Goal: Task Accomplishment & Management: Manage account settings

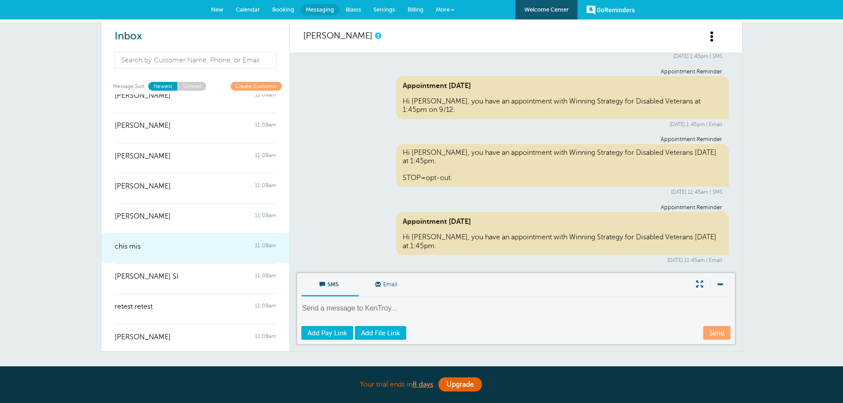
scroll to position [854, 0]
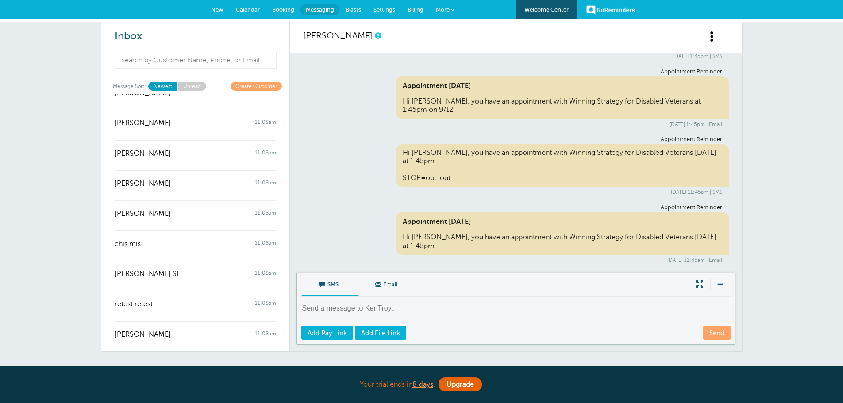
click at [246, 6] on span "Calendar" at bounding box center [248, 9] width 24 height 7
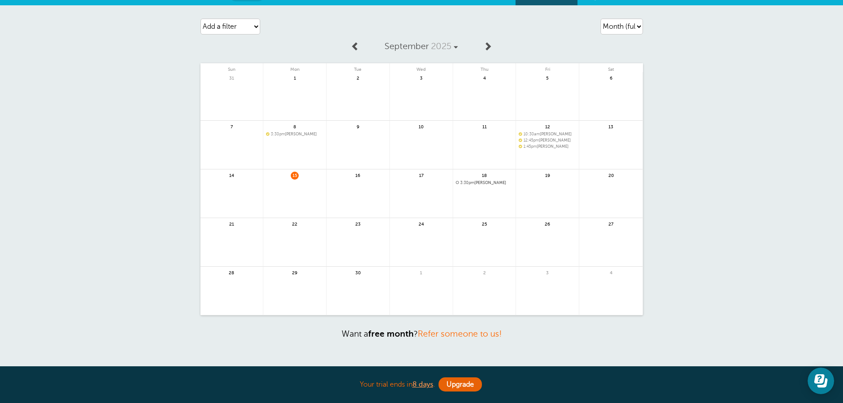
scroll to position [5, 0]
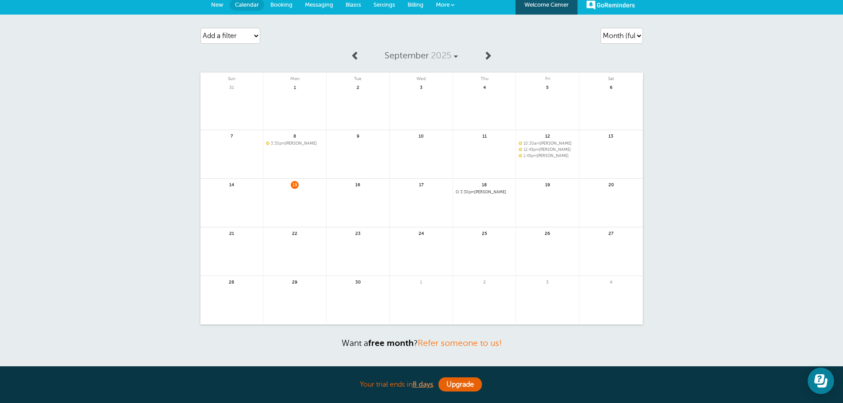
click at [248, 8] on link "Calendar" at bounding box center [247, 5] width 35 height 12
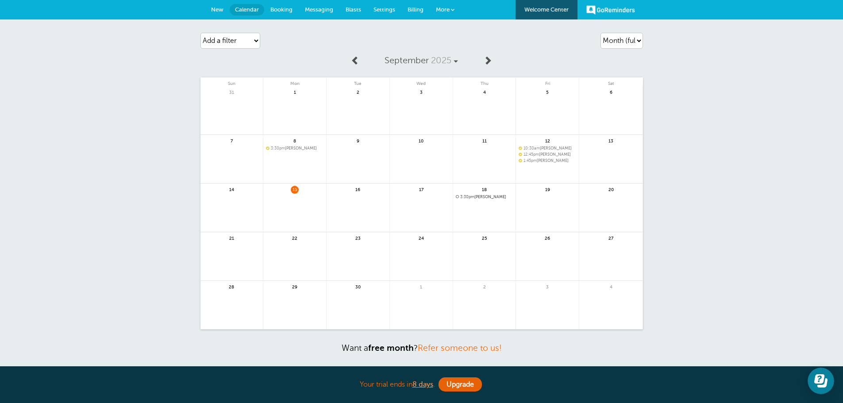
click at [287, 8] on span "Booking" at bounding box center [281, 9] width 22 height 7
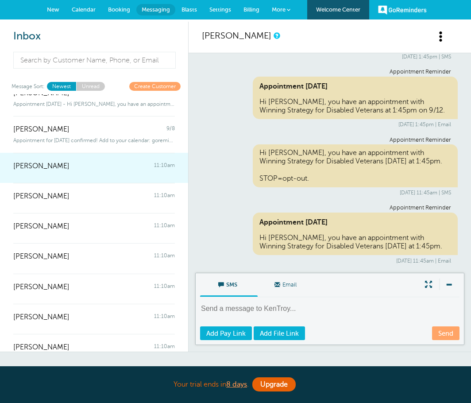
scroll to position [88, 0]
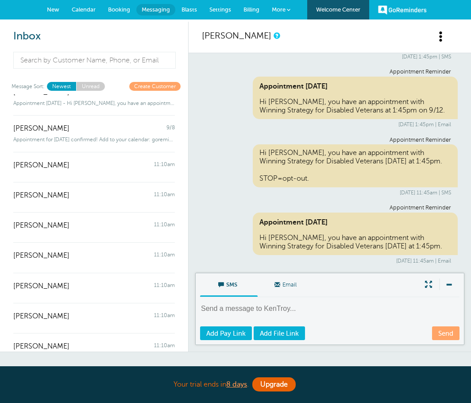
click at [231, 165] on div "Appointment Reminder Hi KenTroy, you have an appointment with Winning Strategy …" at bounding box center [330, 166] width 256 height 59
click at [78, 7] on span "Calendar" at bounding box center [84, 9] width 24 height 7
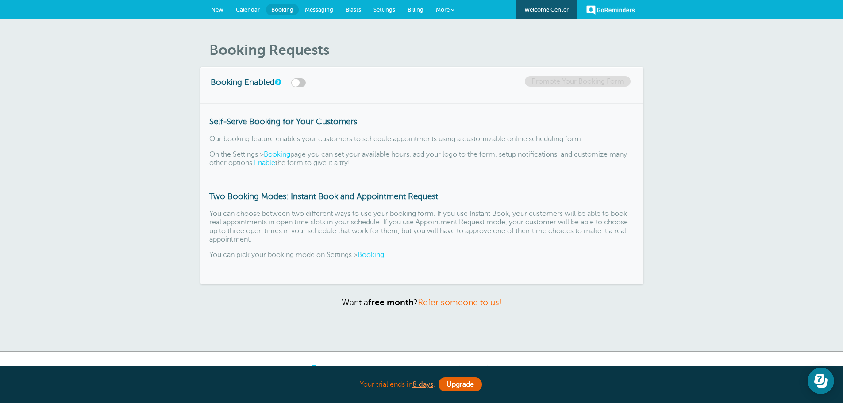
click at [317, 8] on span "Messaging" at bounding box center [319, 9] width 28 height 7
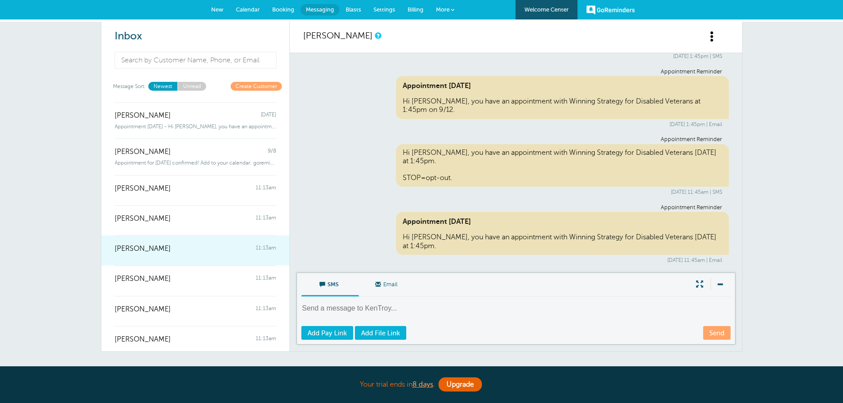
scroll to position [88, 0]
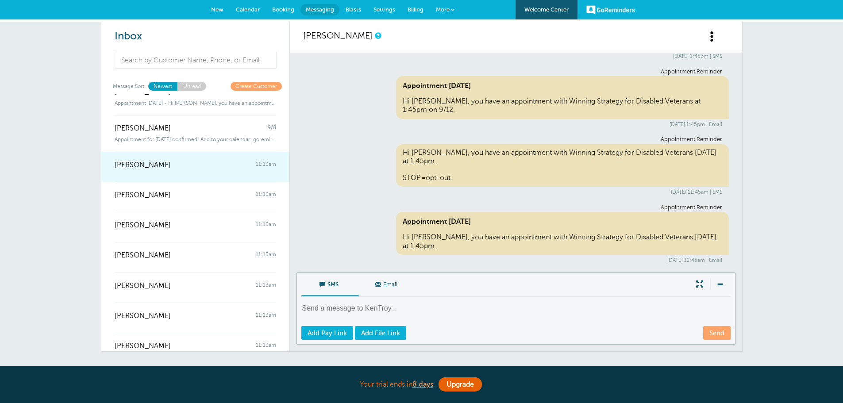
click at [198, 174] on link "John Reed 11:13am" at bounding box center [195, 167] width 188 height 30
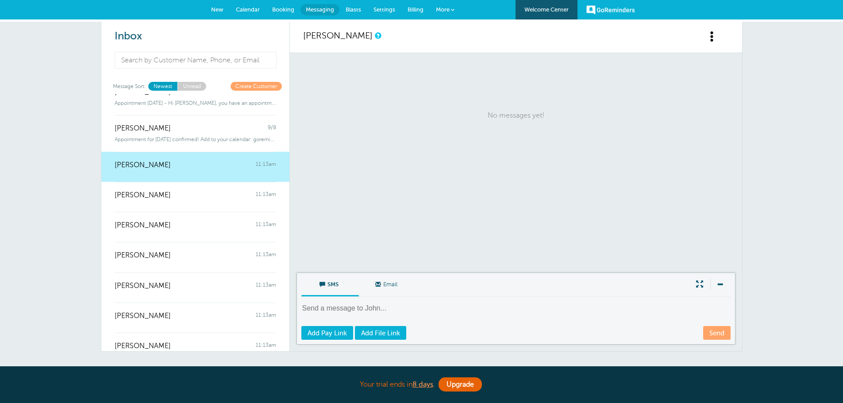
click at [698, 281] on span at bounding box center [700, 284] width 18 height 12
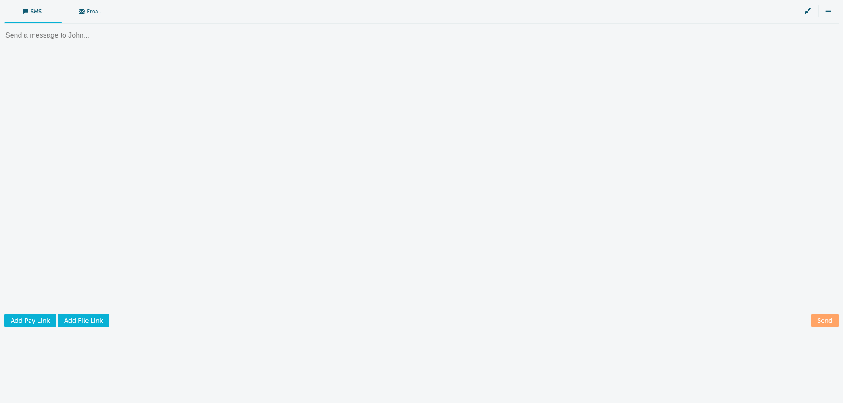
click at [808, 11] on span at bounding box center [808, 11] width 18 height 12
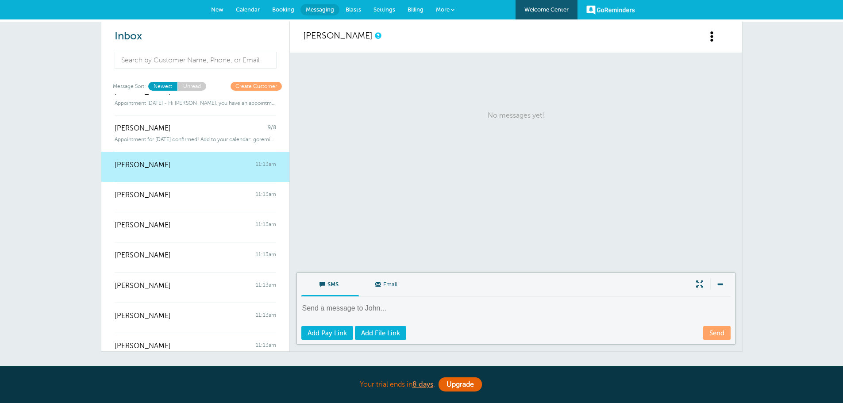
click at [708, 38] on span at bounding box center [712, 36] width 11 height 11
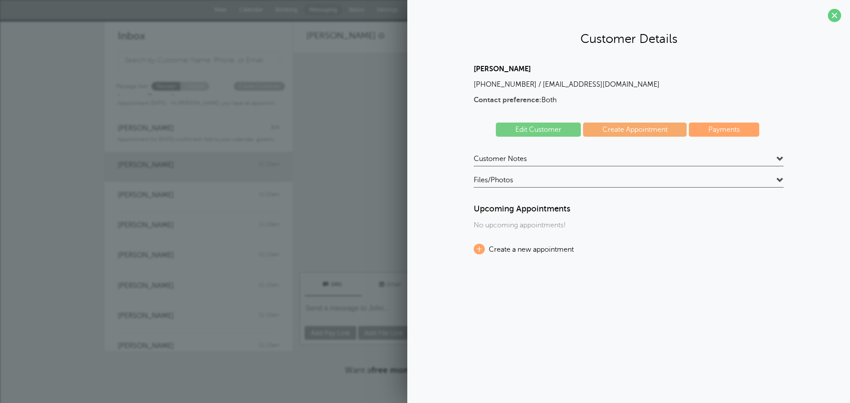
click at [521, 160] on span "Customer Notes" at bounding box center [499, 158] width 53 height 9
click at [528, 159] on h4 "Customer Notes" at bounding box center [628, 160] width 310 height 12
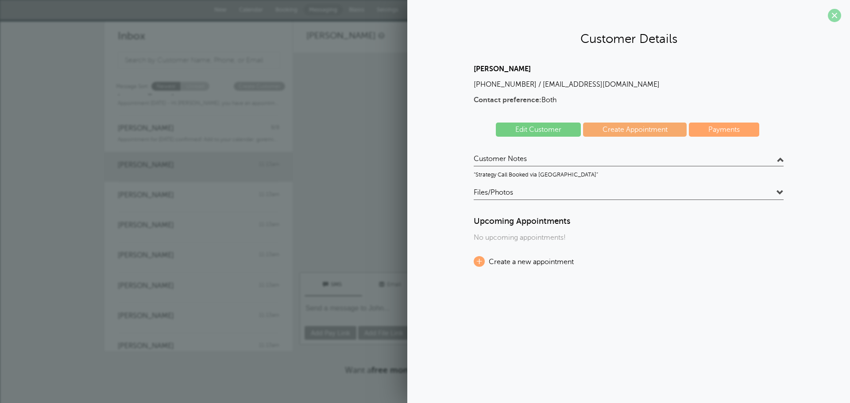
click at [831, 14] on span at bounding box center [833, 15] width 13 height 13
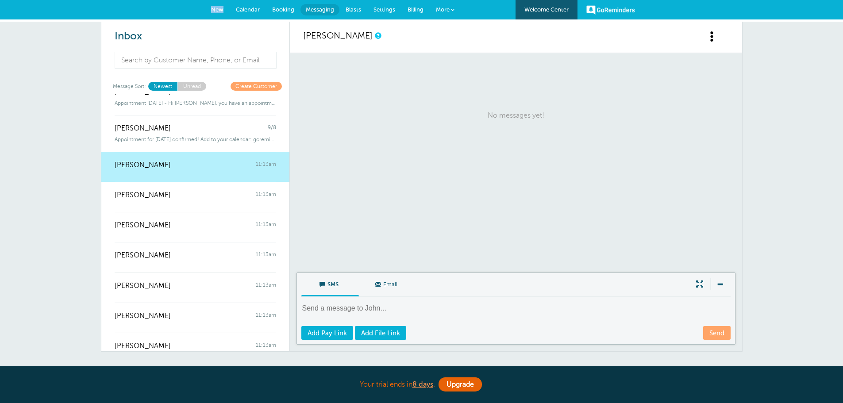
click at [831, 14] on div "GoReminders Welcome Center New Calendar Booking Messaging Blasts Settings Billi…" at bounding box center [421, 9] width 843 height 19
click at [199, 197] on div "Charles Thomas 11:13am" at bounding box center [196, 191] width 162 height 18
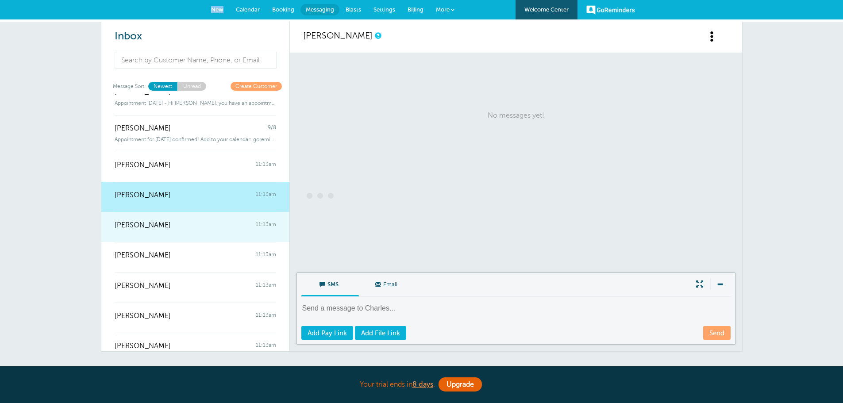
scroll to position [121, 0]
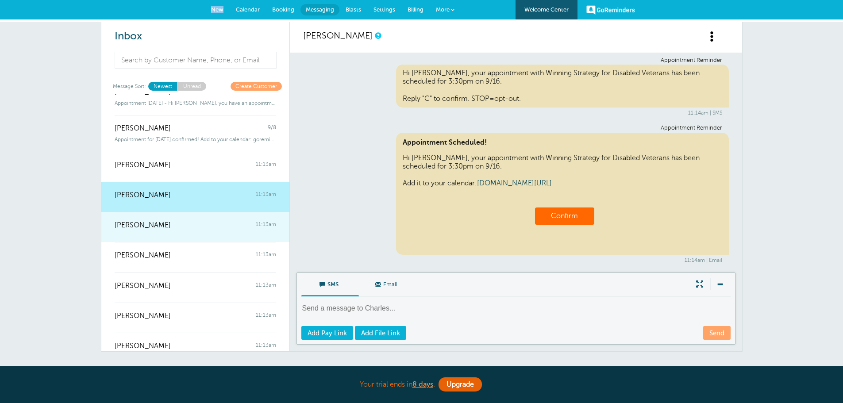
click at [198, 225] on div "Javier Gutierrez Jr 11:13am" at bounding box center [196, 221] width 162 height 18
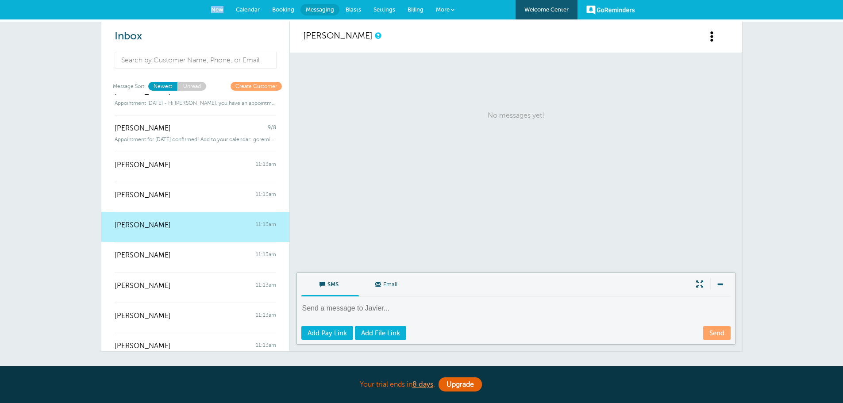
click at [187, 228] on div "Javier Gutierrez Jr 11:13am" at bounding box center [196, 221] width 162 height 18
click at [701, 287] on span at bounding box center [700, 284] width 18 height 12
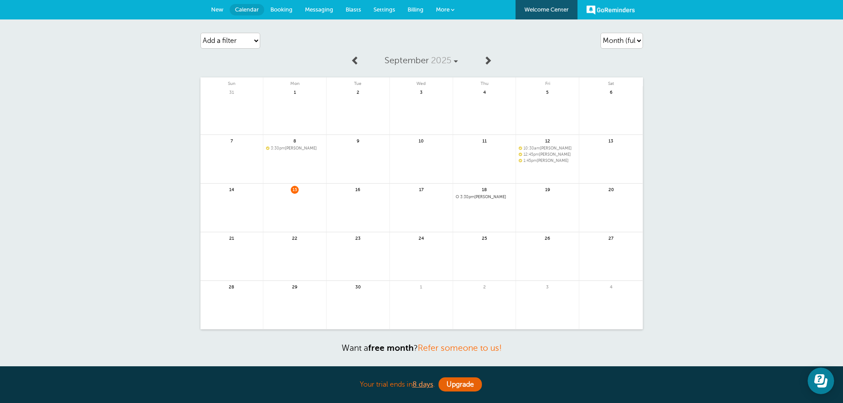
click at [364, 201] on link at bounding box center [358, 213] width 63 height 38
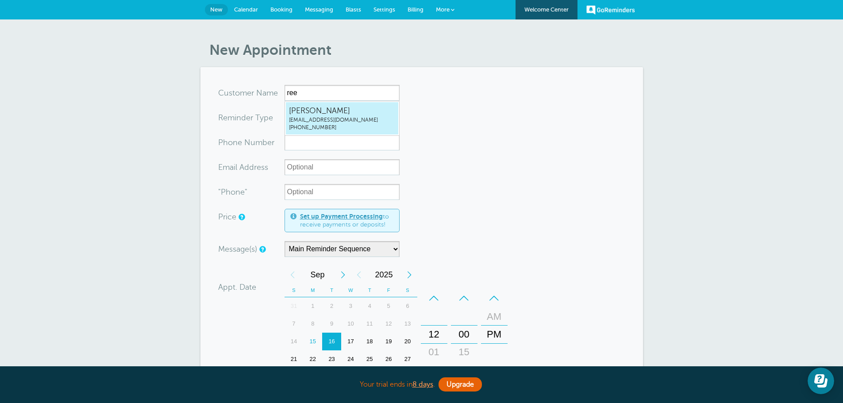
click at [338, 118] on span "navyseabee74@yahoo.com" at bounding box center [342, 120] width 106 height 8
type input "JohnReednavyseabee74@yahoo.com2526210513"
type input "John Reed"
radio input "false"
radio input "true"
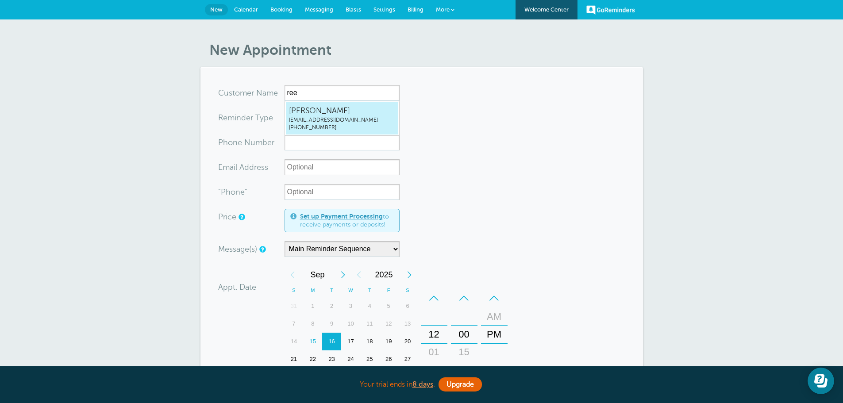
type input "(252) 621-0513"
type input "navyseabee74@yahoo.com"
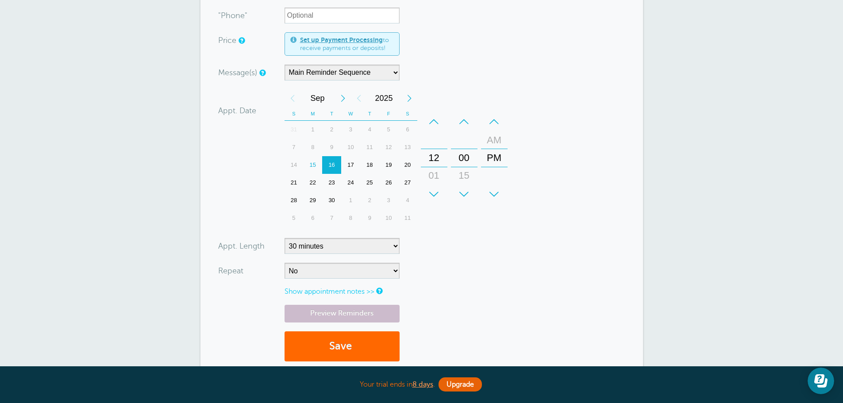
scroll to position [265, 0]
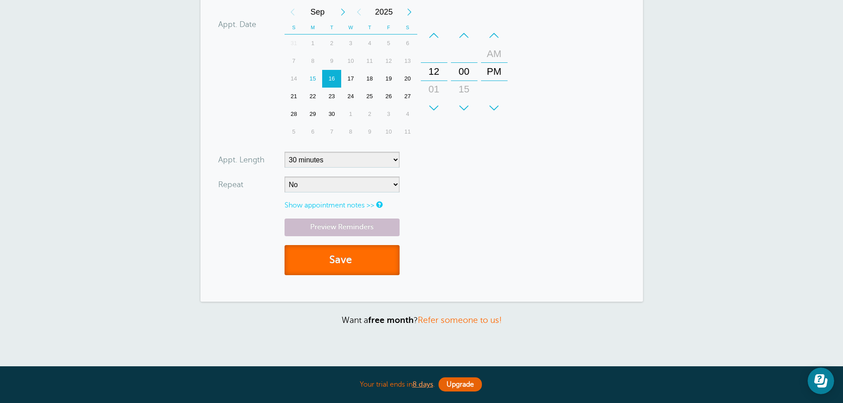
click at [349, 264] on button "Save" at bounding box center [342, 260] width 115 height 31
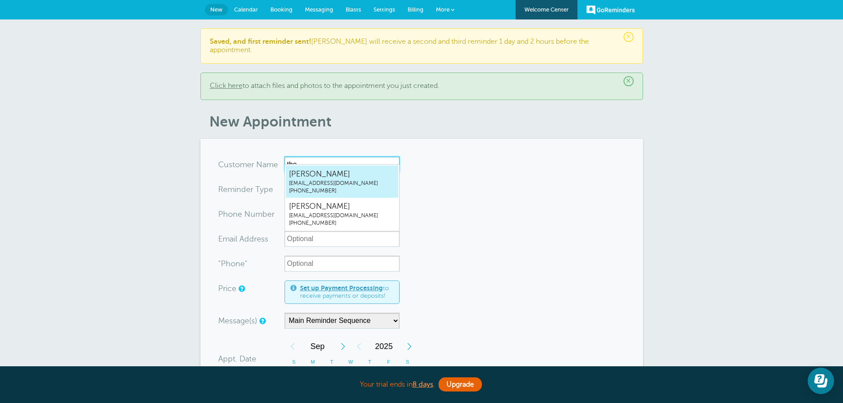
click at [360, 179] on span "[PERSON_NAME]" at bounding box center [342, 174] width 106 height 11
type input "CharlesThomaschuckthomas634@gmail.com8652103834"
type input "[PERSON_NAME]"
radio input "false"
radio input "true"
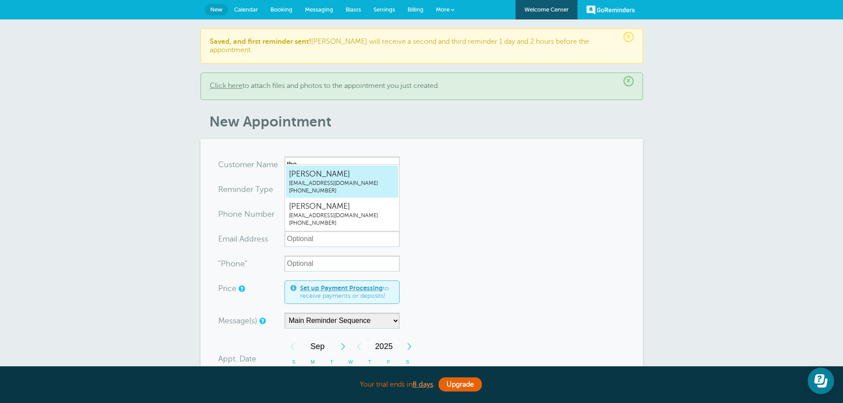
type input "(865) 210-3834"
type input "chuckthomas634@gmail.com"
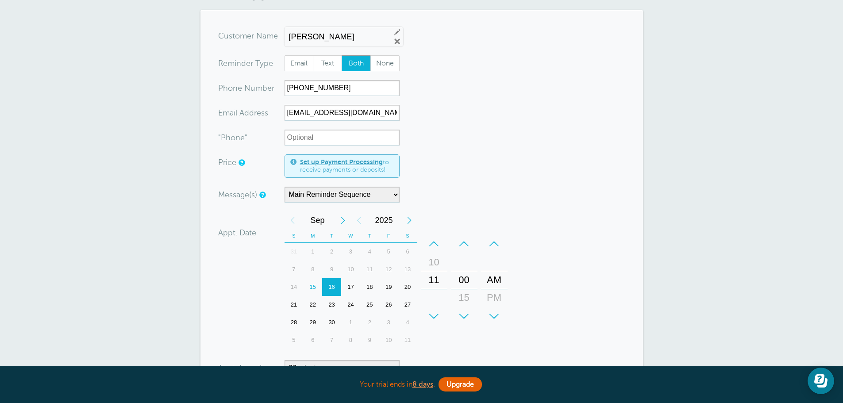
scroll to position [133, 0]
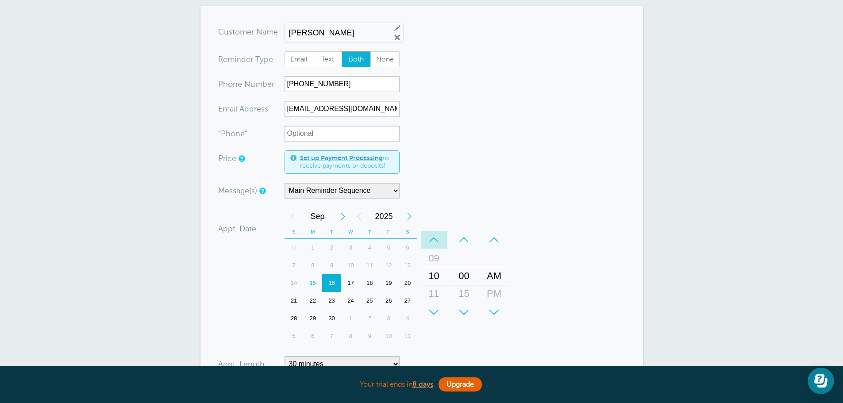
click at [437, 235] on div "–" at bounding box center [434, 240] width 27 height 18
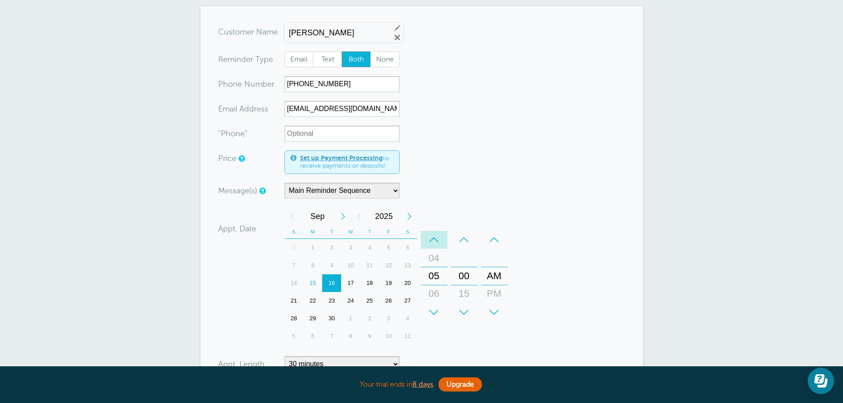
click at [437, 234] on div "–" at bounding box center [434, 240] width 27 height 18
click at [439, 232] on div "–" at bounding box center [434, 240] width 27 height 18
click at [467, 304] on div "+" at bounding box center [464, 313] width 27 height 18
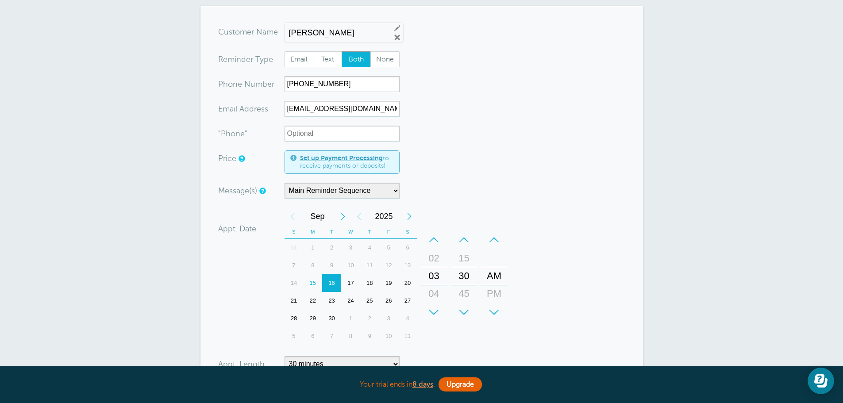
click at [496, 306] on div "+" at bounding box center [494, 313] width 27 height 18
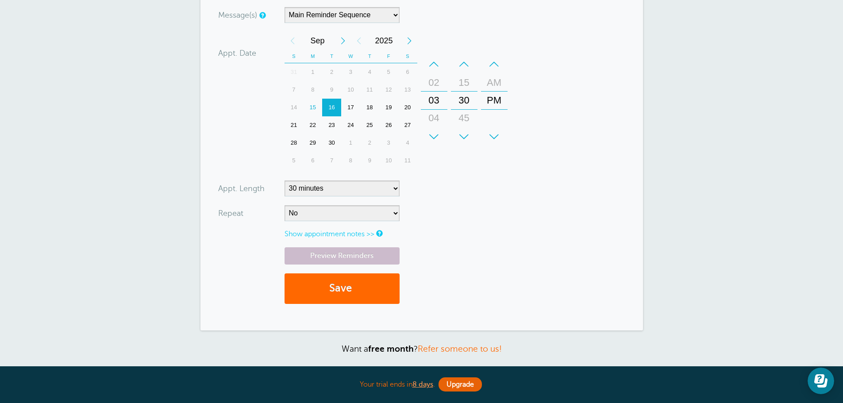
scroll to position [310, 0]
click at [316, 272] on button "Save" at bounding box center [342, 287] width 115 height 31
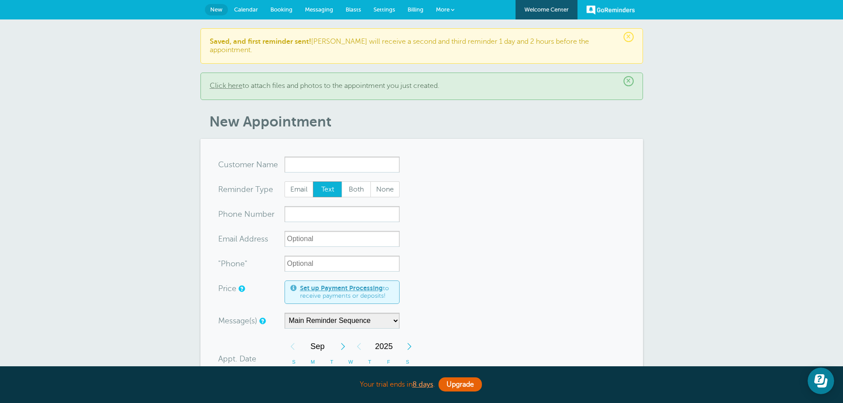
click at [240, 11] on span "Calendar" at bounding box center [246, 9] width 24 height 7
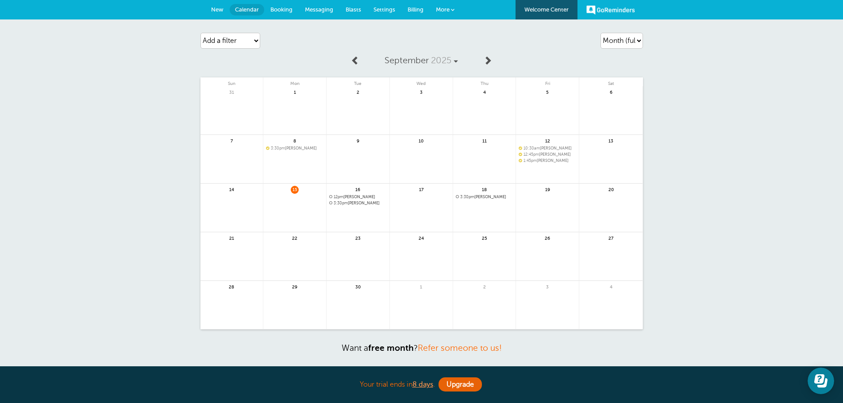
click at [358, 198] on span "12pm [PERSON_NAME]" at bounding box center [358, 197] width 58 height 5
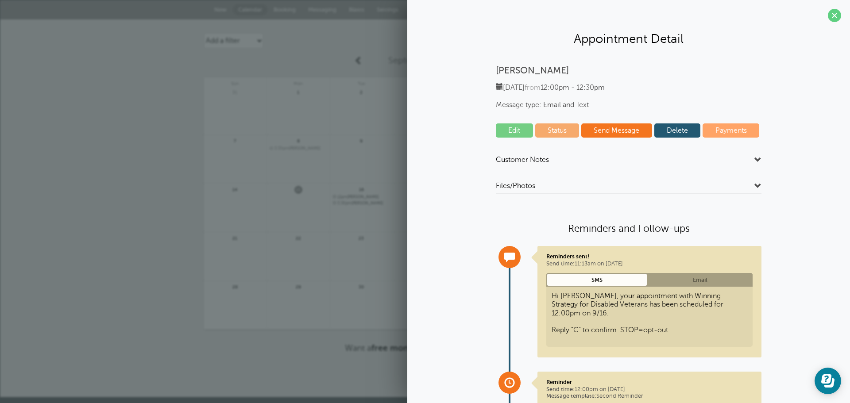
click at [506, 130] on link "Edit" at bounding box center [514, 130] width 37 height 14
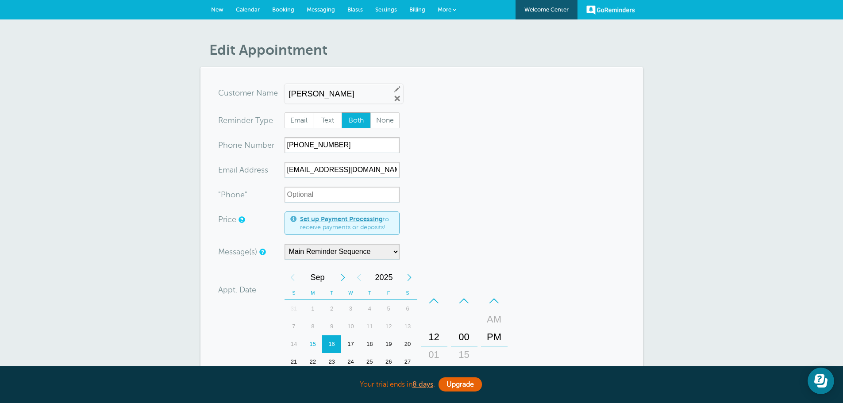
scroll to position [44, 0]
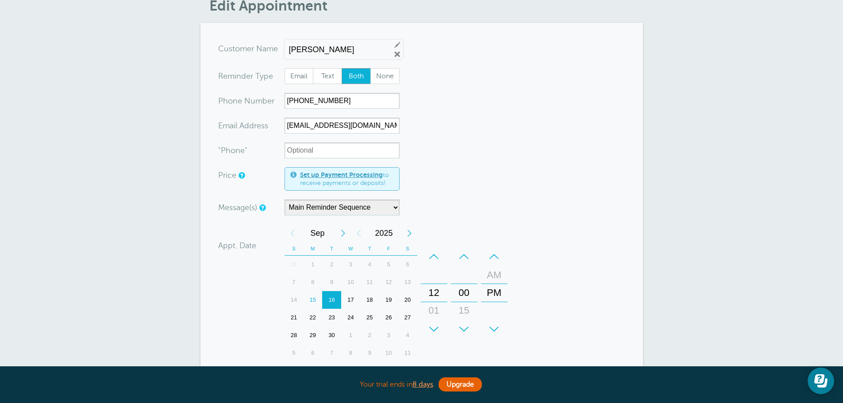
click at [436, 325] on div "+" at bounding box center [434, 329] width 27 height 18
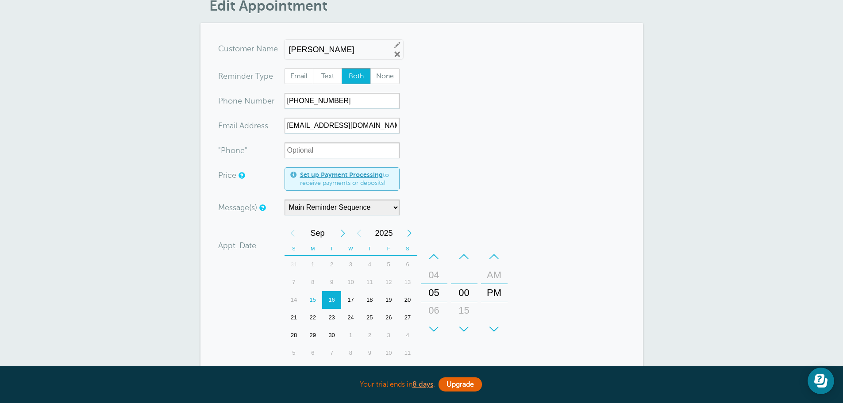
click at [436, 325] on div "+" at bounding box center [434, 329] width 27 height 18
click at [442, 255] on div "–" at bounding box center [434, 257] width 27 height 18
click at [440, 256] on div "–" at bounding box center [434, 257] width 27 height 18
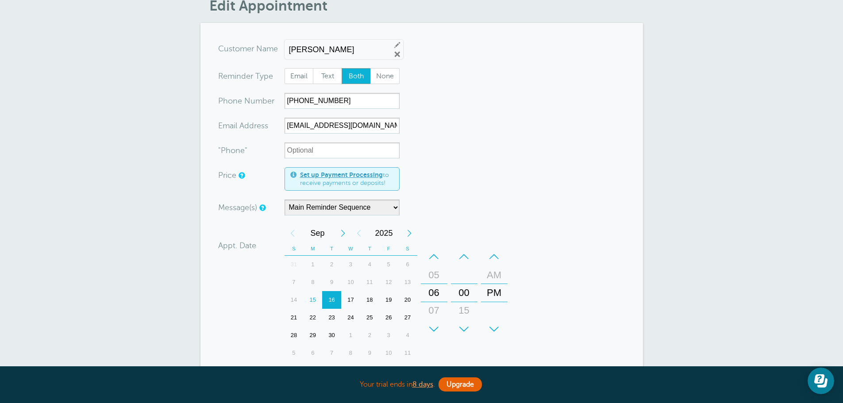
click at [440, 257] on div "–" at bounding box center [434, 257] width 27 height 18
click at [460, 329] on div "+" at bounding box center [464, 329] width 27 height 18
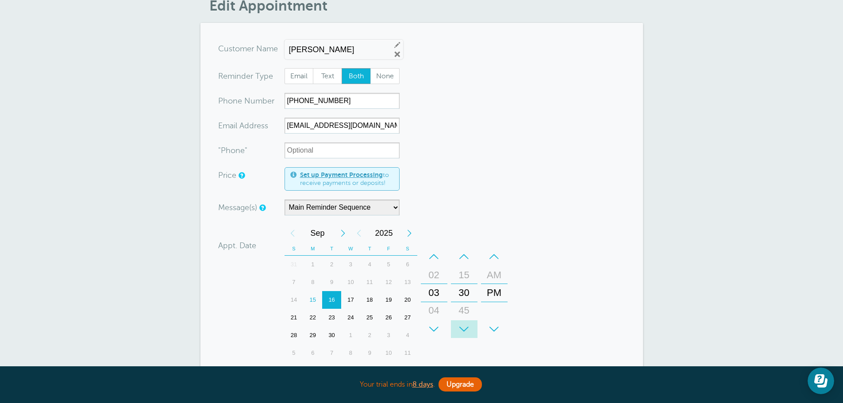
click at [460, 329] on div "+" at bounding box center [464, 329] width 27 height 18
click at [461, 330] on div "+" at bounding box center [464, 329] width 27 height 18
click at [465, 330] on div "+" at bounding box center [464, 329] width 27 height 18
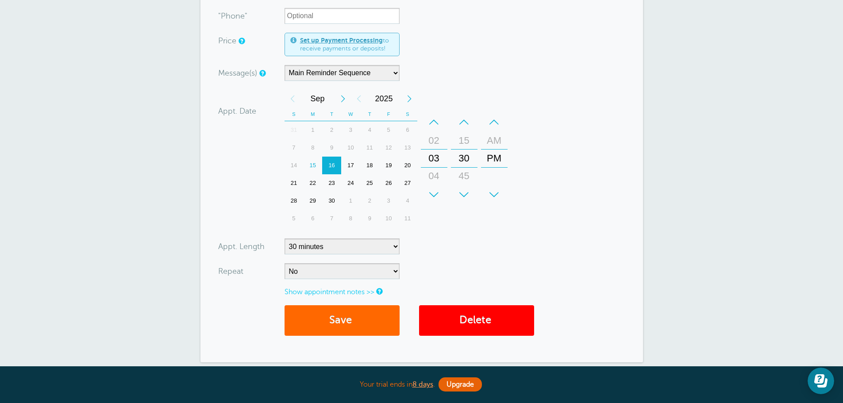
scroll to position [265, 0]
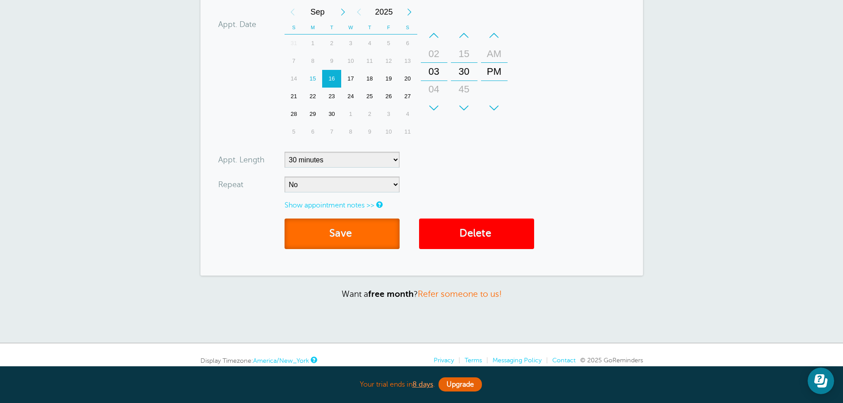
click at [366, 228] on button "Save" at bounding box center [342, 234] width 115 height 31
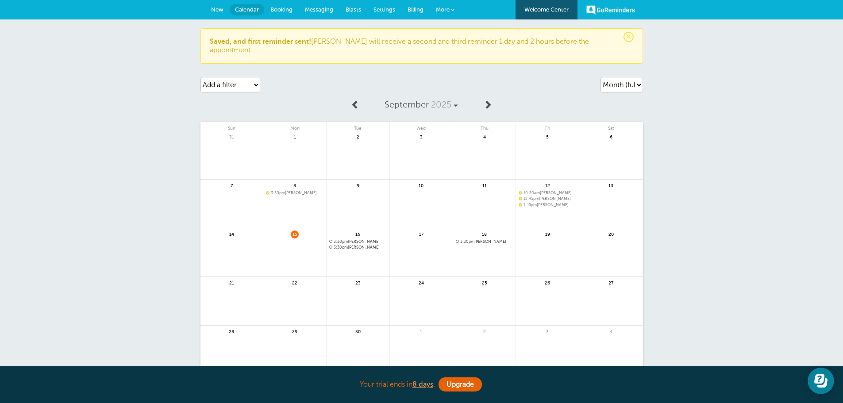
click at [362, 245] on span "3:30pm [PERSON_NAME]" at bounding box center [358, 247] width 58 height 5
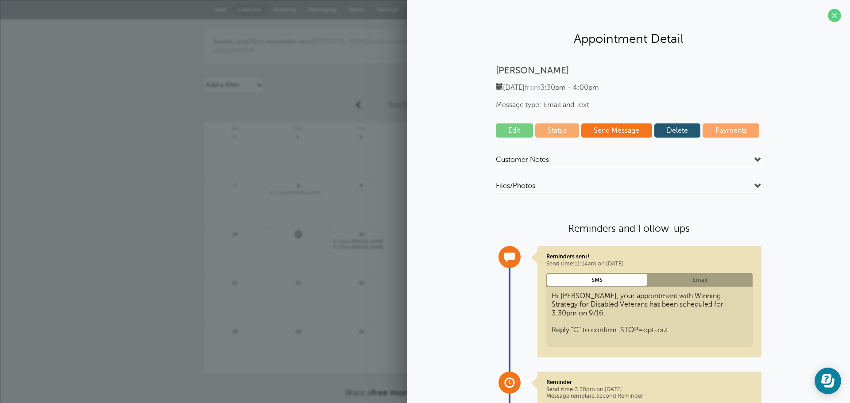
click at [507, 129] on link "Edit" at bounding box center [514, 130] width 37 height 14
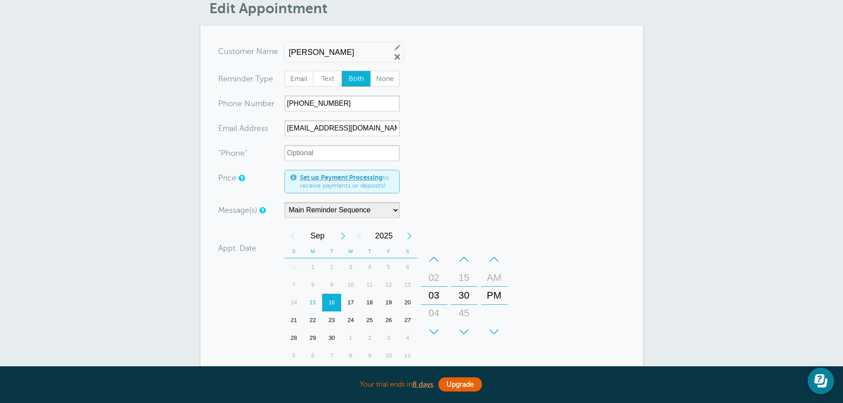
scroll to position [44, 0]
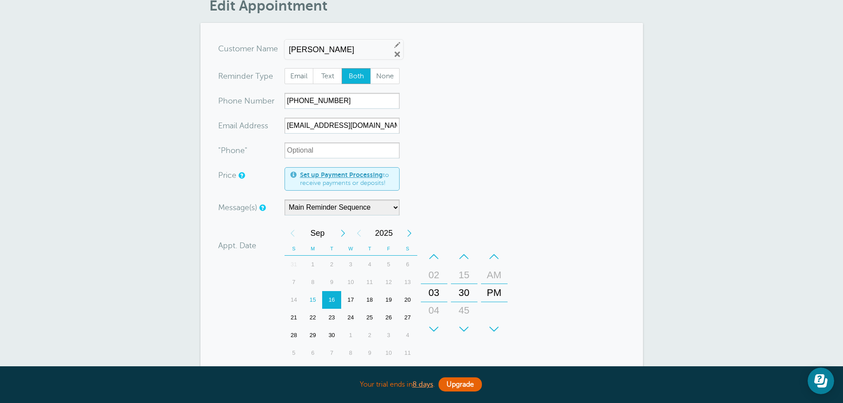
click at [462, 262] on div "–" at bounding box center [464, 257] width 27 height 18
click at [463, 259] on div "–" at bounding box center [464, 257] width 27 height 18
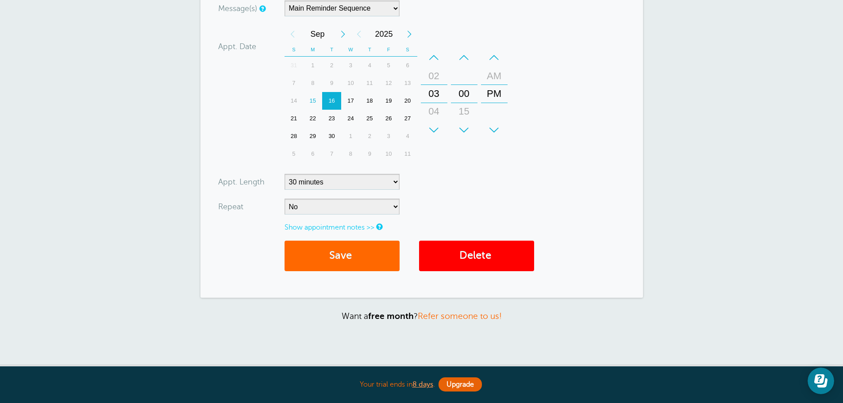
scroll to position [265, 0]
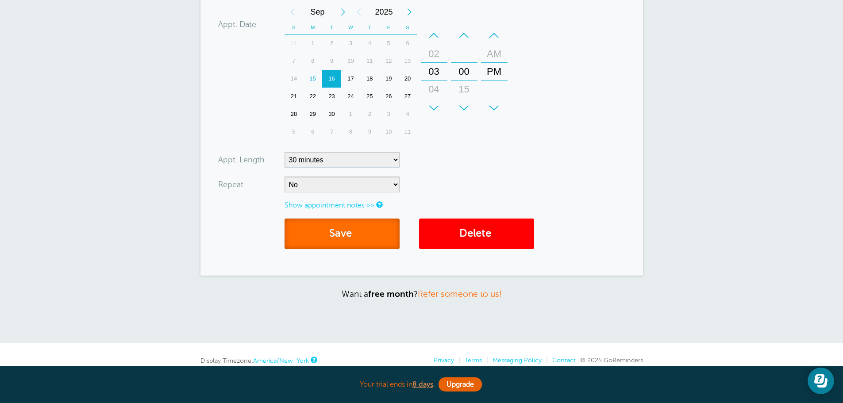
click at [372, 246] on button "Save" at bounding box center [342, 234] width 115 height 31
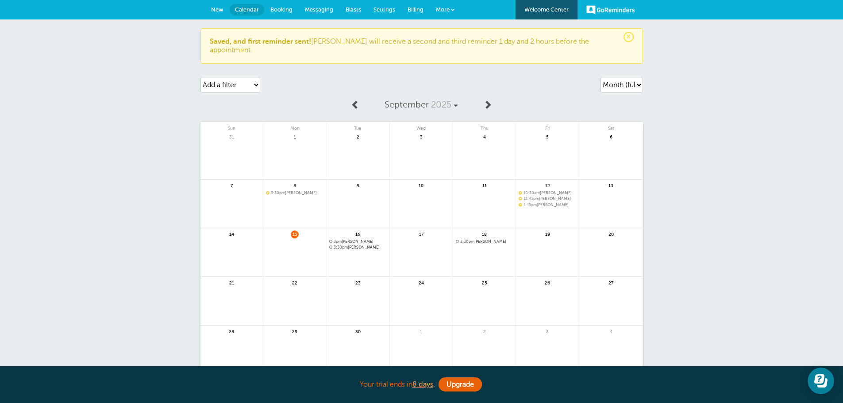
click at [331, 7] on span "Messaging" at bounding box center [319, 9] width 28 height 7
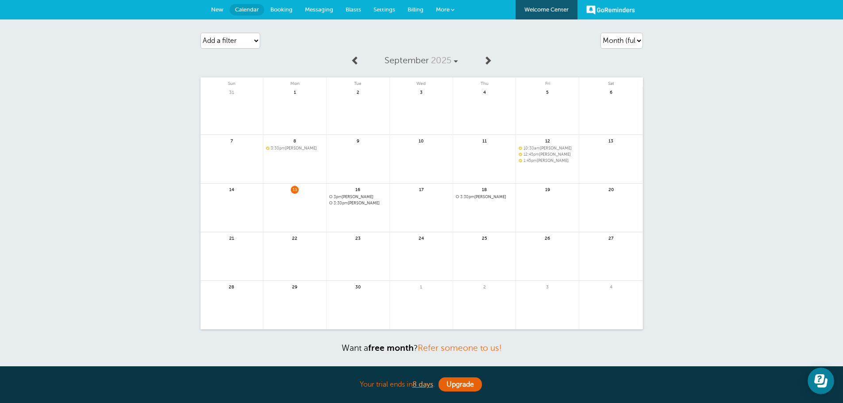
click at [330, 12] on span "Messaging" at bounding box center [319, 9] width 28 height 7
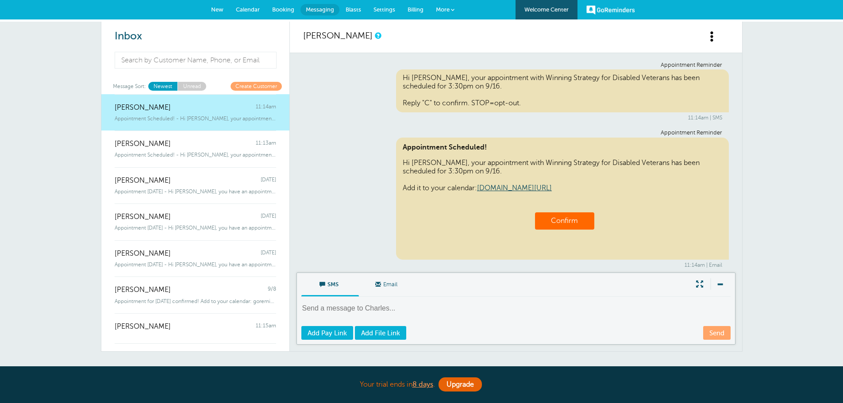
scroll to position [5, 0]
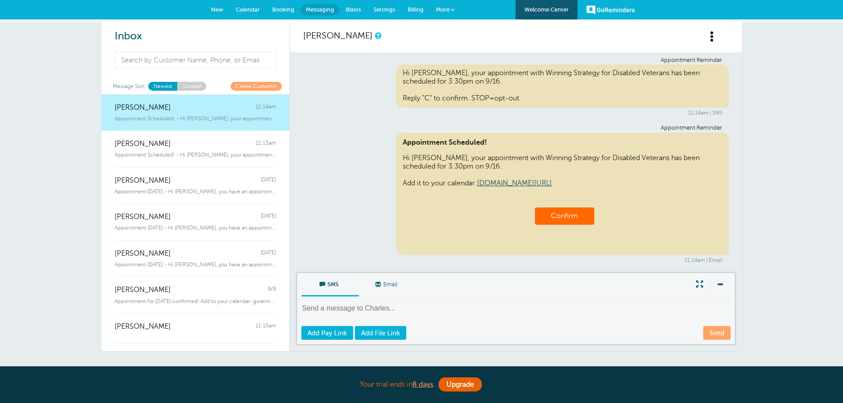
click at [289, 12] on span "Booking" at bounding box center [283, 9] width 22 height 7
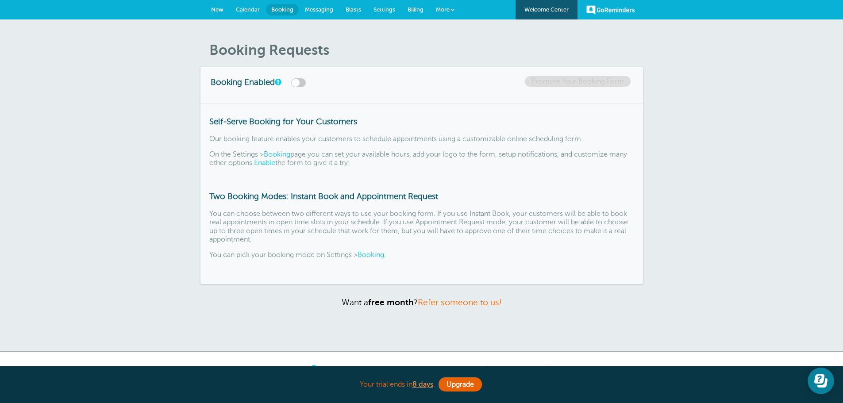
click at [249, 8] on span "Calendar" at bounding box center [248, 9] width 24 height 7
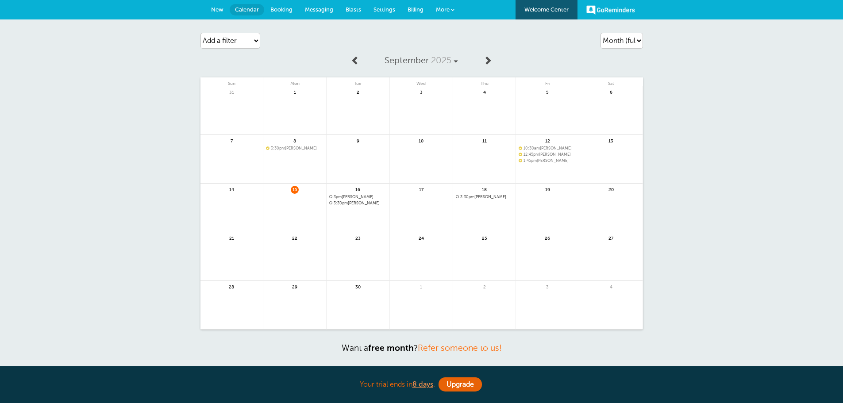
click at [357, 211] on link at bounding box center [358, 226] width 63 height 38
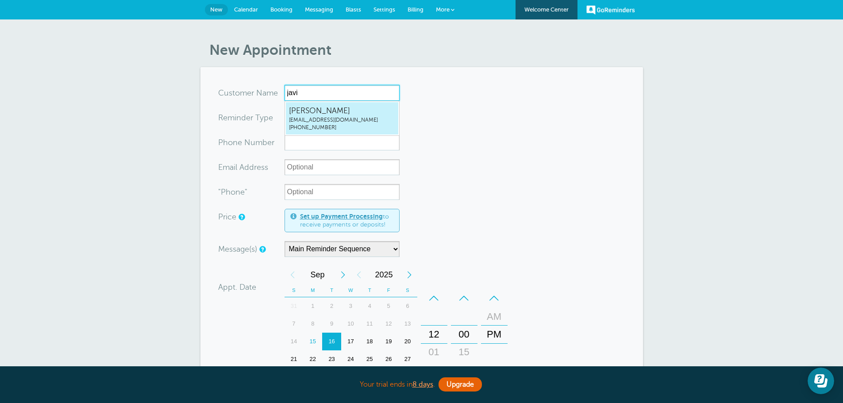
click at [338, 123] on span "gutierjav@yahoo.com" at bounding box center [342, 120] width 106 height 8
type input "JavierGutierrezJrgutierjav@yahoo.com4806887977"
type input "Javier Gutierrez Jr"
radio input "false"
radio input "true"
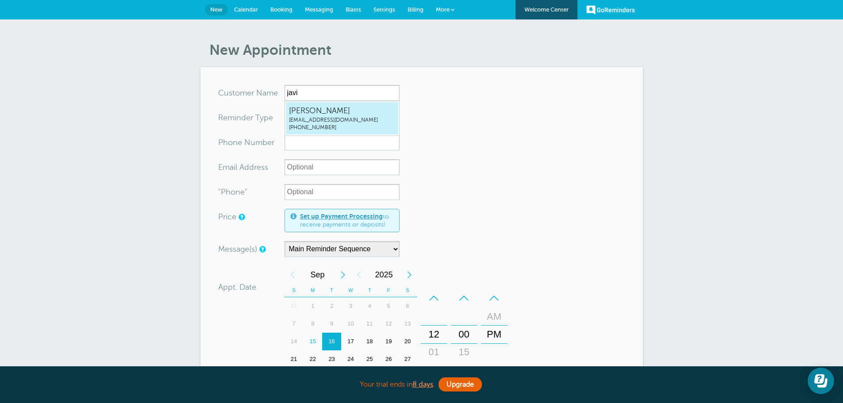
type input "(480) 688-7977"
type input "gutierjav@yahoo.com"
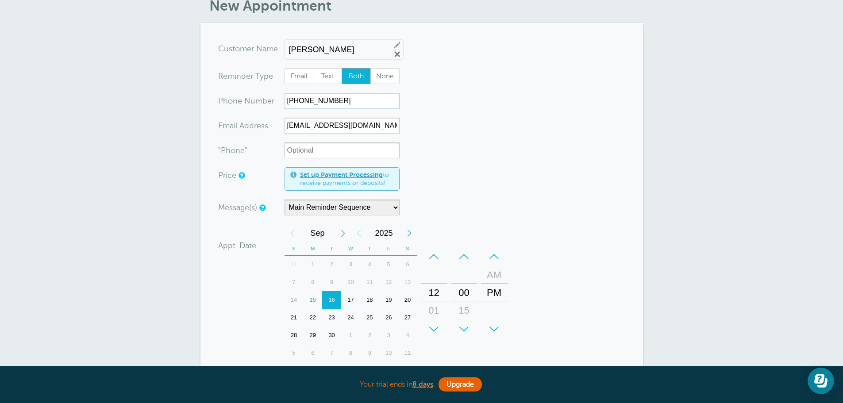
scroll to position [88, 0]
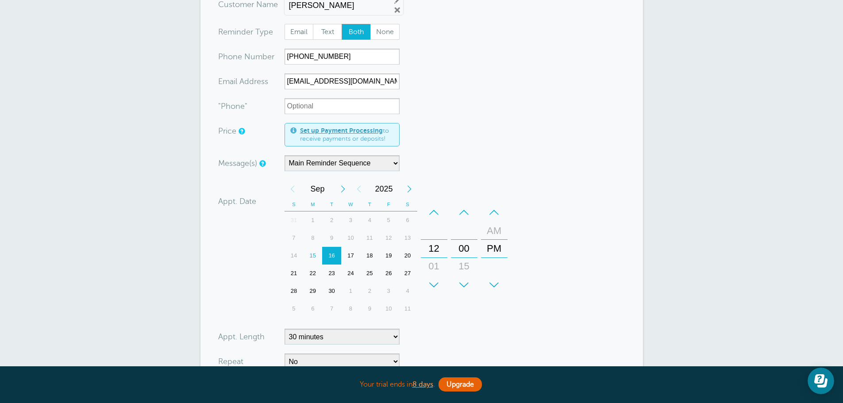
click at [436, 281] on div "+" at bounding box center [434, 285] width 27 height 18
click at [470, 281] on div "+" at bounding box center [464, 285] width 27 height 18
click at [469, 282] on div "+" at bounding box center [464, 285] width 27 height 18
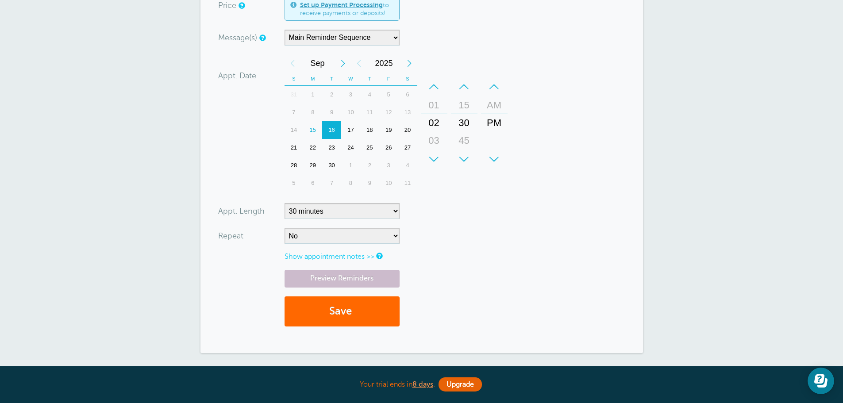
scroll to position [221, 0]
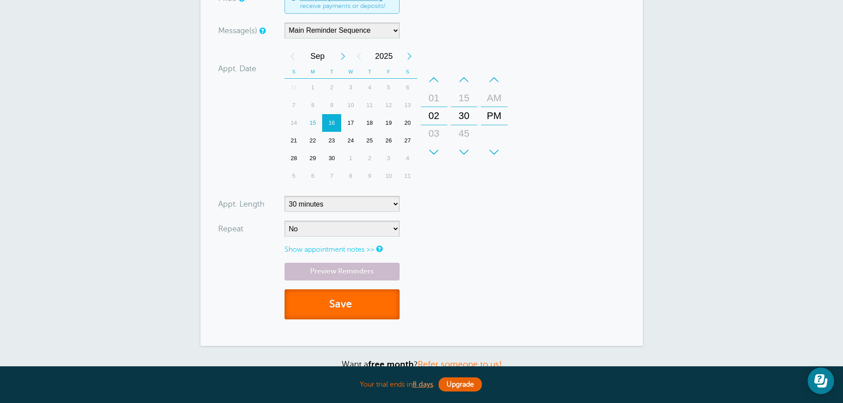
click at [350, 303] on button "Save" at bounding box center [342, 304] width 115 height 31
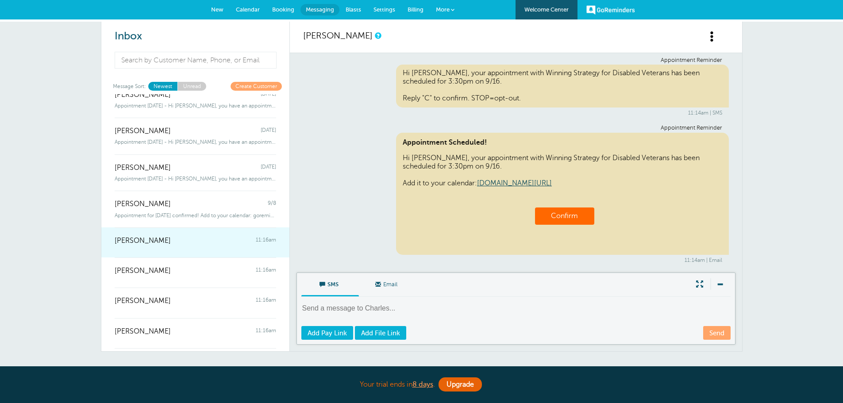
scroll to position [88, 0]
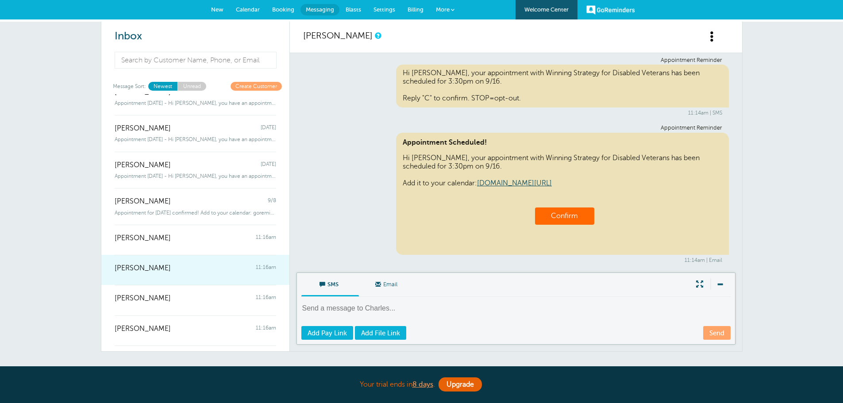
click at [197, 269] on div "[PERSON_NAME] 11:16am" at bounding box center [196, 264] width 162 height 18
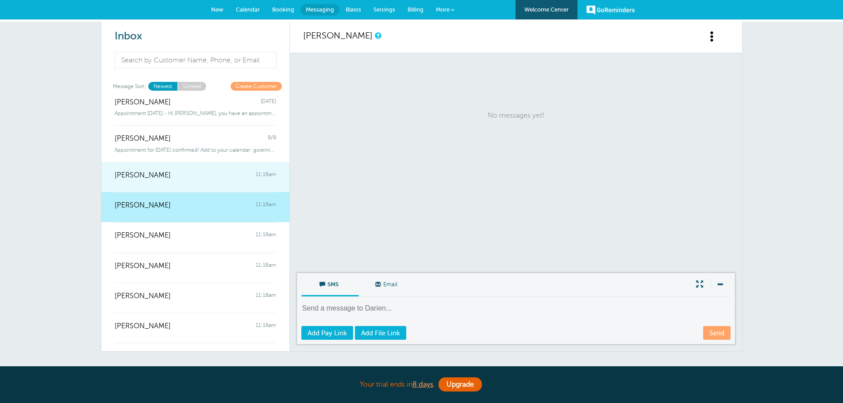
scroll to position [177, 0]
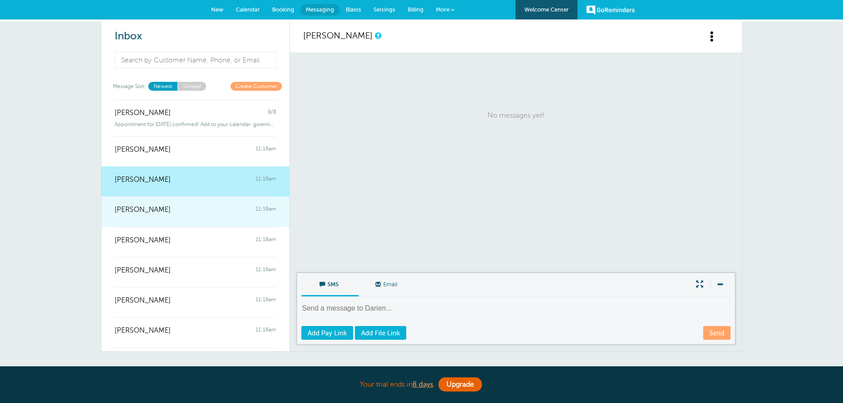
click at [160, 208] on span "[PERSON_NAME]" at bounding box center [143, 210] width 56 height 8
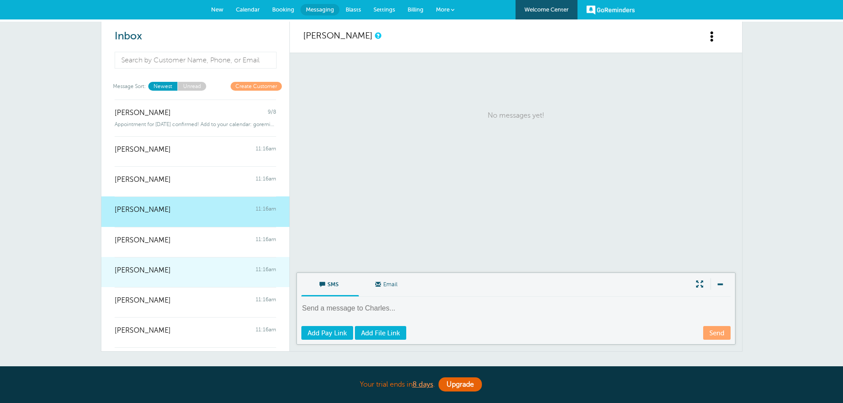
click at [189, 279] on link "Sean Sims 11:16am" at bounding box center [195, 272] width 188 height 30
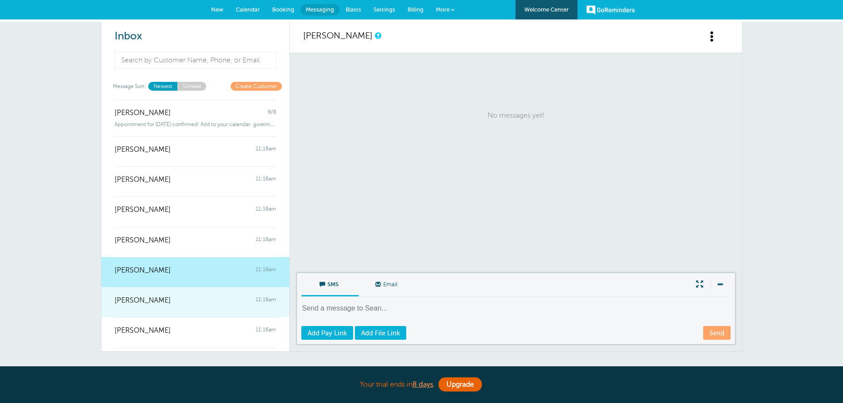
click at [166, 304] on span "Shawn Whitehurst" at bounding box center [143, 300] width 56 height 8
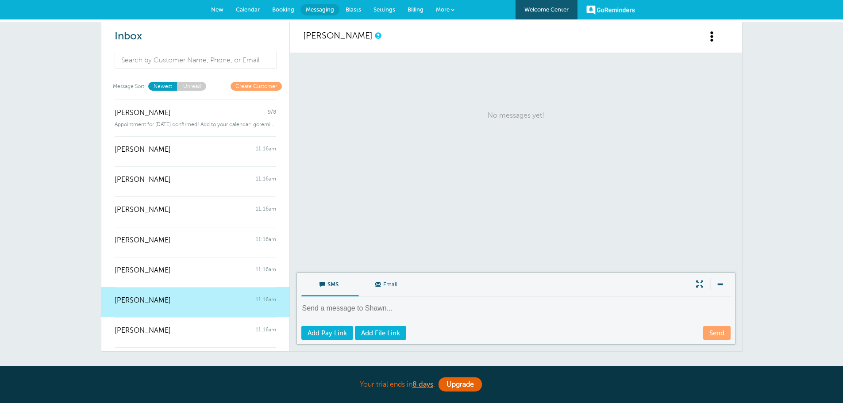
click at [202, 308] on div at bounding box center [196, 307] width 162 height 4
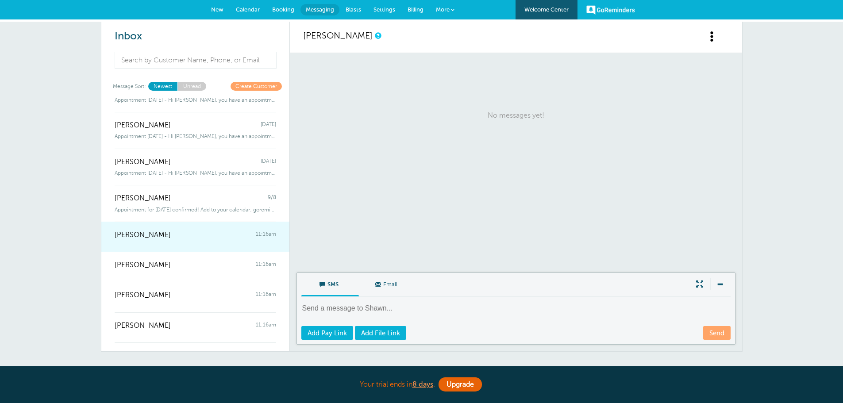
scroll to position [0, 0]
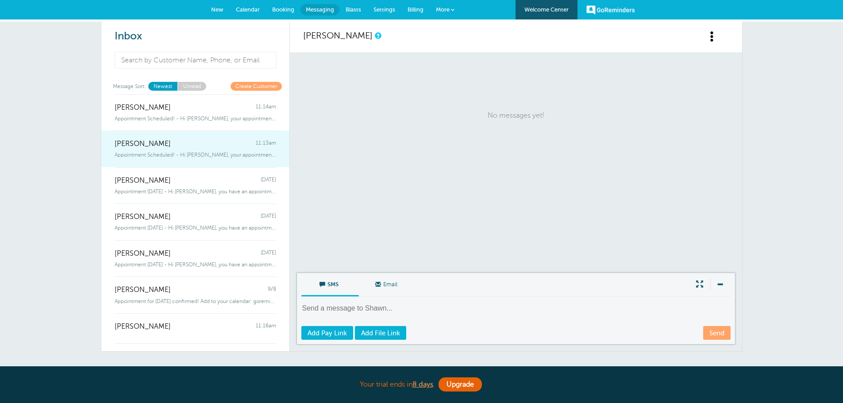
click at [193, 132] on div "John Reed 11:13am" at bounding box center [196, 140] width 162 height 18
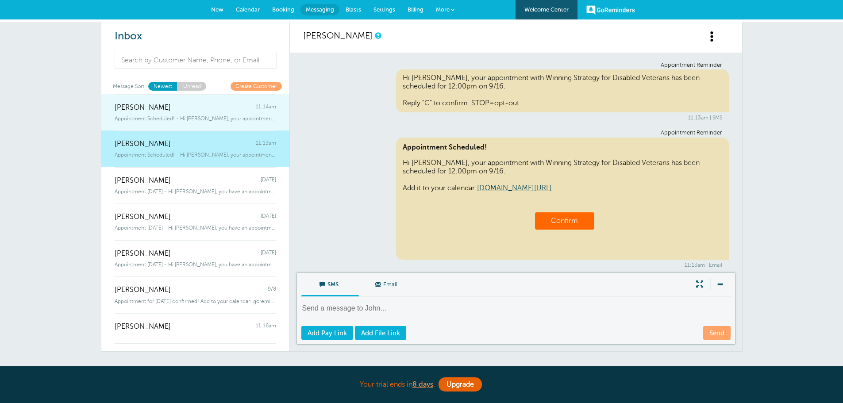
scroll to position [220, 0]
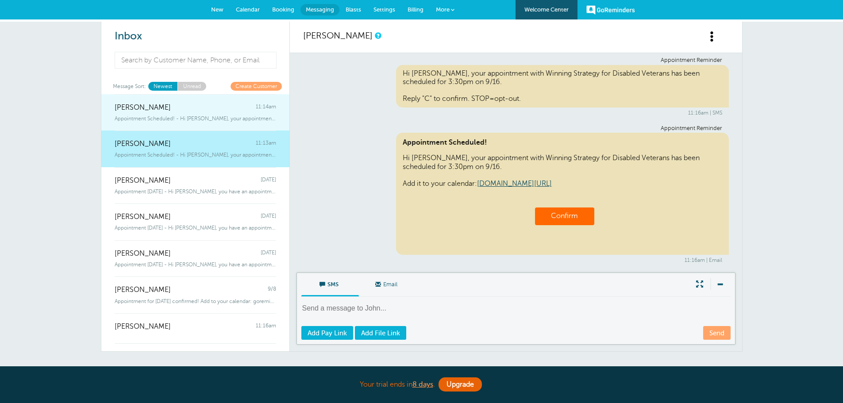
drag, startPoint x: 200, startPoint y: 112, endPoint x: 208, endPoint y: 119, distance: 10.4
click at [201, 112] on div "Appointment Scheduled! - Hi Charles, your appointment with Winning Strategy for…" at bounding box center [196, 117] width 162 height 10
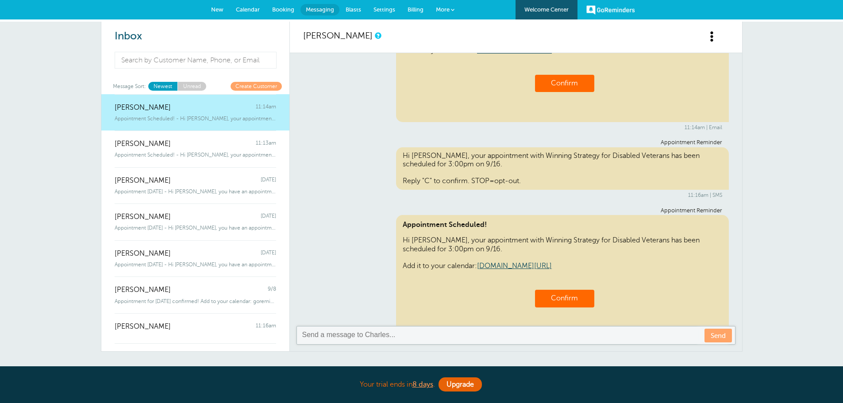
scroll to position [5, 0]
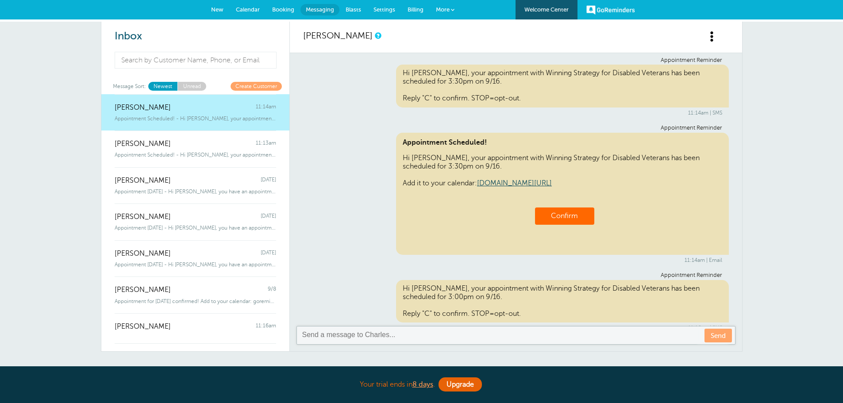
click at [319, 8] on span "Messaging" at bounding box center [320, 9] width 28 height 7
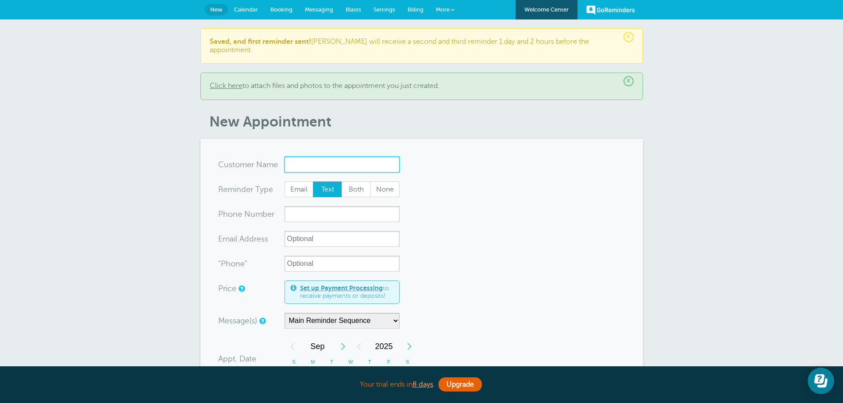
click at [363, 157] on input "x-no-autofill" at bounding box center [342, 165] width 115 height 16
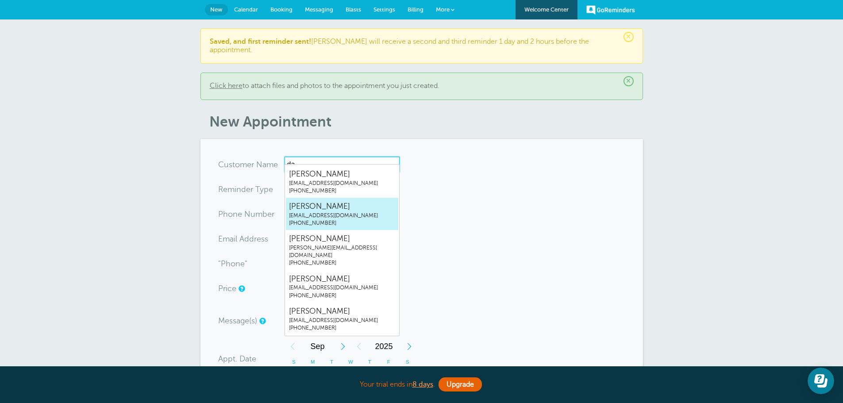
click at [326, 209] on span "[PERSON_NAME]" at bounding box center [342, 206] width 106 height 11
type input "[EMAIL_ADDRESS]"
type input "[PERSON_NAME]"
radio input "false"
radio input "true"
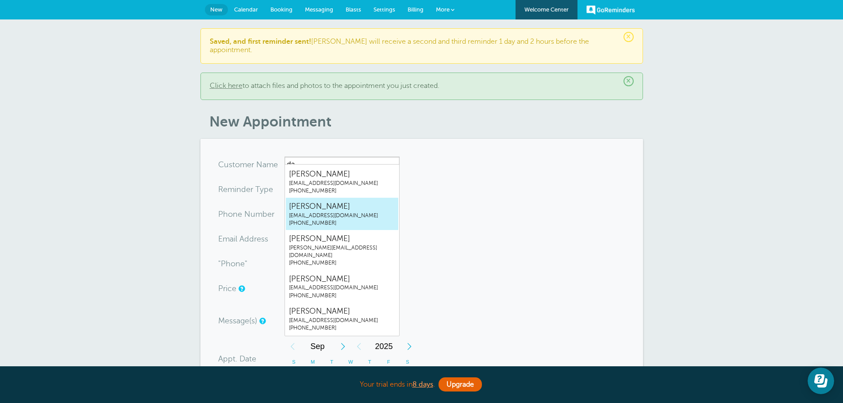
type input "[PHONE_NUMBER]"
type input "[EMAIL_ADDRESS][DOMAIN_NAME]"
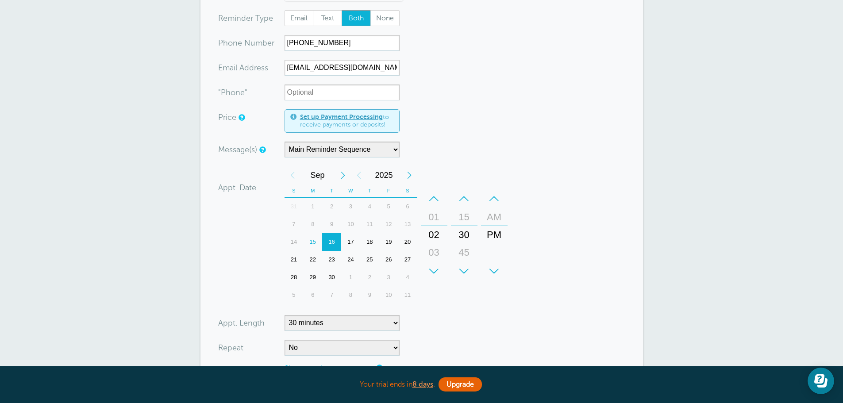
scroll to position [177, 0]
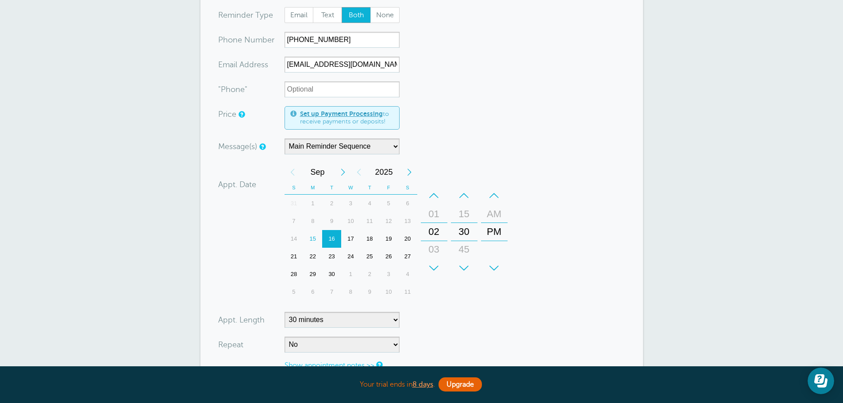
click at [315, 250] on div "22" at bounding box center [312, 257] width 19 height 18
click at [467, 187] on div "–" at bounding box center [464, 196] width 27 height 18
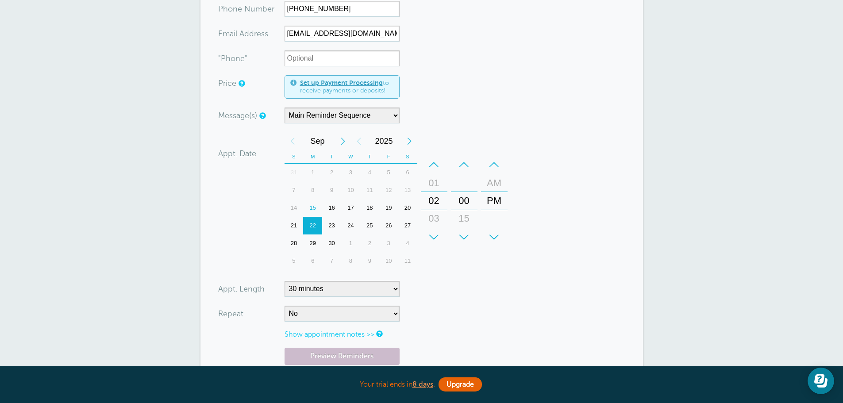
scroll to position [310, 0]
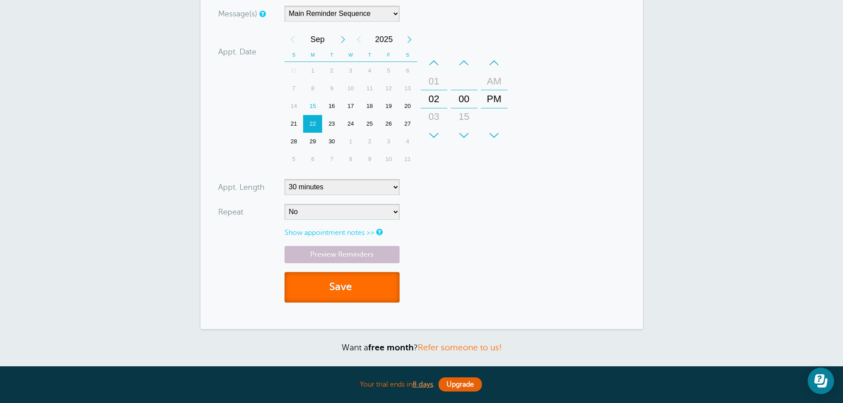
click at [354, 281] on span "submit" at bounding box center [353, 287] width 3 height 12
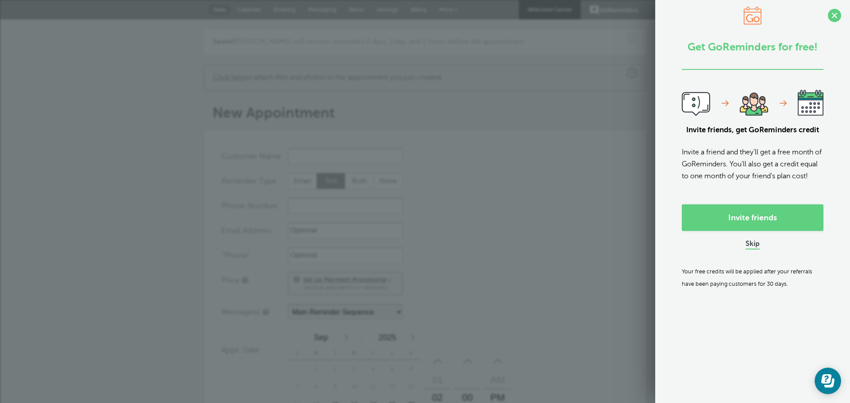
click at [748, 249] on link "Skip" at bounding box center [752, 244] width 14 height 9
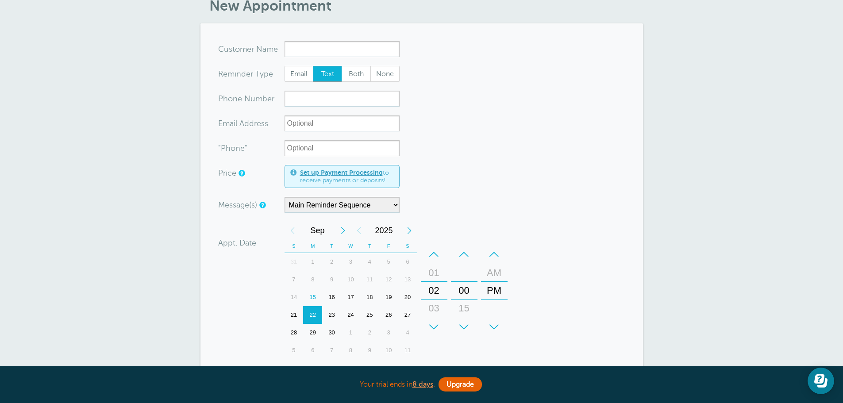
scroll to position [133, 0]
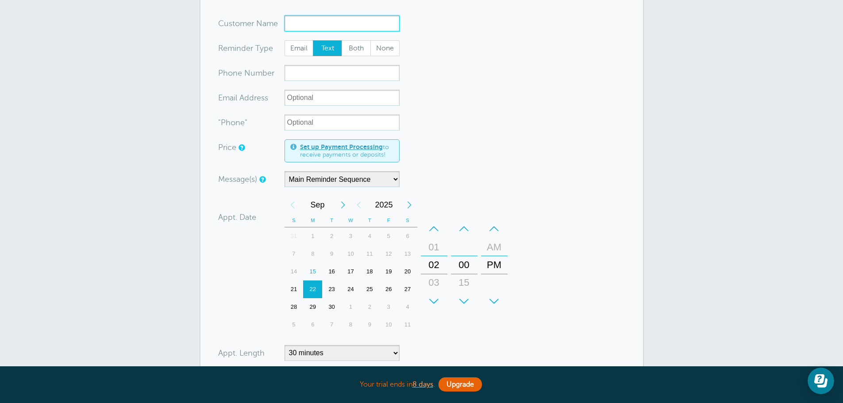
click at [348, 23] on input "x-no-autofill" at bounding box center [342, 23] width 115 height 16
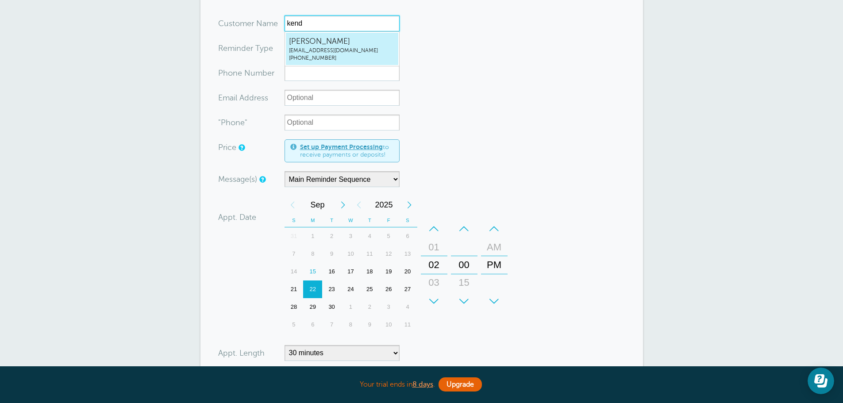
click at [343, 43] on span "[PERSON_NAME]" at bounding box center [342, 41] width 106 height 11
type input "[EMAIL_ADDRESS]"
type input "[PERSON_NAME]"
radio input "false"
radio input "true"
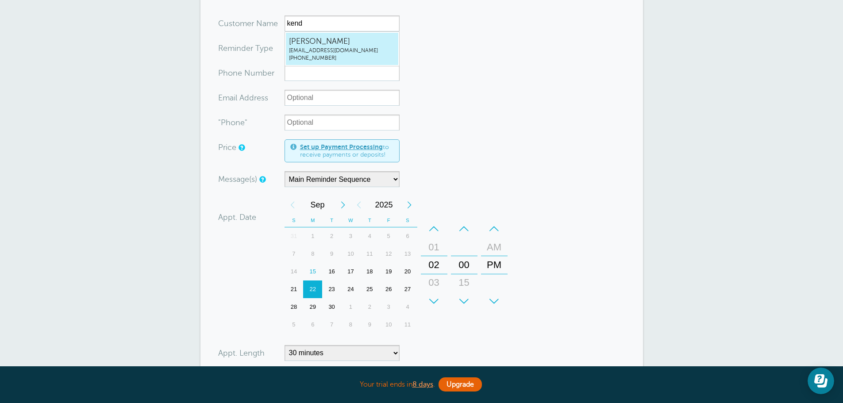
type input "[PHONE_NUMBER]"
type input "[EMAIL_ADDRESS][DOMAIN_NAME]"
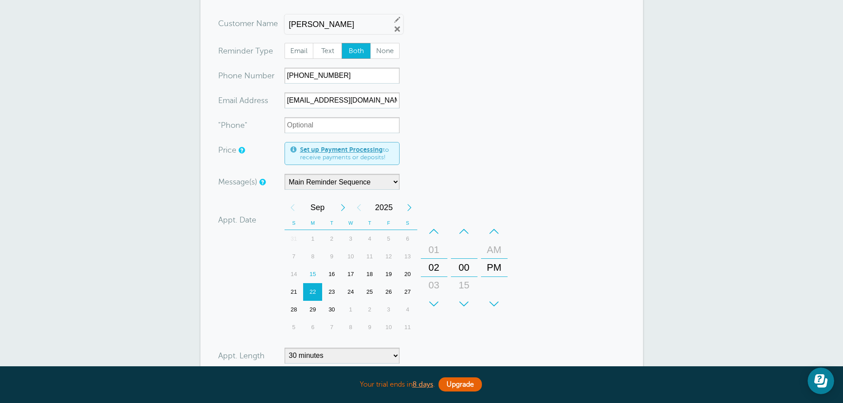
click at [350, 310] on div "1" at bounding box center [350, 310] width 19 height 18
click at [436, 304] on div "+" at bounding box center [434, 304] width 27 height 18
click at [438, 229] on div "–" at bounding box center [434, 232] width 27 height 18
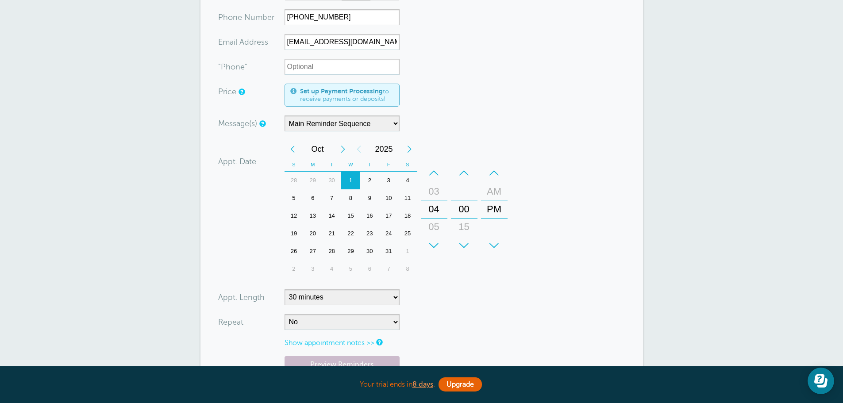
scroll to position [310, 0]
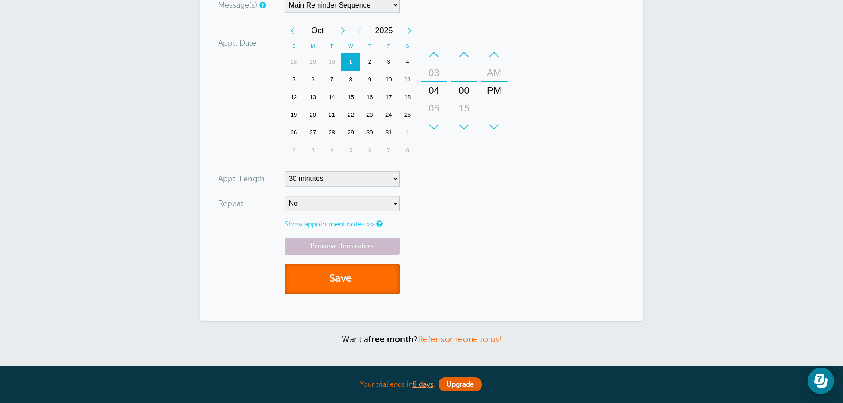
click at [333, 280] on button "Save" at bounding box center [342, 279] width 115 height 31
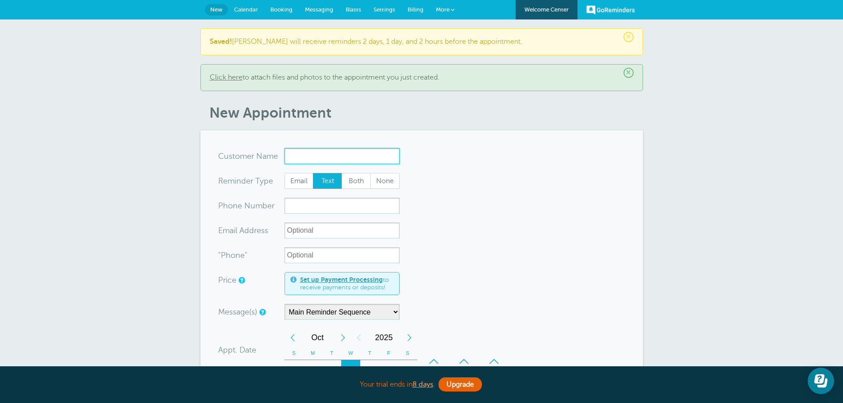
click at [328, 159] on input "x-no-autofill" at bounding box center [342, 156] width 115 height 16
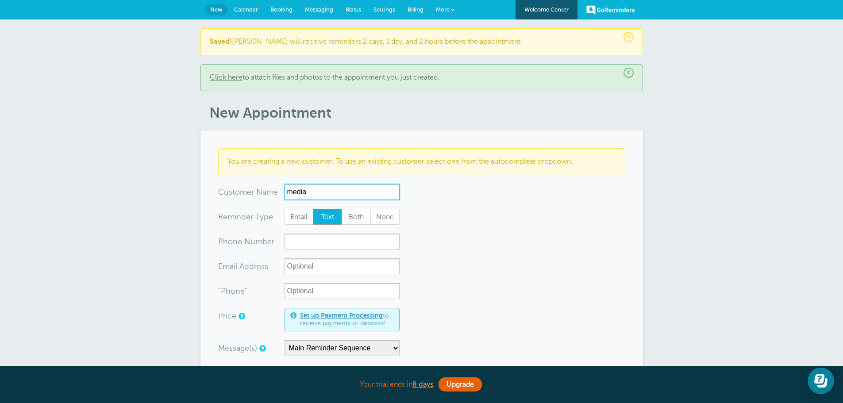
click at [327, 187] on input "media" at bounding box center [342, 192] width 115 height 16
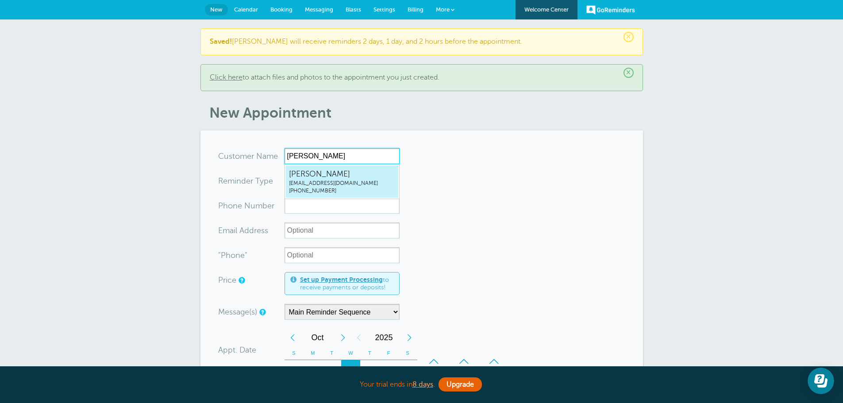
click at [333, 188] on span "(787) 486-6917" at bounding box center [342, 191] width 106 height 8
type input "MarioMedinadwmide@hotmail.com7874866917"
type input "Mario Medina"
radio input "false"
radio input "true"
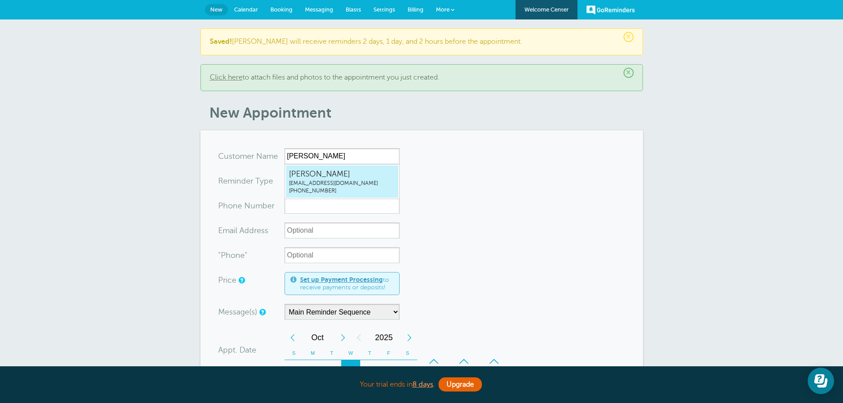
type input "(787) 486-6917"
type input "dwmide@hotmail.com"
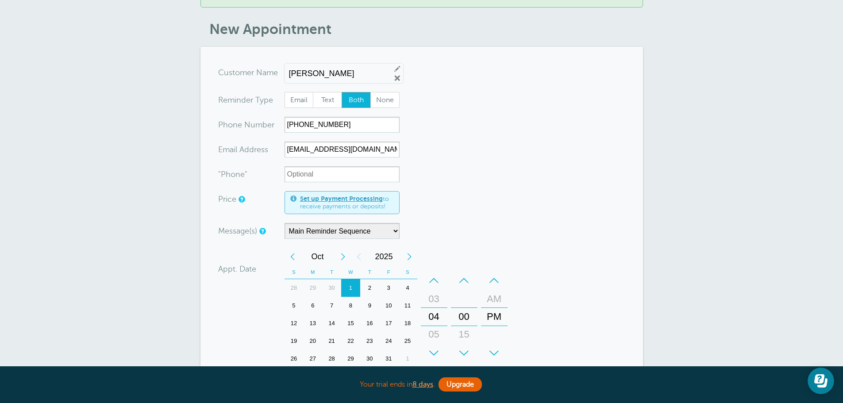
scroll to position [133, 0]
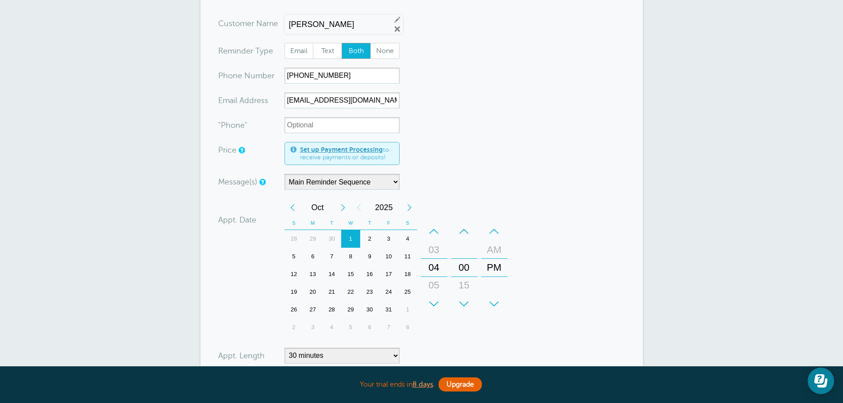
click at [290, 209] on div "Previous Month" at bounding box center [293, 208] width 16 height 18
click at [352, 273] on div "17" at bounding box center [350, 274] width 19 height 18
click at [434, 302] on div "+" at bounding box center [434, 304] width 27 height 18
click at [462, 300] on div "+" at bounding box center [464, 304] width 27 height 18
click at [463, 300] on div "+" at bounding box center [464, 304] width 27 height 18
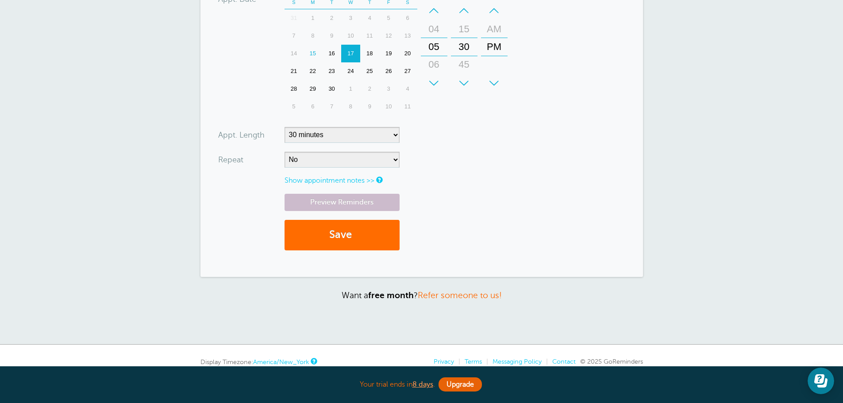
scroll to position [354, 0]
click at [347, 234] on button "Save" at bounding box center [342, 234] width 115 height 31
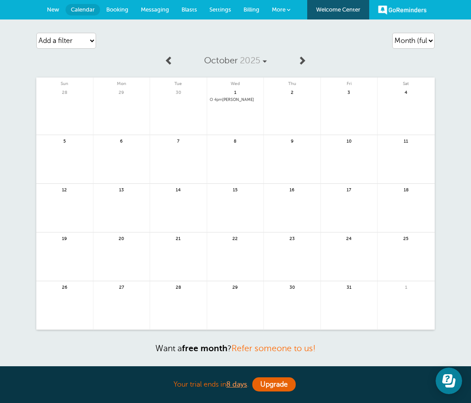
click at [172, 62] on span at bounding box center [169, 60] width 9 height 9
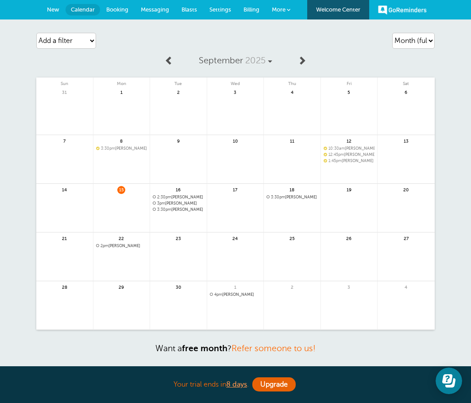
click at [293, 209] on link at bounding box center [292, 220] width 57 height 38
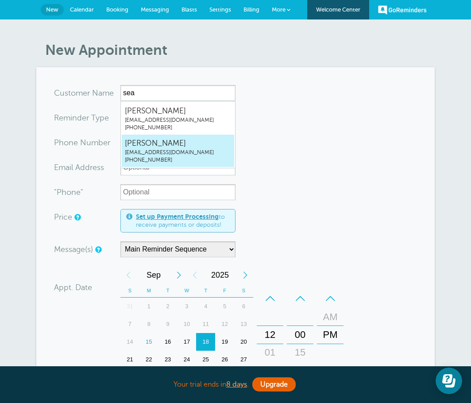
click at [164, 146] on span "[PERSON_NAME]" at bounding box center [178, 143] width 106 height 11
type input "[EMAIL_ADDRESS]"
type input "[PERSON_NAME]"
radio input "false"
radio input "true"
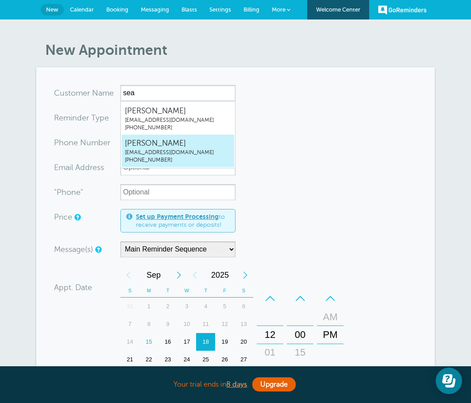
type input "[PHONE_NUMBER]"
type input "[EMAIL_ADDRESS][DOMAIN_NAME]"
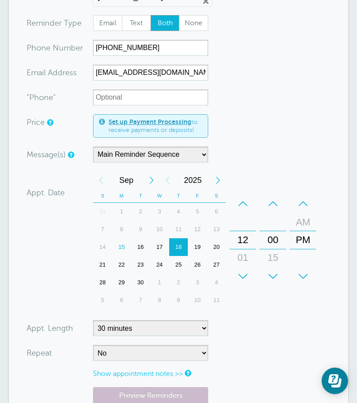
scroll to position [133, 0]
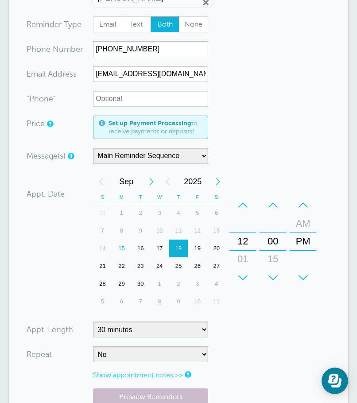
click at [243, 279] on div "+" at bounding box center [242, 278] width 27 height 18
click at [237, 204] on div "–" at bounding box center [242, 205] width 27 height 18
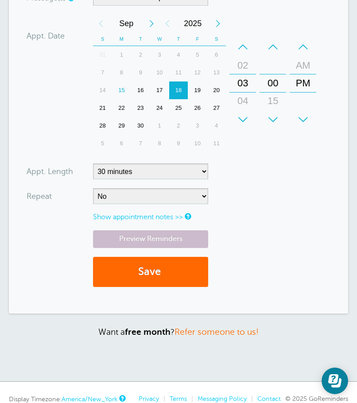
scroll to position [342, 0]
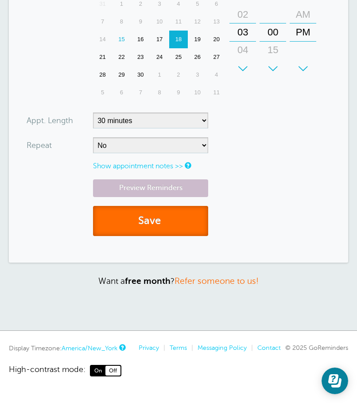
click at [167, 219] on button "Save" at bounding box center [150, 221] width 115 height 31
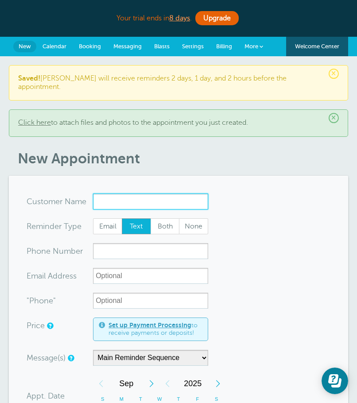
click at [148, 193] on input "x-no-autofill" at bounding box center [150, 201] width 115 height 16
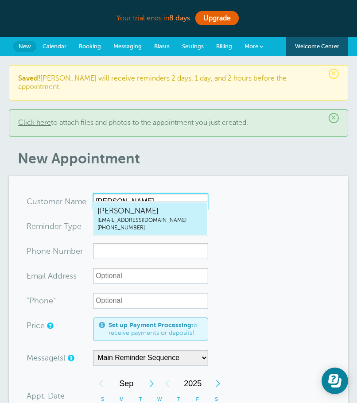
click at [145, 212] on span "Shawn Whitehurst" at bounding box center [150, 210] width 106 height 11
type input "ShawnWhitehurstshawnsrus@yahoo.com5012869371"
type input "Shawn Whitehurst"
radio input "false"
radio input "true"
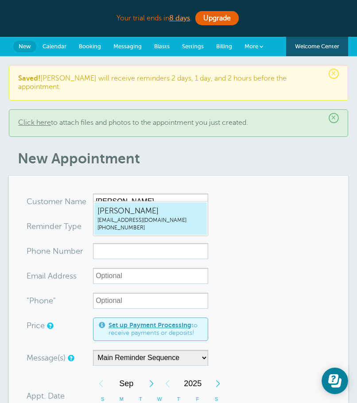
type input "(501) 286-9371"
type input "shawnsrus@yahoo.com"
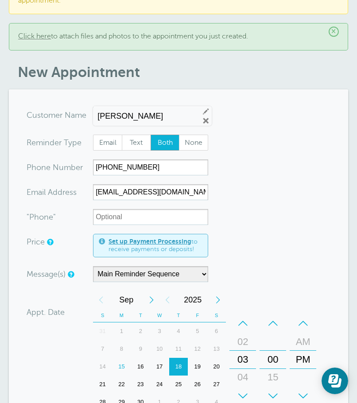
scroll to position [133, 0]
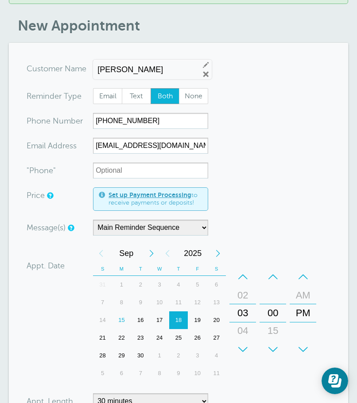
click at [161, 312] on div "17" at bounding box center [159, 320] width 19 height 18
click at [243, 342] on div "+" at bounding box center [242, 349] width 27 height 18
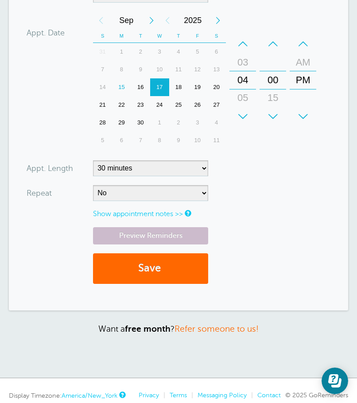
scroll to position [398, 0]
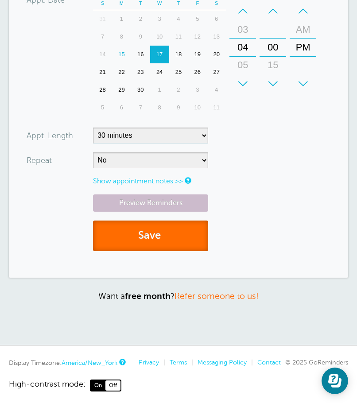
click at [145, 221] on button "Save" at bounding box center [150, 235] width 115 height 31
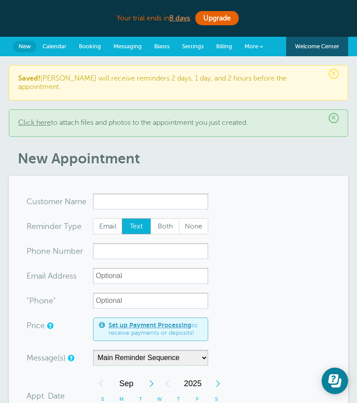
click at [91, 46] on span "Booking" at bounding box center [90, 46] width 22 height 7
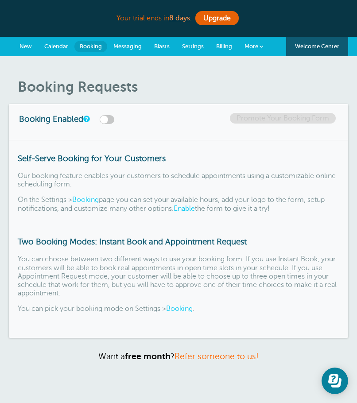
click at [64, 48] on span "Calendar" at bounding box center [56, 46] width 24 height 7
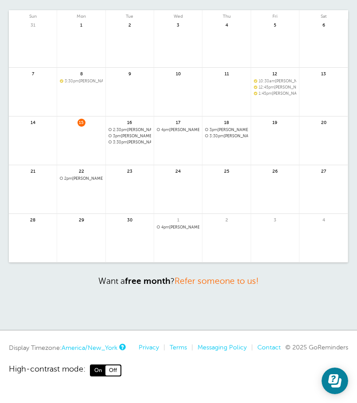
click at [98, 346] on link "America/New_York" at bounding box center [90, 347] width 56 height 7
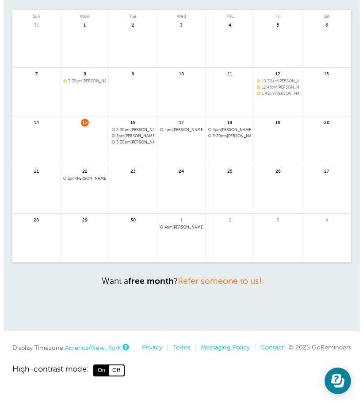
scroll to position [37, 0]
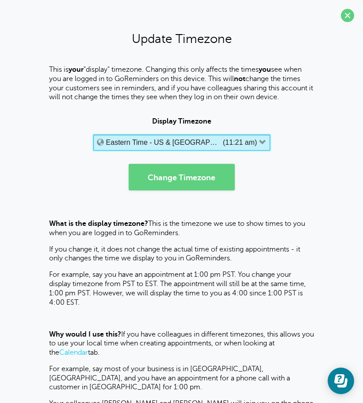
click at [223, 144] on label "(11:21 am)" at bounding box center [240, 142] width 34 height 8
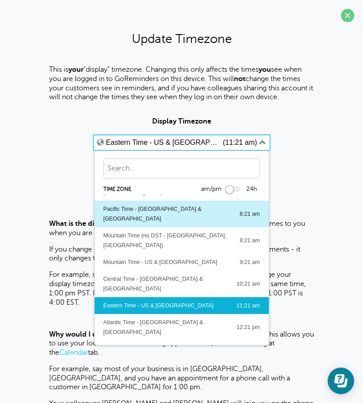
scroll to position [0, 0]
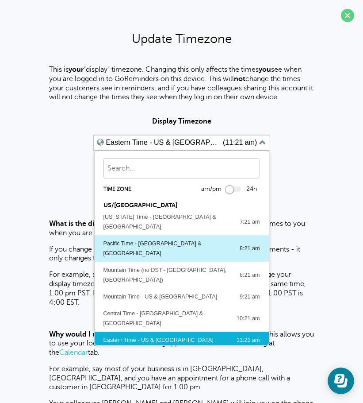
click at [168, 239] on div "Pacific Time - US & Canada" at bounding box center [167, 248] width 127 height 19
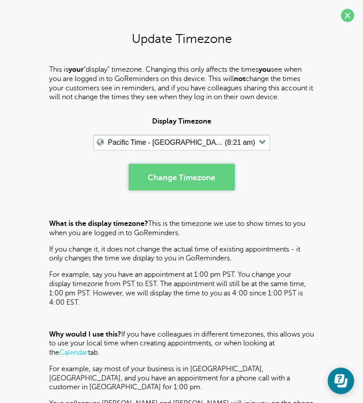
click at [207, 171] on button "Change Timezone" at bounding box center [182, 177] width 106 height 27
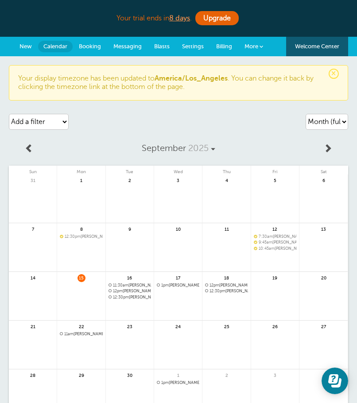
click at [237, 121] on div "Agenda Day Week Month (full view) Month (condensed) Add a filter Customer Searc…" at bounding box center [178, 121] width 339 height 25
click at [139, 46] on span "Messaging" at bounding box center [127, 46] width 28 height 7
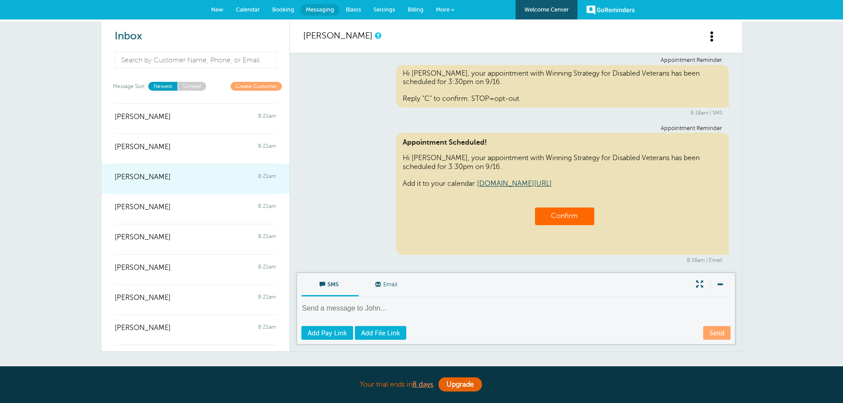
scroll to position [310, 0]
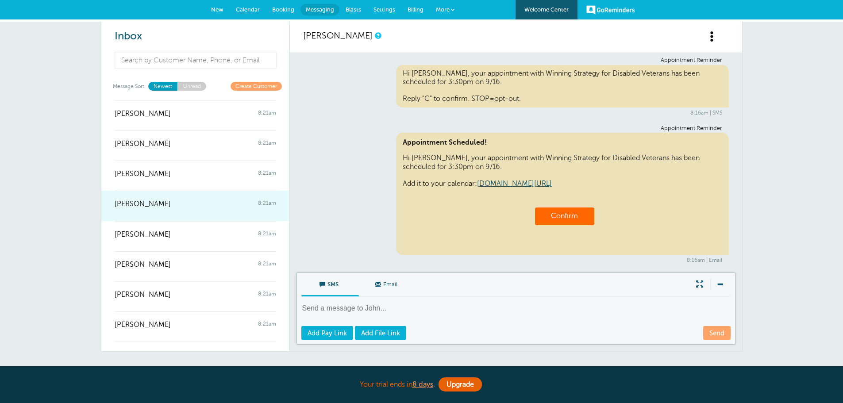
click at [205, 204] on div "Kent Chirgwin Jr 8:21am" at bounding box center [196, 200] width 162 height 18
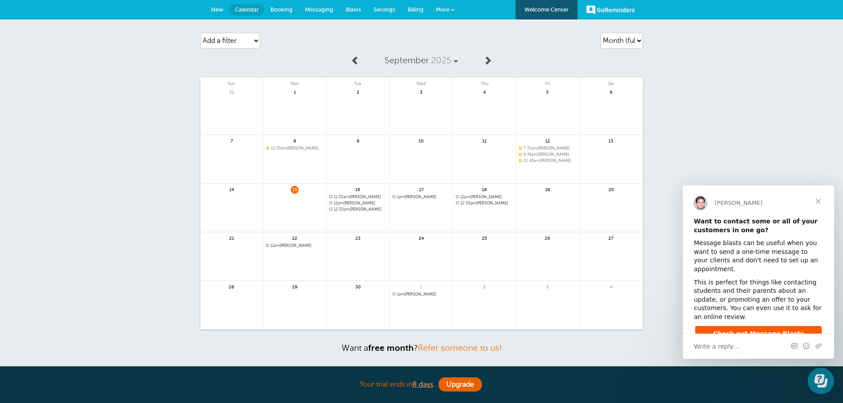
click at [488, 204] on span "12:30pm Richard Smoron" at bounding box center [485, 203] width 58 height 5
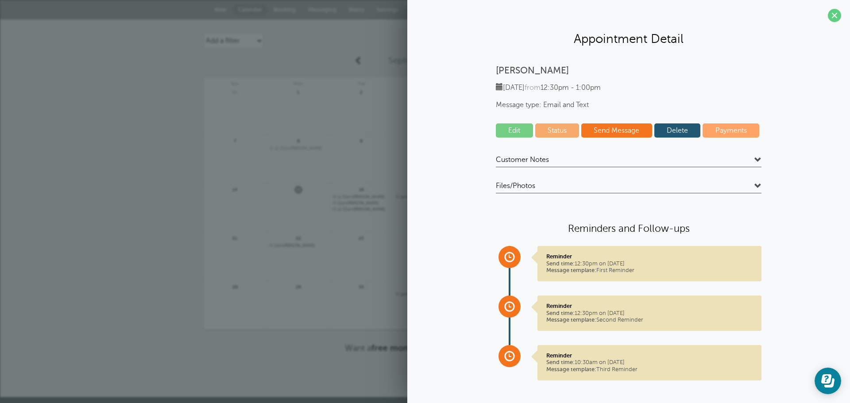
click at [514, 132] on link "Edit" at bounding box center [514, 130] width 37 height 14
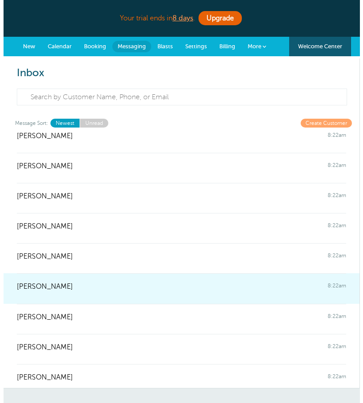
scroll to position [265, 0]
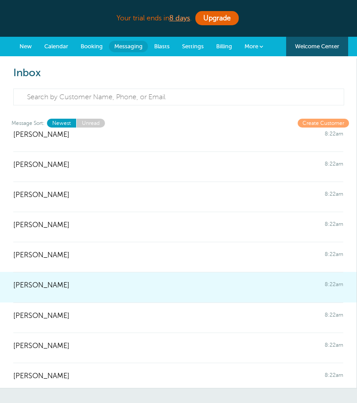
click at [109, 279] on div "[PERSON_NAME] 8:22am" at bounding box center [178, 281] width 330 height 18
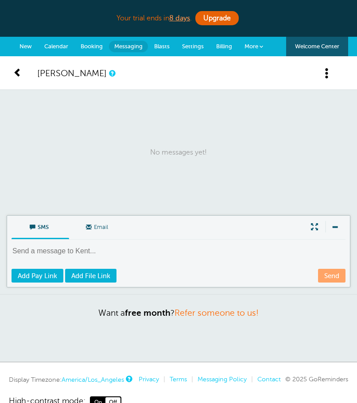
click at [327, 73] on span at bounding box center [326, 73] width 11 height 11
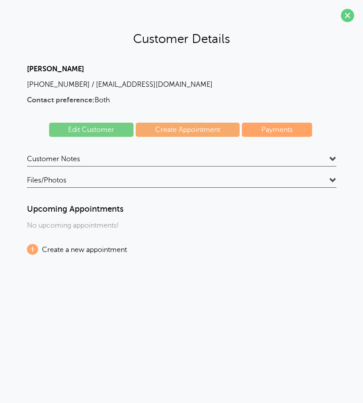
click at [44, 161] on span "Customer Notes" at bounding box center [53, 158] width 53 height 9
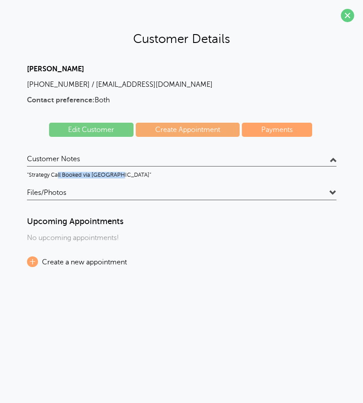
drag, startPoint x: 57, startPoint y: 176, endPoint x: 127, endPoint y: 173, distance: 70.0
click at [127, 173] on p "“Strategy Call Booked via [GEOGRAPHIC_DATA]”" at bounding box center [182, 175] width 310 height 7
click at [136, 173] on p "“Strategy Call Booked via [GEOGRAPHIC_DATA]”" at bounding box center [182, 175] width 310 height 7
drag, startPoint x: 82, startPoint y: 85, endPoint x: 163, endPoint y: 80, distance: 80.7
click at [163, 81] on p "[PHONE_NUMBER] / [EMAIL_ADDRESS][DOMAIN_NAME]" at bounding box center [182, 85] width 310 height 8
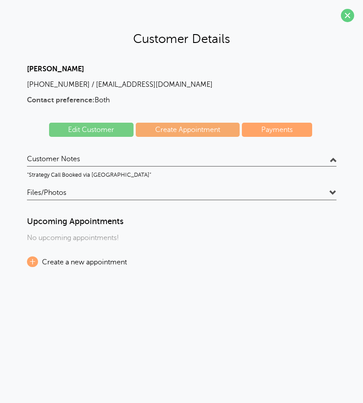
copy p "[EMAIL_ADDRESS][DOMAIN_NAME]"
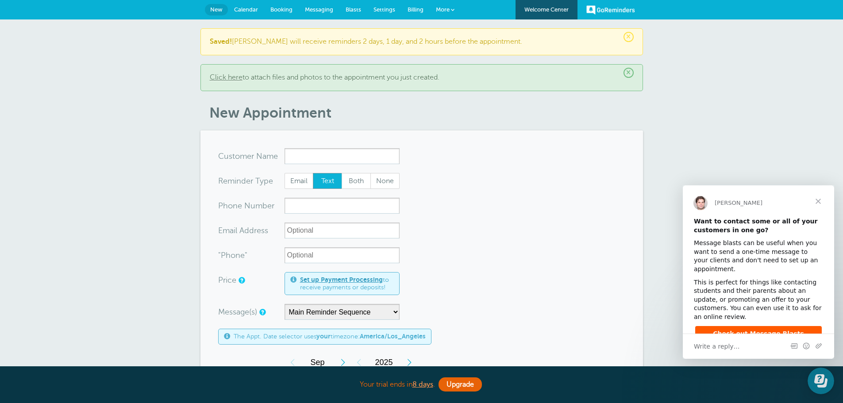
click at [248, 9] on span "Calendar" at bounding box center [246, 9] width 24 height 7
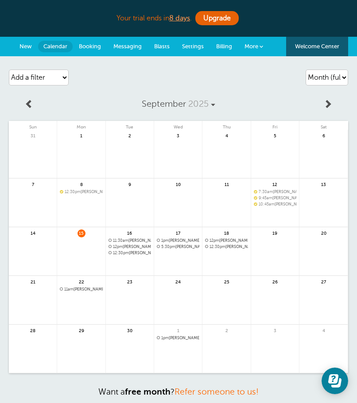
click at [123, 44] on span "Messaging" at bounding box center [127, 46] width 28 height 7
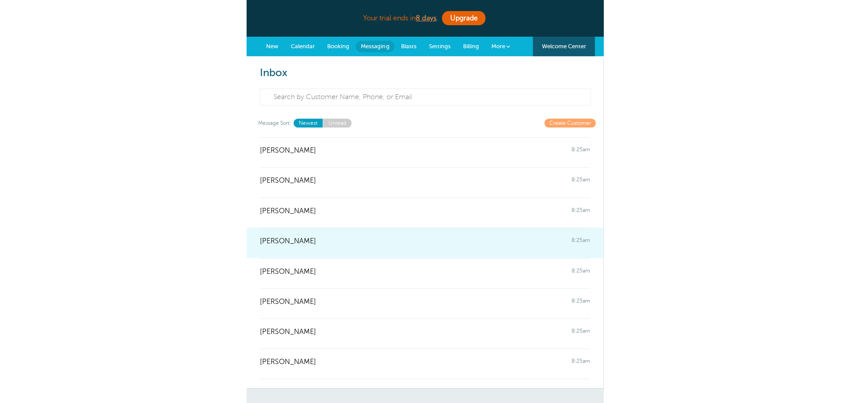
scroll to position [354, 0]
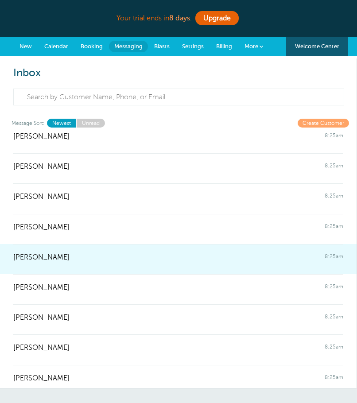
click at [72, 261] on div "Richard Smoron 8:25am" at bounding box center [178, 253] width 330 height 18
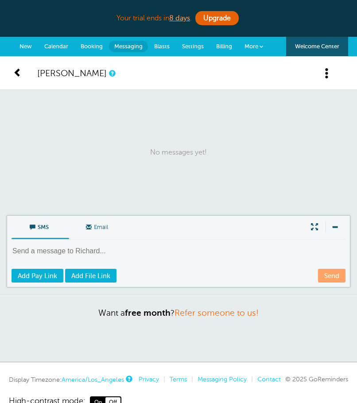
click at [17, 73] on span at bounding box center [17, 72] width 9 height 9
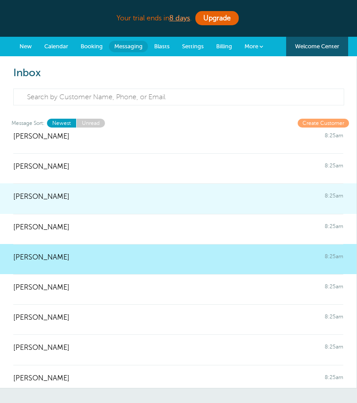
click at [283, 204] on div at bounding box center [178, 203] width 330 height 4
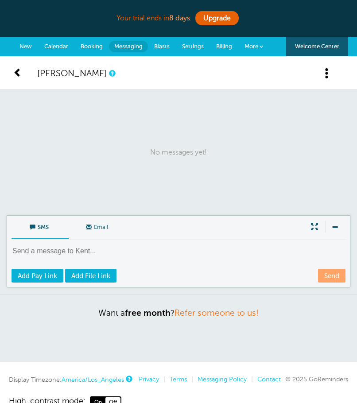
click at [329, 73] on span at bounding box center [326, 73] width 11 height 11
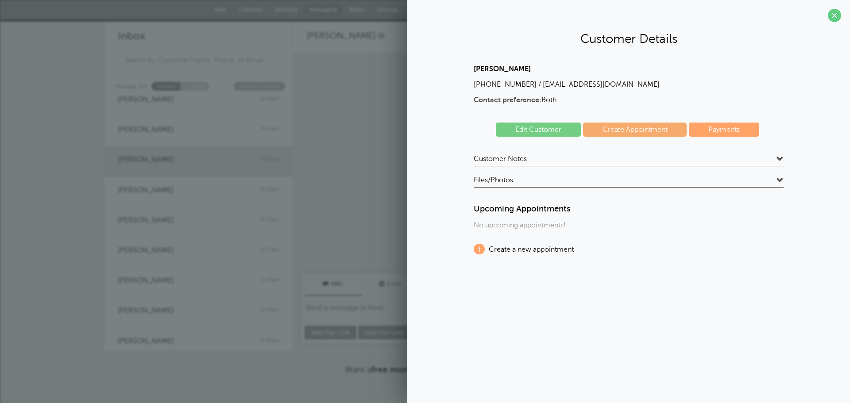
click at [356, 161] on h4 "Customer Notes" at bounding box center [628, 160] width 310 height 12
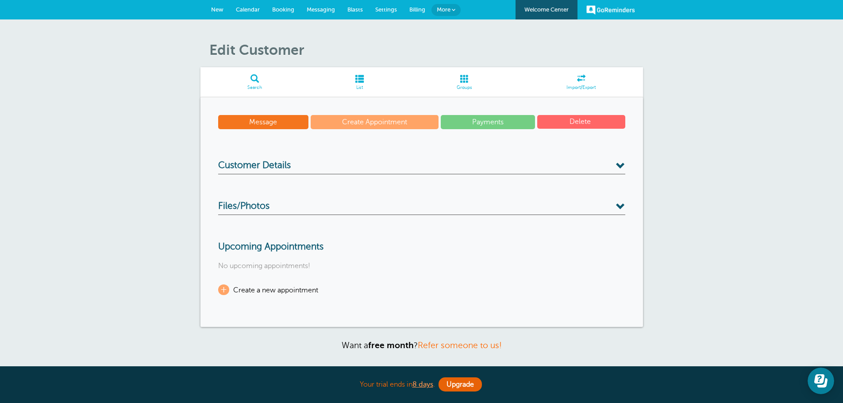
click at [594, 123] on button "Delete" at bounding box center [581, 122] width 88 height 14
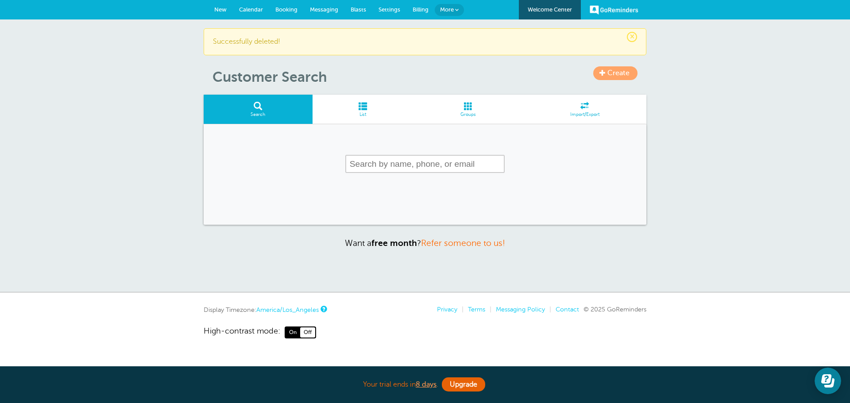
click at [321, 9] on span "Messaging" at bounding box center [324, 9] width 28 height 7
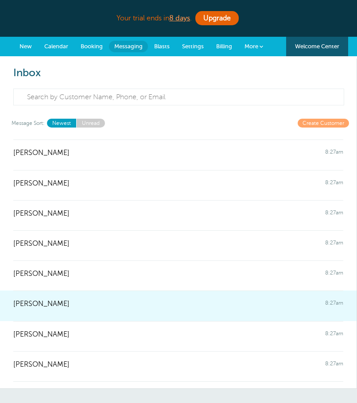
scroll to position [398, 0]
click at [145, 307] on div "Robert Sayegh 8:27am" at bounding box center [178, 299] width 330 height 18
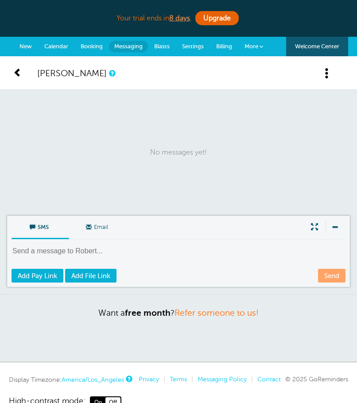
click at [19, 74] on span at bounding box center [17, 72] width 9 height 9
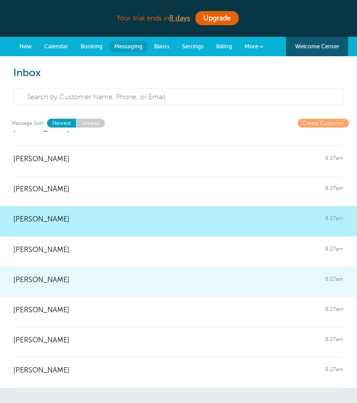
scroll to position [489, 0]
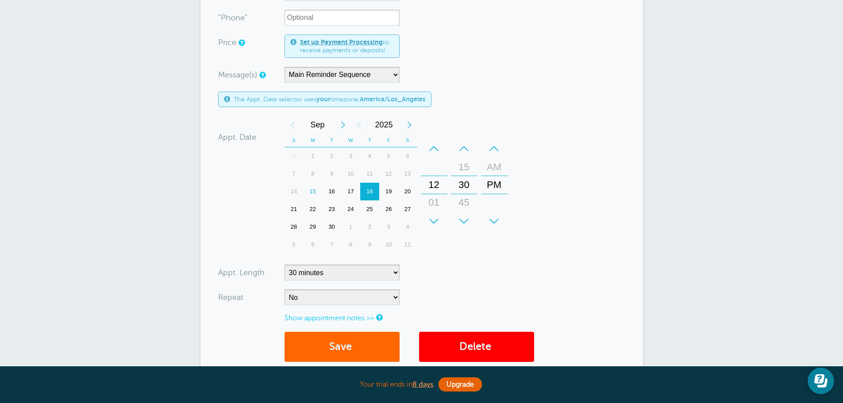
click at [439, 221] on div "+" at bounding box center [434, 221] width 27 height 18
click at [470, 225] on div "+" at bounding box center [464, 221] width 27 height 18
click at [467, 145] on div "–" at bounding box center [464, 149] width 27 height 18
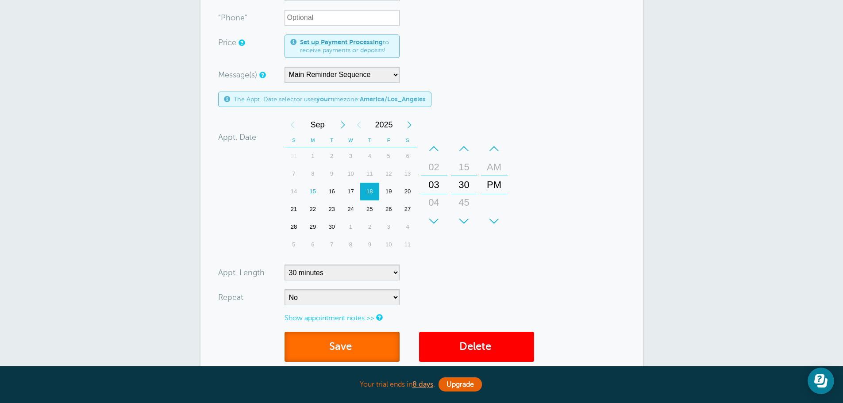
click at [347, 346] on button "Save" at bounding box center [342, 347] width 115 height 31
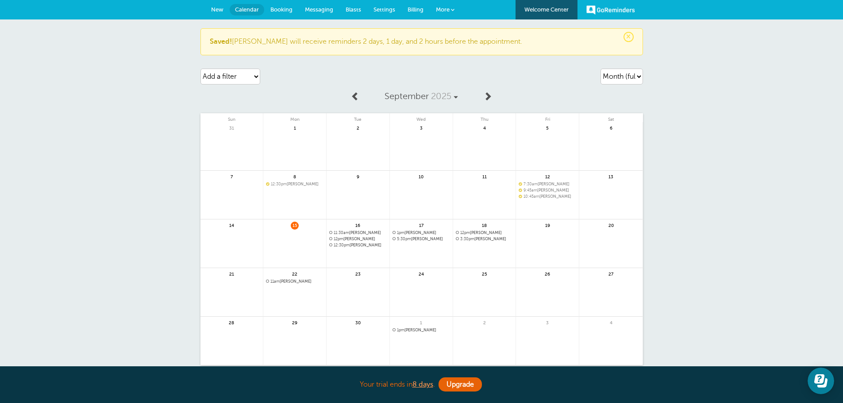
click at [289, 243] on link at bounding box center [294, 249] width 63 height 38
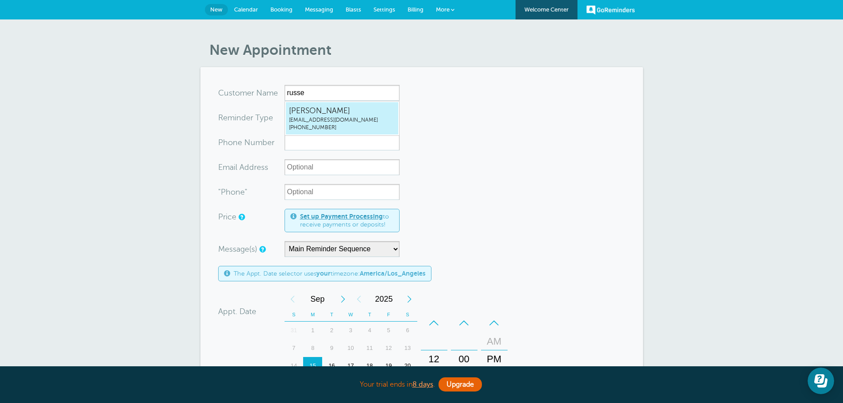
click at [329, 120] on span "rhiser00@gmail.com" at bounding box center [342, 120] width 106 height 8
type input "RussellHiserrhiser00@gmail.com8169990613"
type input "[PERSON_NAME]"
radio input "false"
radio input "true"
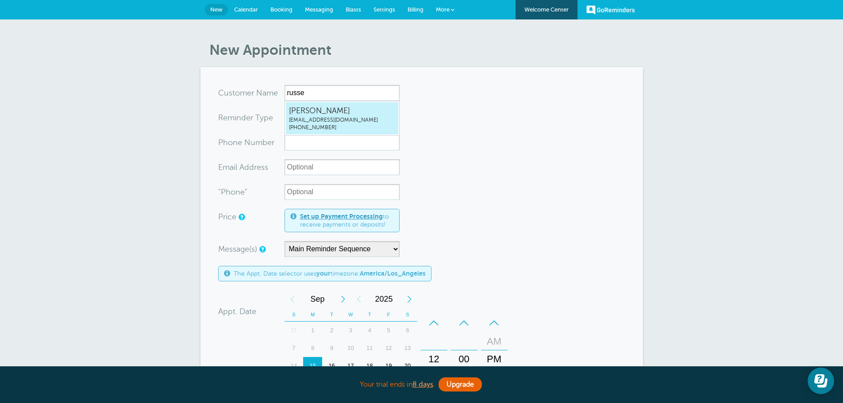
type input "(816) 999-0613"
type input "rhiser00@gmail.com"
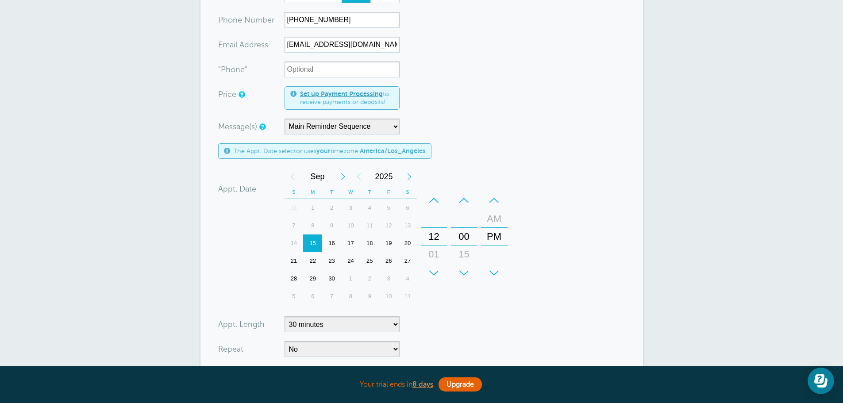
scroll to position [133, 0]
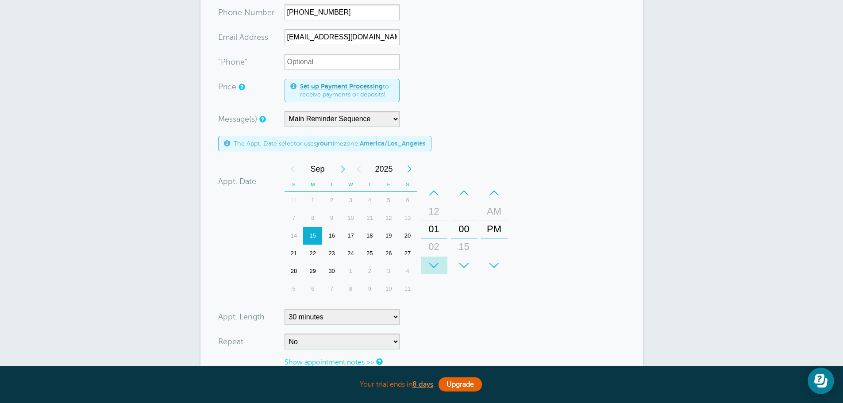
click at [435, 265] on div "+" at bounding box center [434, 266] width 27 height 18
click at [467, 265] on div "+" at bounding box center [464, 266] width 27 height 18
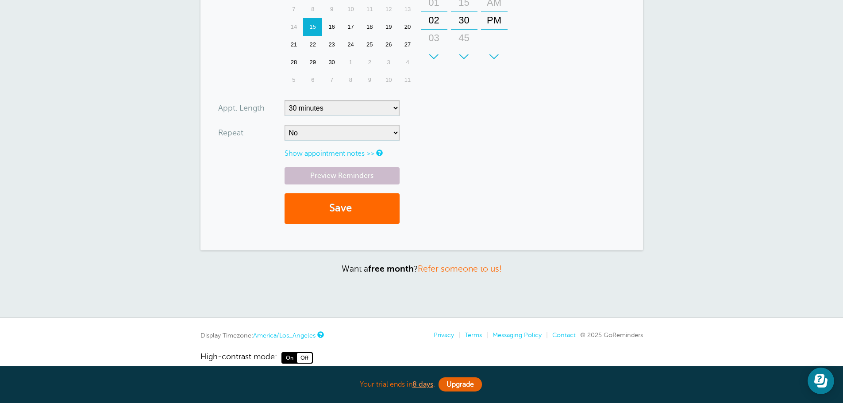
scroll to position [354, 0]
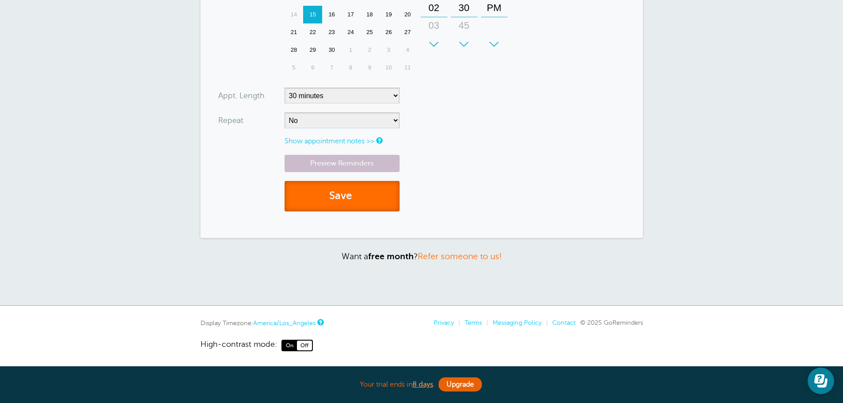
click at [324, 199] on button "Save" at bounding box center [342, 196] width 115 height 31
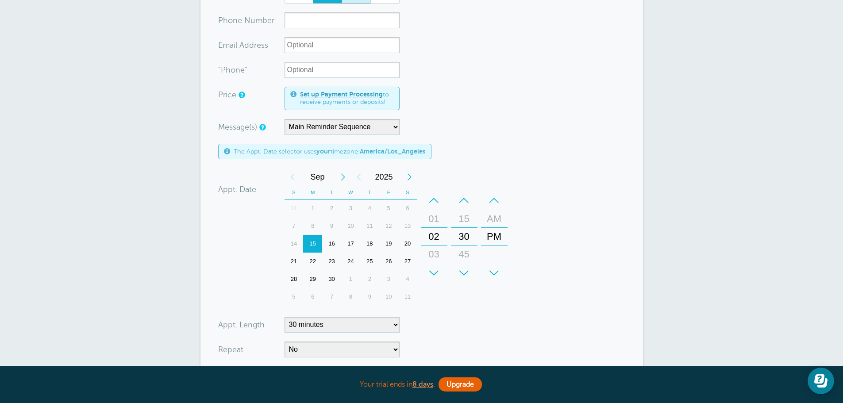
scroll to position [88, 0]
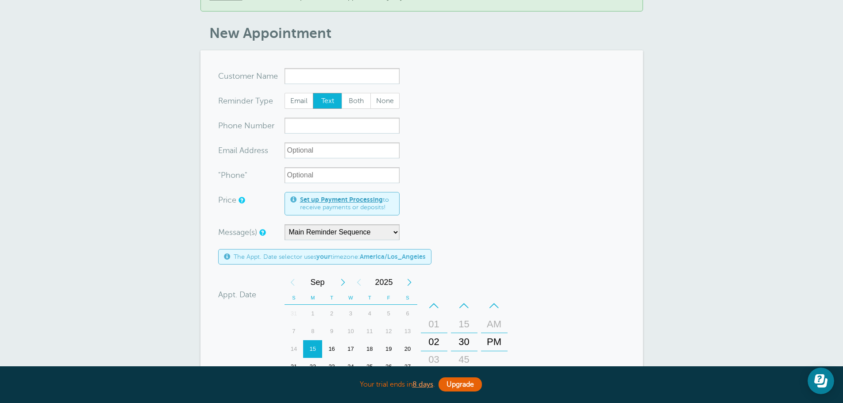
click at [352, 78] on input "x-no-autofill" at bounding box center [342, 76] width 115 height 16
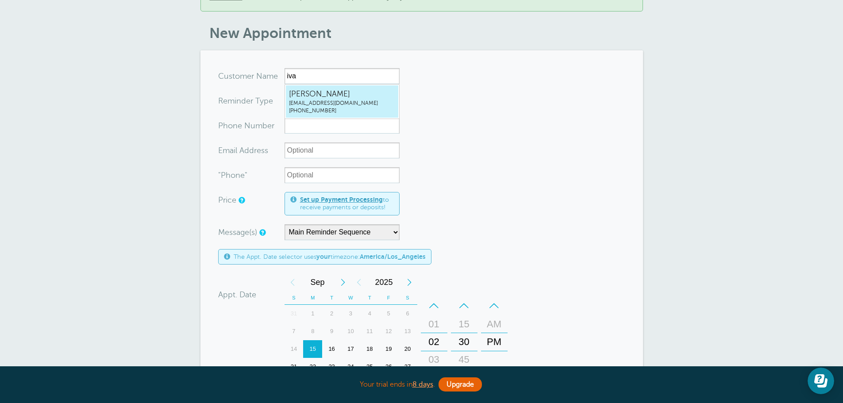
click at [353, 97] on span "[PERSON_NAME]" at bounding box center [342, 93] width 106 height 11
type input "IvanCruzivansdcruz@gmail.com4257709346"
type input "[PERSON_NAME]"
radio input "false"
radio input "true"
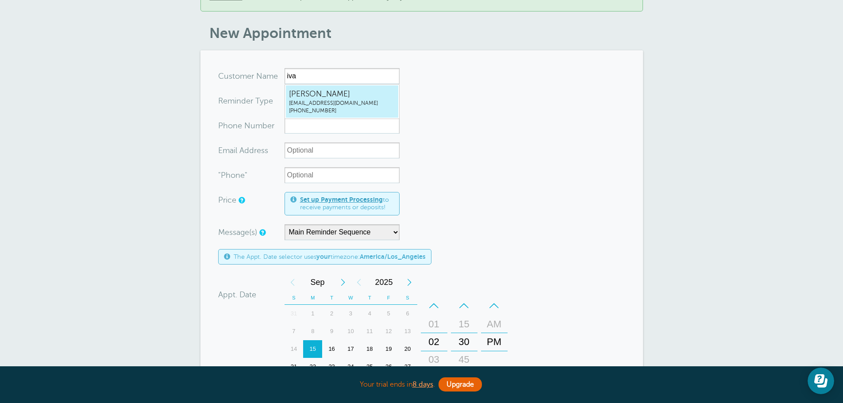
type input "(425) 770-9346"
type input "ivansdcruz@gmail.com"
click at [353, 97] on span "Both" at bounding box center [356, 100] width 28 height 15
click at [342, 93] on input "Both" at bounding box center [341, 92] width 0 height 0
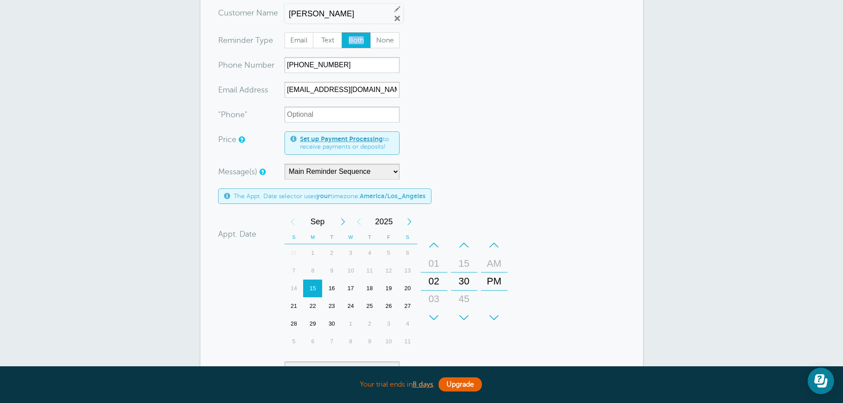
scroll to position [177, 0]
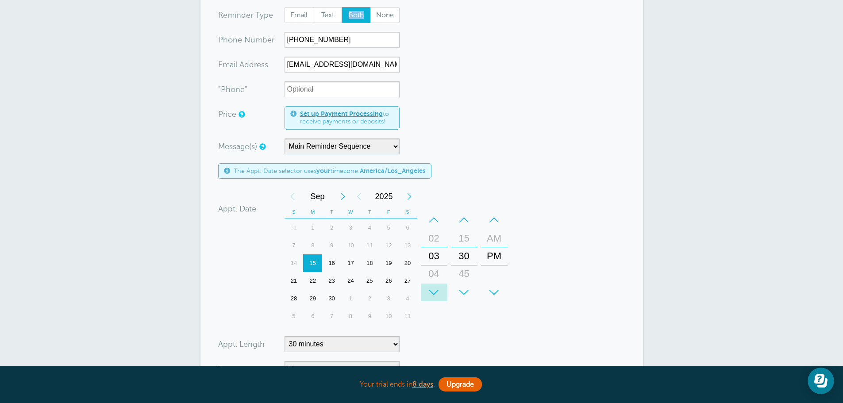
click at [433, 290] on div "+" at bounding box center [434, 293] width 27 height 18
click at [434, 219] on div "–" at bounding box center [434, 220] width 27 height 18
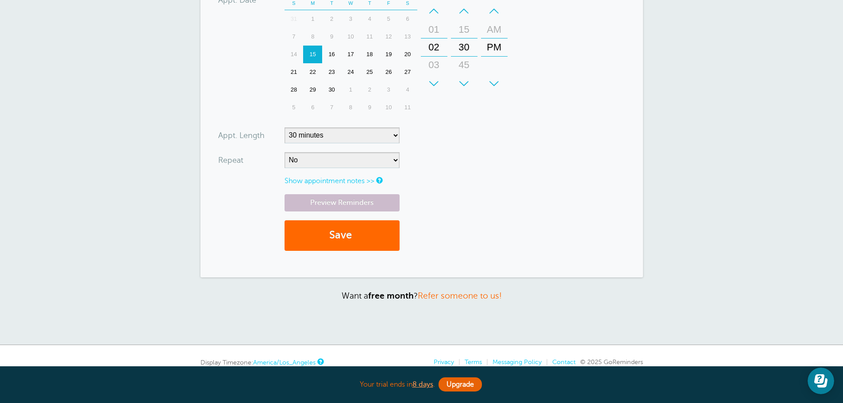
scroll to position [398, 0]
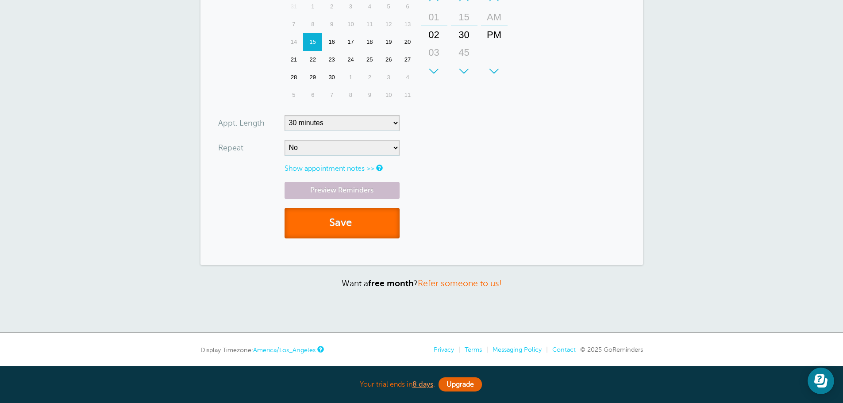
click at [364, 223] on button "Save" at bounding box center [342, 223] width 115 height 31
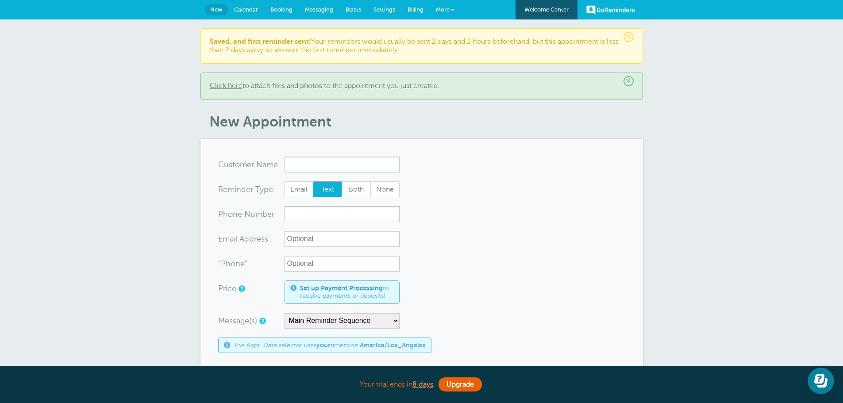
click at [240, 10] on span "Calendar" at bounding box center [246, 9] width 24 height 7
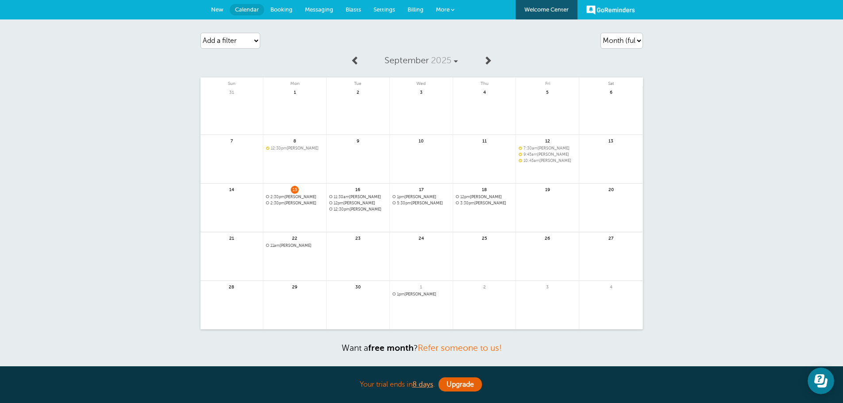
click at [295, 204] on span "2:30pm [PERSON_NAME]" at bounding box center [295, 203] width 58 height 5
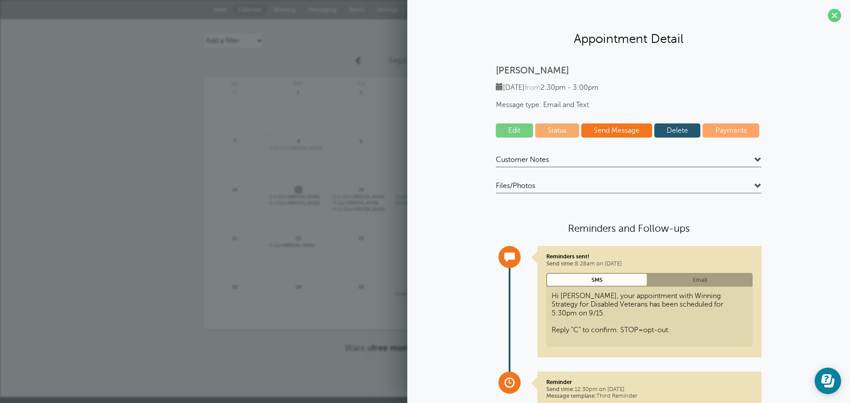
click at [513, 131] on link "Edit" at bounding box center [514, 130] width 37 height 14
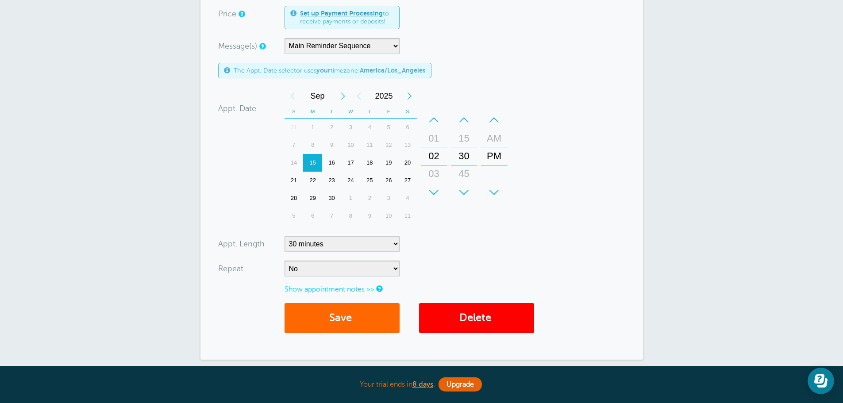
scroll to position [221, 0]
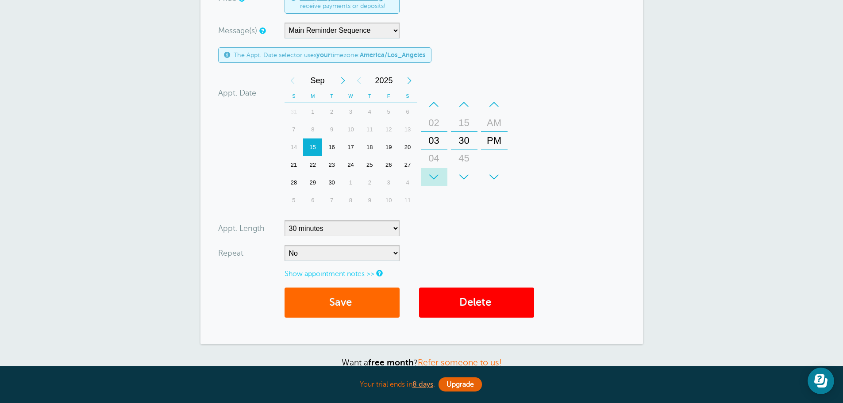
click at [435, 177] on div "+" at bounding box center [434, 177] width 27 height 18
click at [465, 107] on div "–" at bounding box center [464, 105] width 27 height 18
click at [368, 306] on button "Save" at bounding box center [342, 303] width 115 height 31
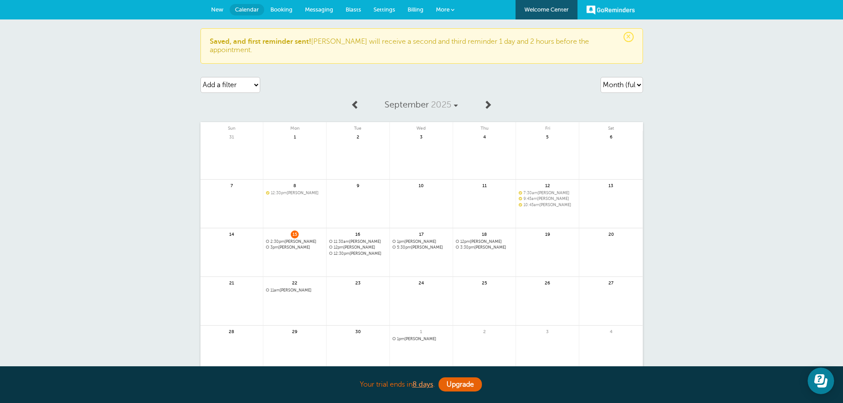
click at [428, 245] on span "5:30pm Mario Medina" at bounding box center [421, 247] width 58 height 5
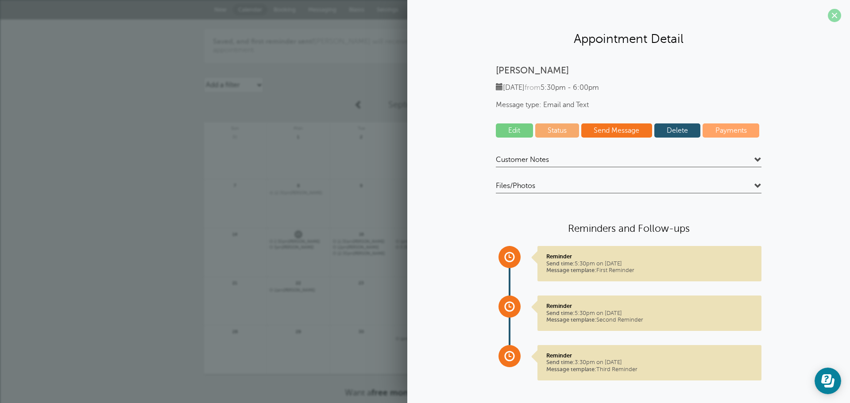
click at [832, 17] on span at bounding box center [833, 15] width 13 height 13
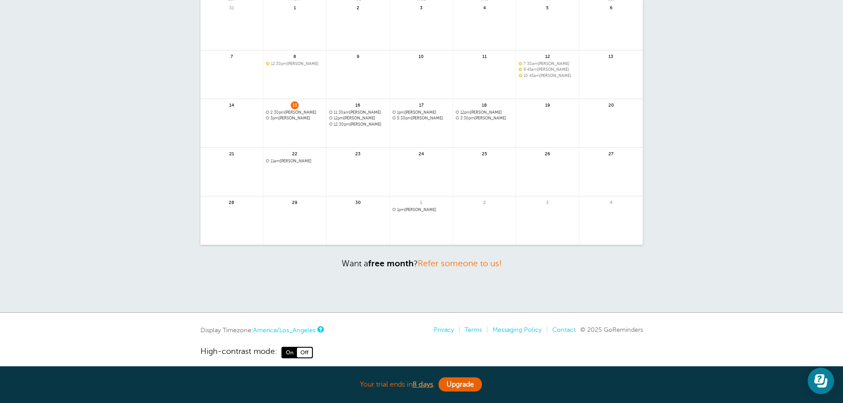
click at [292, 327] on link "America/Los_Angeles" at bounding box center [284, 330] width 62 height 7
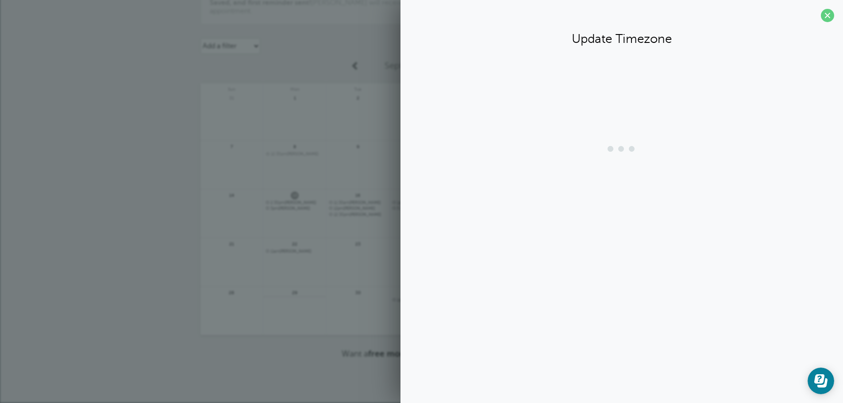
scroll to position [31, 0]
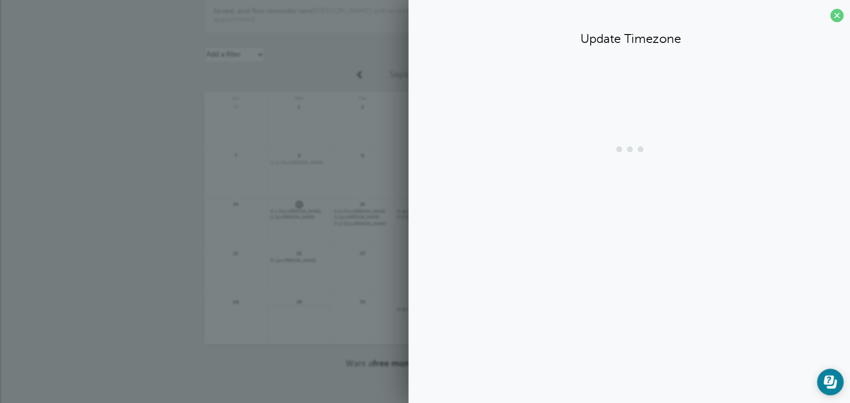
click at [292, 322] on link at bounding box center [298, 324] width 63 height 38
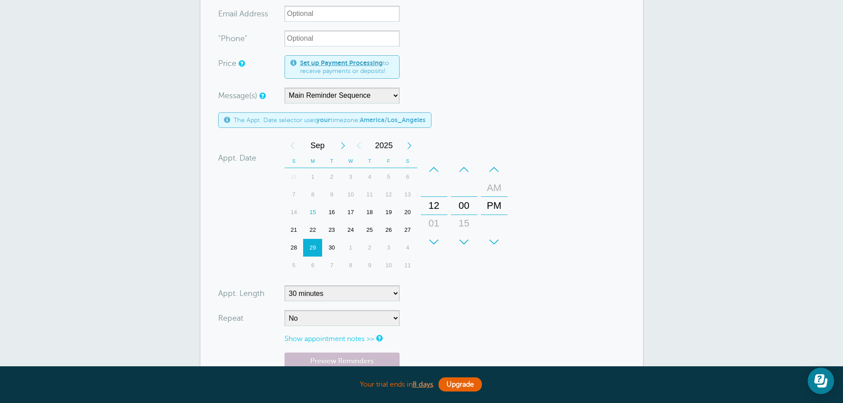
scroll to position [177, 0]
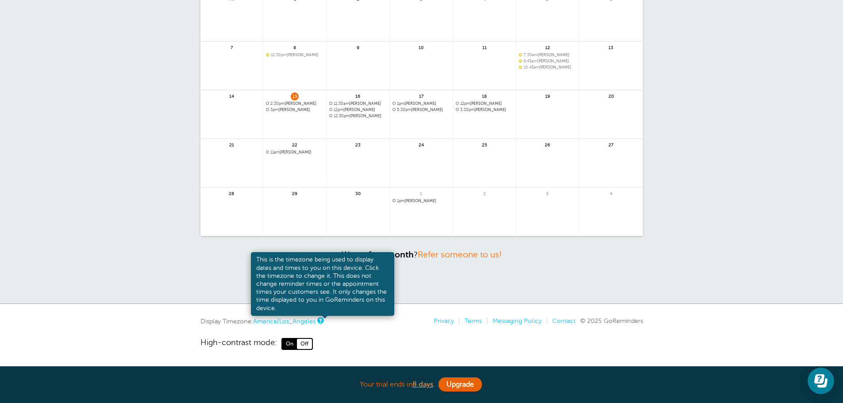
click at [323, 322] on link at bounding box center [319, 321] width 5 height 6
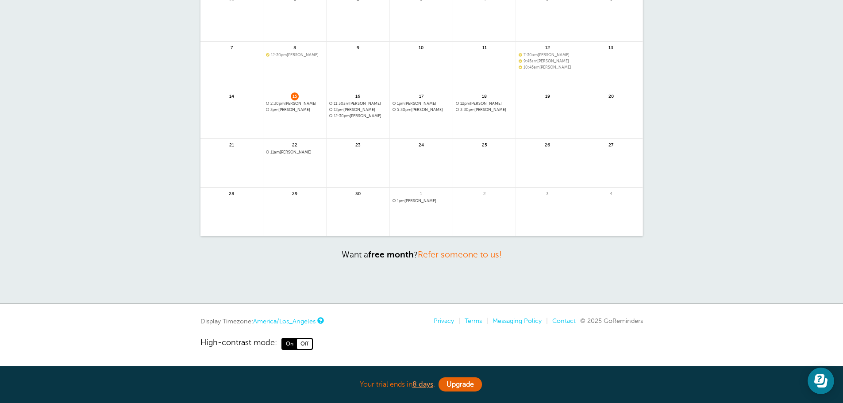
click at [303, 324] on link "America/Los_Angeles" at bounding box center [284, 321] width 62 height 7
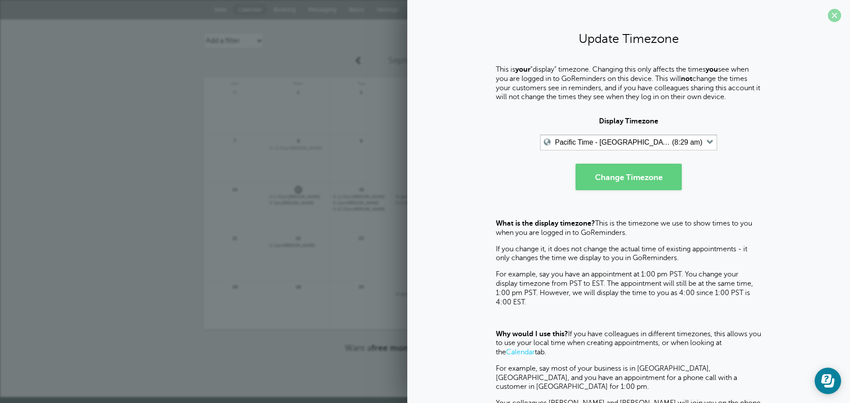
click at [827, 17] on span at bounding box center [833, 15] width 13 height 13
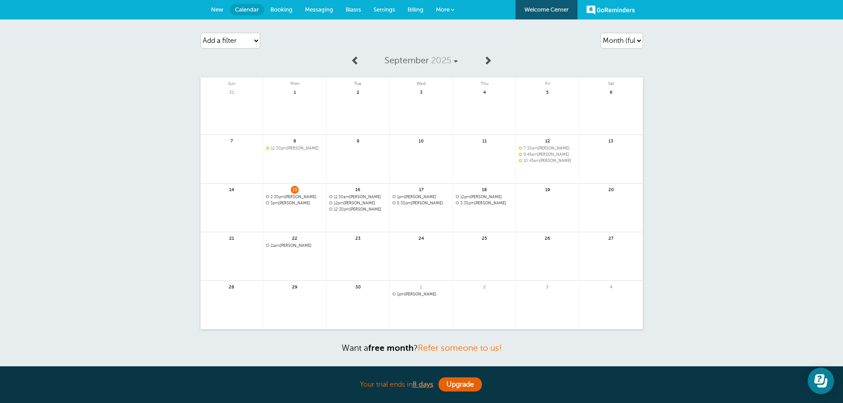
click at [415, 210] on link at bounding box center [421, 226] width 63 height 38
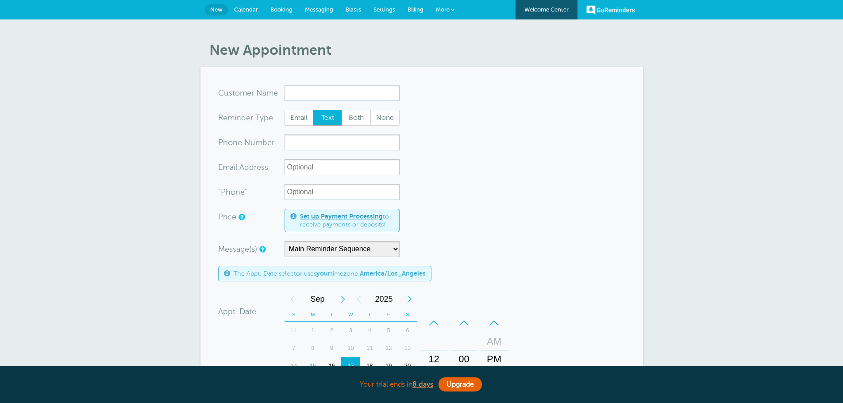
click at [351, 88] on input "x-no-autofill" at bounding box center [342, 93] width 115 height 16
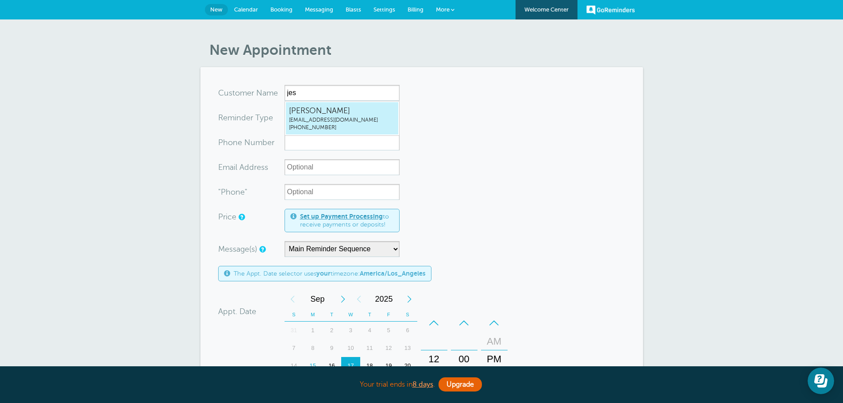
click at [345, 128] on span "[PHONE_NUMBER]" at bounding box center [342, 128] width 106 height 8
type input "[EMAIL_ADDRESS]"
type input "Jessie DeSpirito"
radio input "false"
radio input "true"
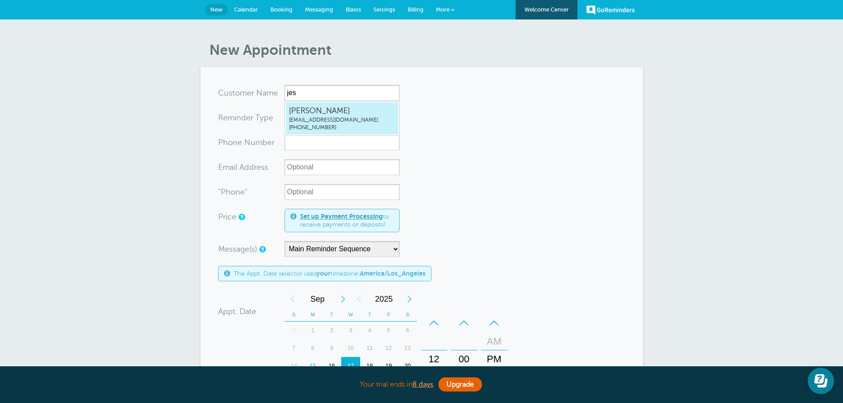
type input "(864) 722-3900"
type input "732213@gmail.com"
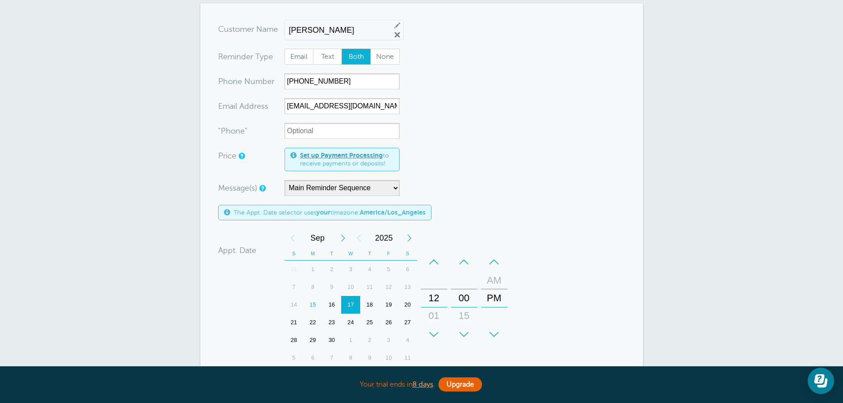
scroll to position [88, 0]
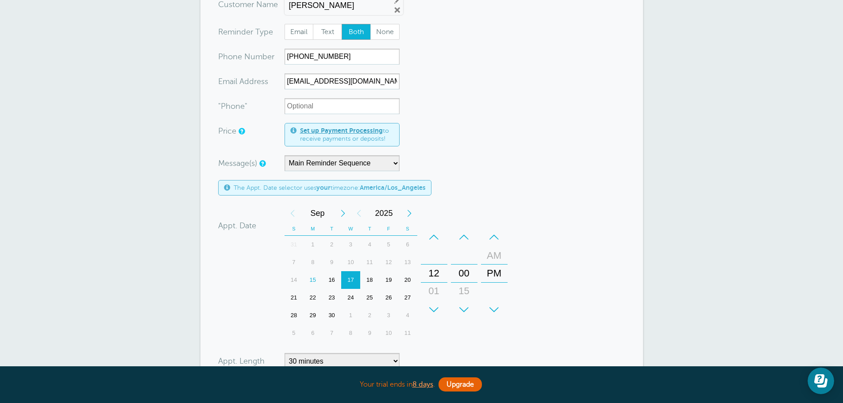
click at [352, 280] on div "17" at bounding box center [350, 280] width 19 height 18
click at [434, 308] on div "+" at bounding box center [434, 310] width 27 height 18
click at [435, 308] on div "+" at bounding box center [434, 310] width 27 height 18
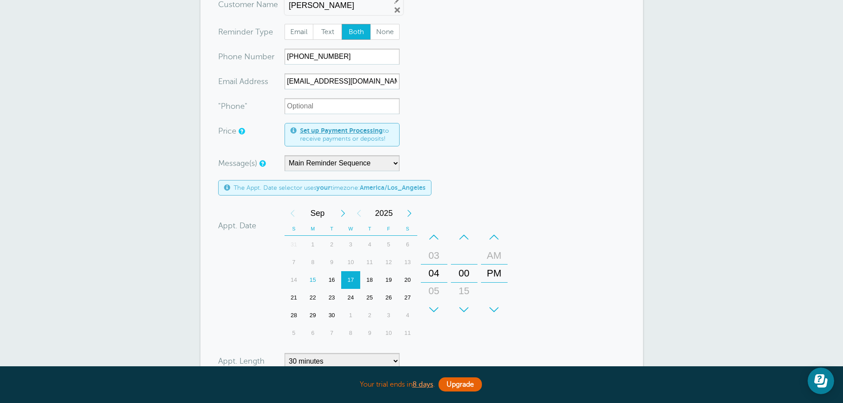
click at [435, 308] on div "+" at bounding box center [434, 310] width 27 height 18
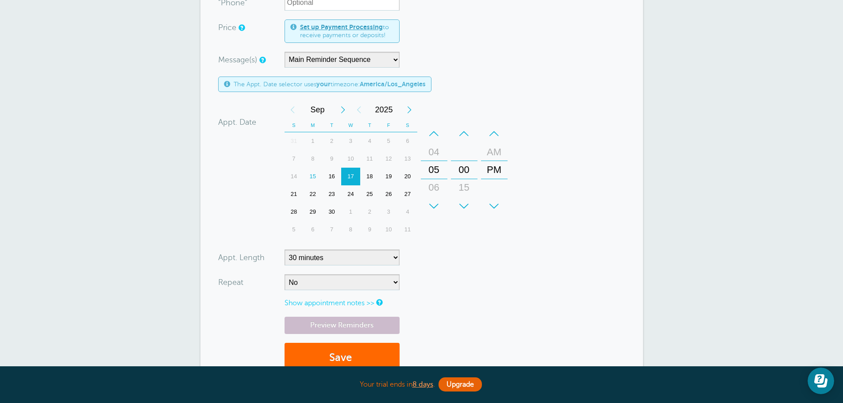
scroll to position [221, 0]
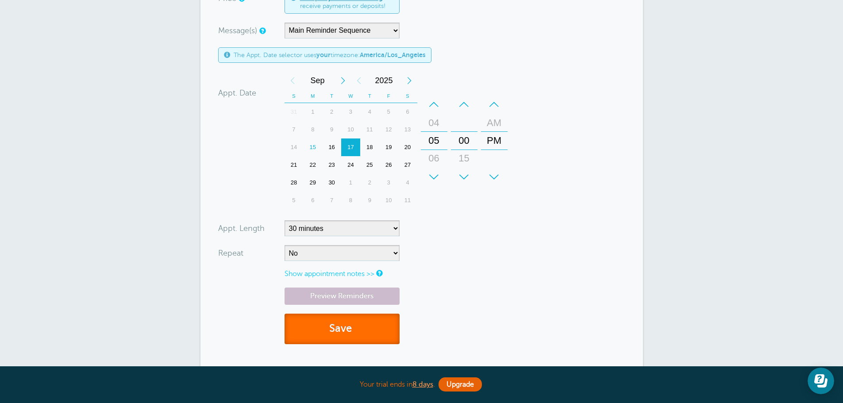
click at [365, 327] on button "Save" at bounding box center [342, 329] width 115 height 31
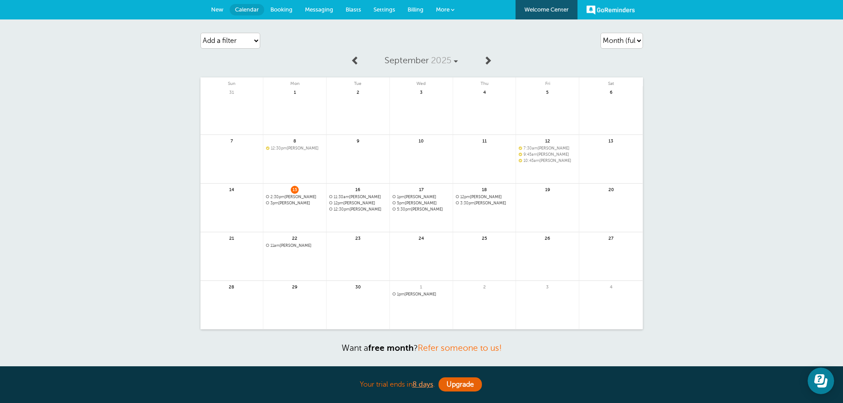
click at [558, 50] on div "Agenda Day Week Month (full view) Month (condensed) Add a filter Customer Searc…" at bounding box center [421, 40] width 442 height 25
click at [361, 196] on span "11:30am Javier Gutierrez Jr" at bounding box center [358, 197] width 58 height 5
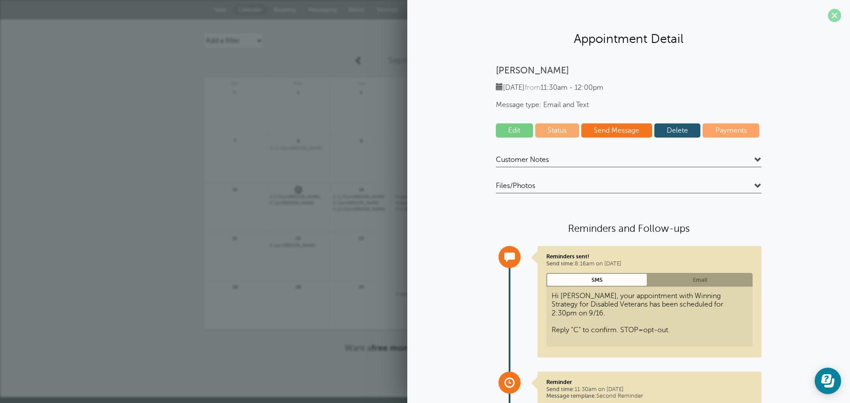
click at [827, 12] on span at bounding box center [833, 15] width 13 height 13
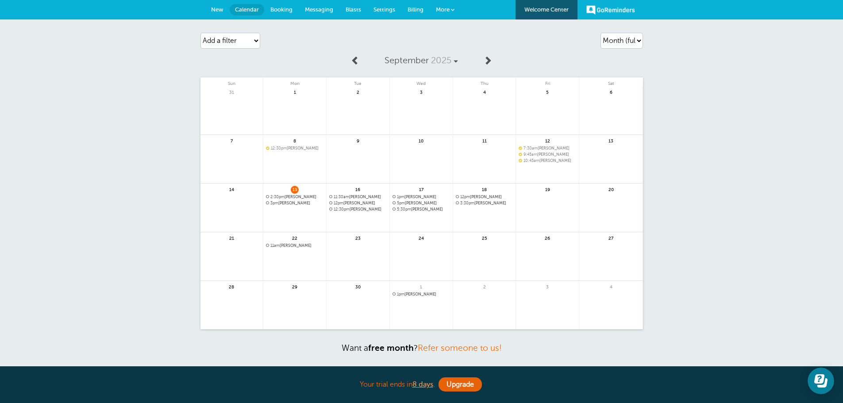
click at [367, 196] on span "11:30am Javier Gutierrez Jr" at bounding box center [358, 197] width 58 height 5
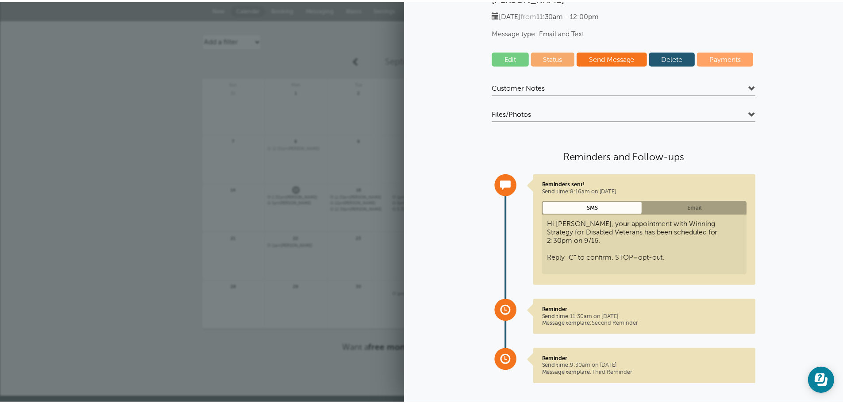
scroll to position [74, 0]
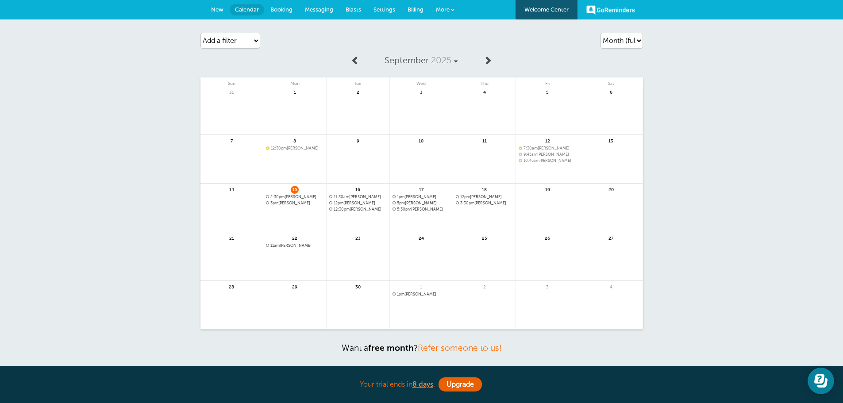
click at [312, 1] on link "Messaging" at bounding box center [319, 9] width 41 height 19
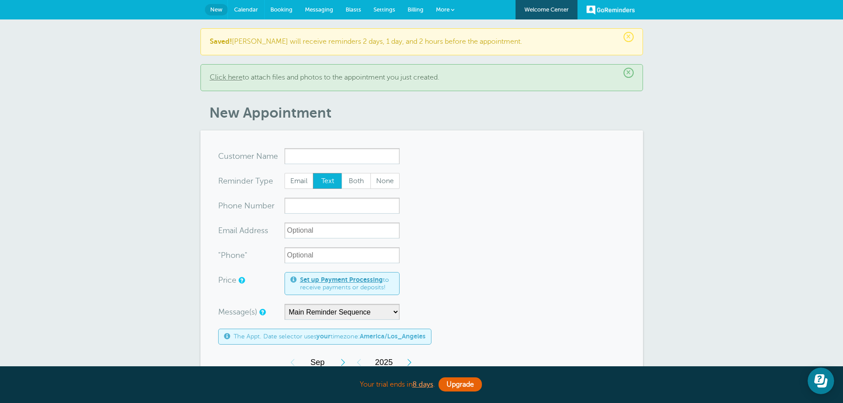
drag, startPoint x: 242, startPoint y: 4, endPoint x: 469, endPoint y: 39, distance: 229.2
click at [242, 4] on link "Calendar" at bounding box center [246, 9] width 36 height 19
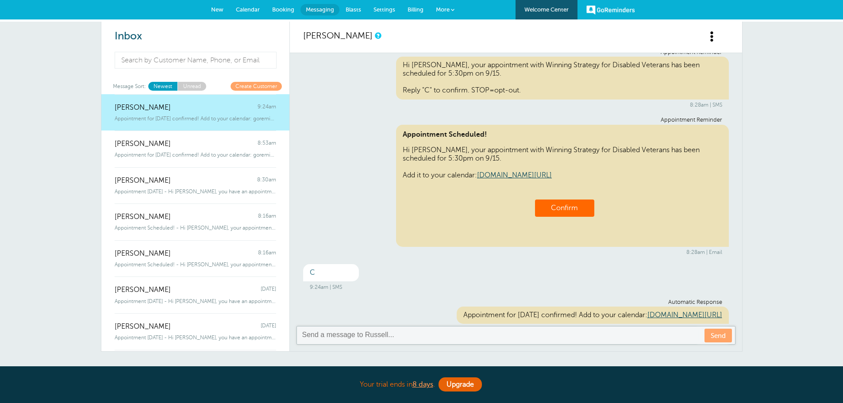
scroll to position [12, 0]
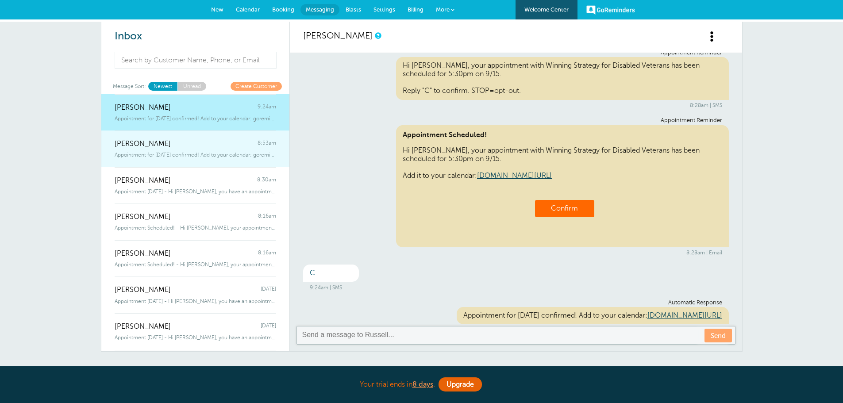
click at [216, 155] on span "Appointment for Tuesday, Sep. 16 confirmed! Add to your calendar: goreminde" at bounding box center [196, 155] width 162 height 6
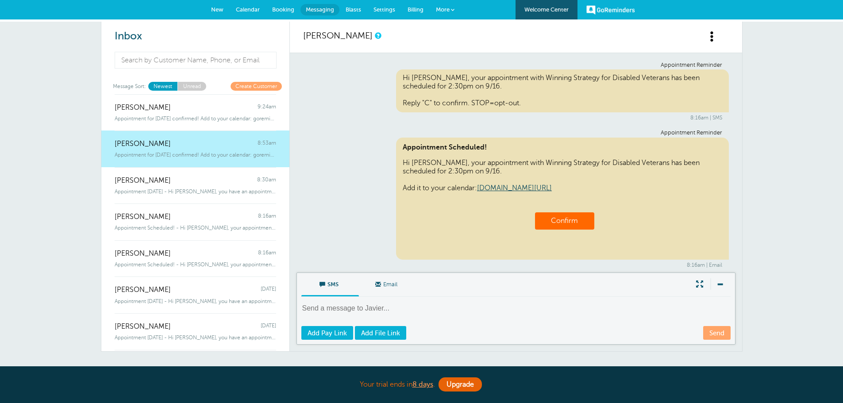
scroll to position [91, 0]
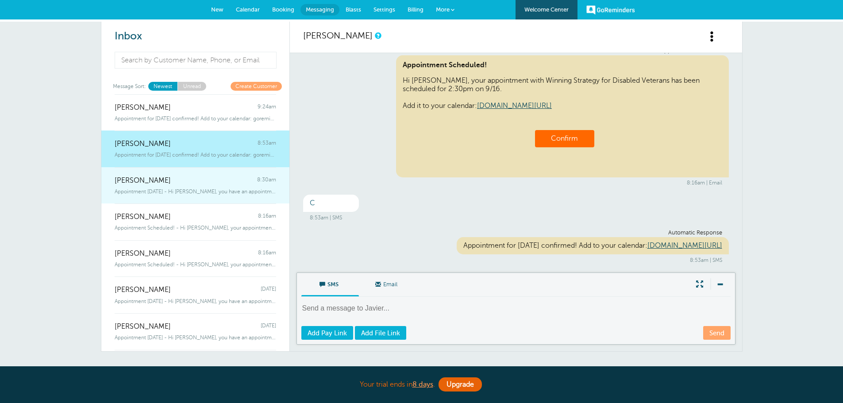
click at [204, 185] on div "Appointment Tomorrow - Hi Ivan, you have an appointment with Winning Strategy f…" at bounding box center [196, 190] width 162 height 10
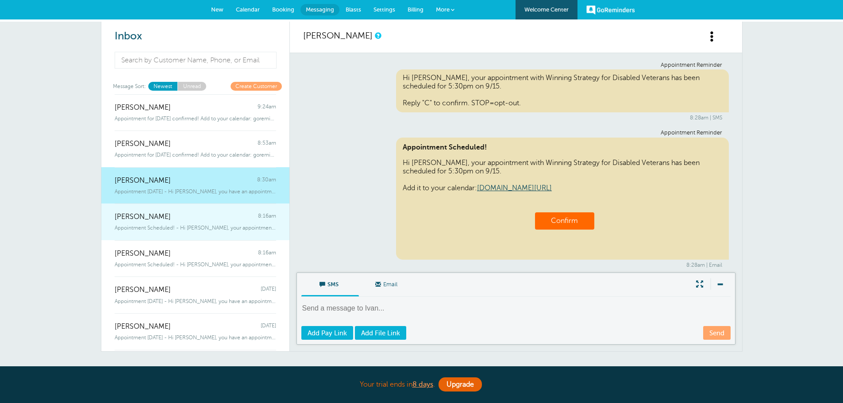
scroll to position [419, 0]
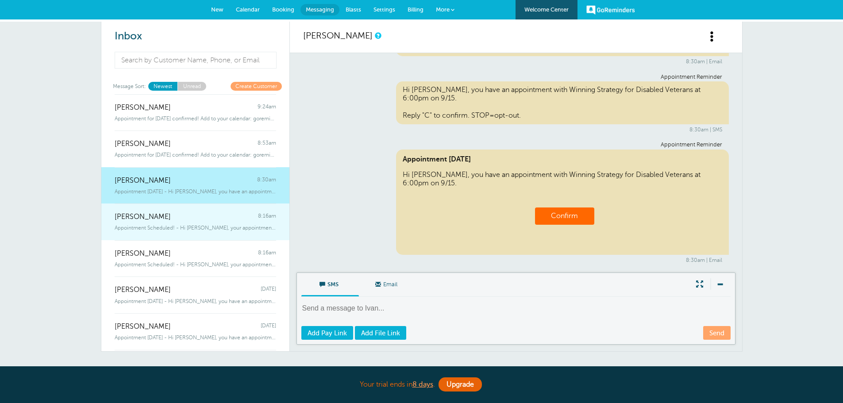
click at [208, 228] on span "Appointment Scheduled! - Hi John, your appointment with Winning Strategy for Di…" at bounding box center [196, 228] width 162 height 6
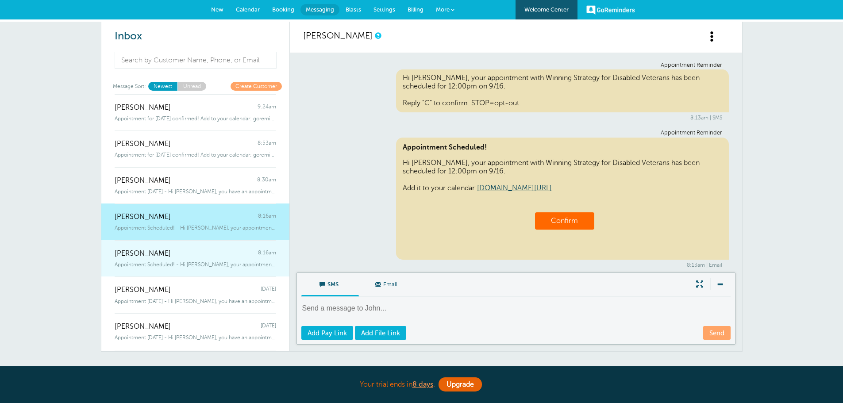
scroll to position [220, 0]
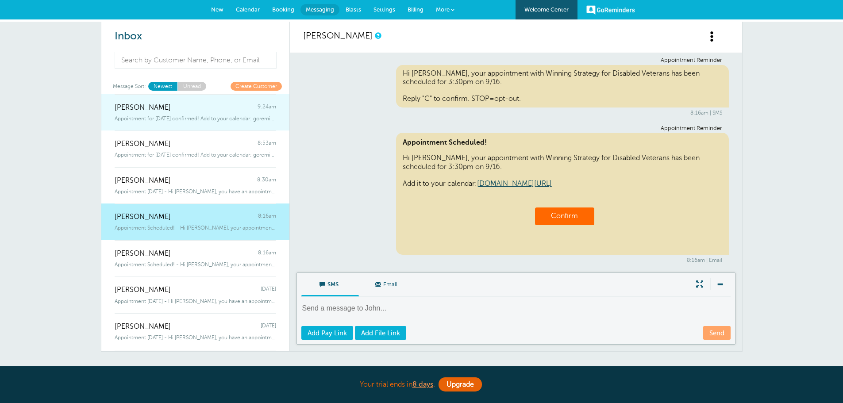
click at [206, 113] on div "Appointment for Monday, Sep. 15 confirmed! Add to your calendar: goreminder" at bounding box center [196, 117] width 162 height 10
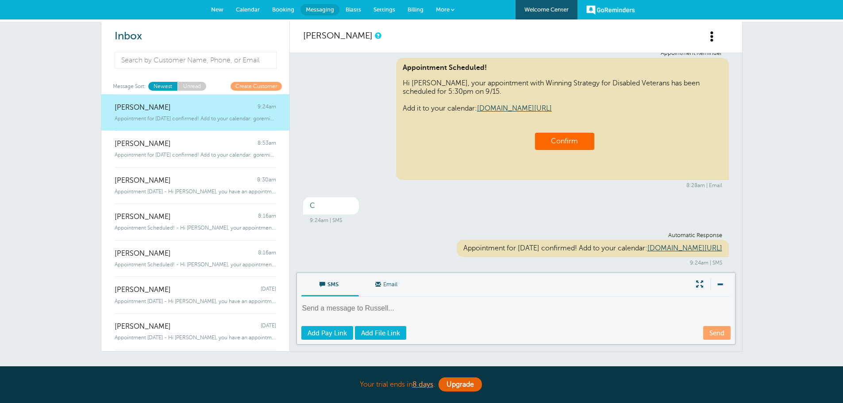
scroll to position [90, 0]
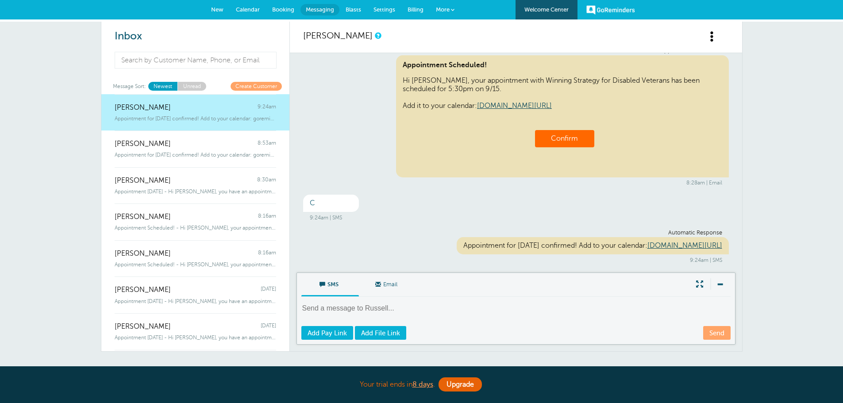
click at [547, 195] on div "C 9:24am | SMS" at bounding box center [516, 208] width 426 height 26
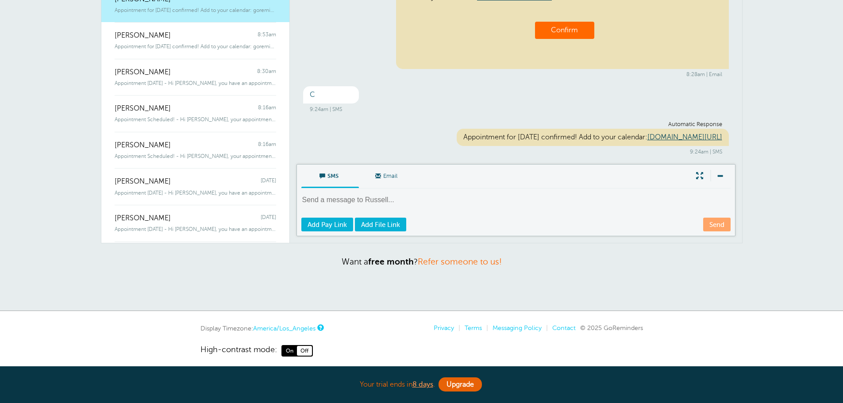
scroll to position [115, 0]
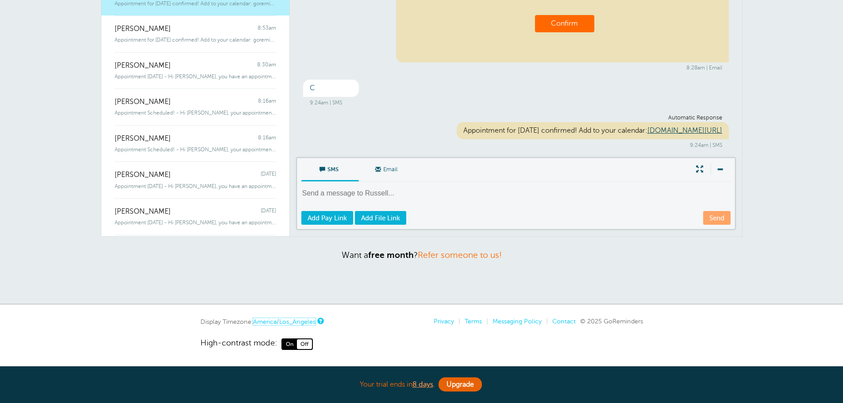
click at [294, 319] on link "America/Los_Angeles" at bounding box center [284, 321] width 62 height 7
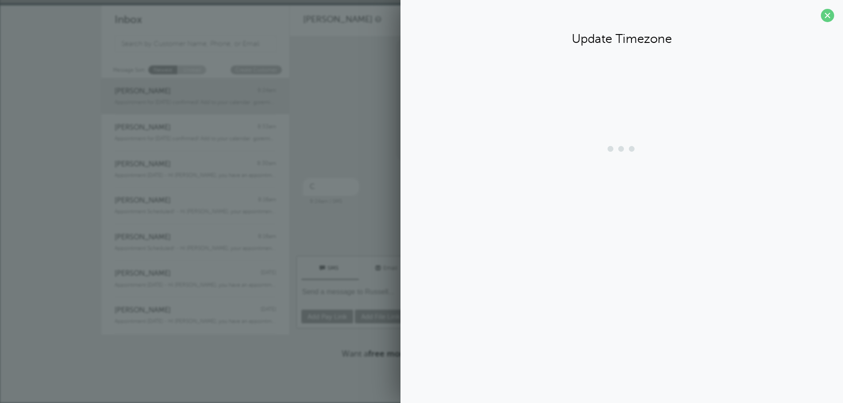
scroll to position [16, 0]
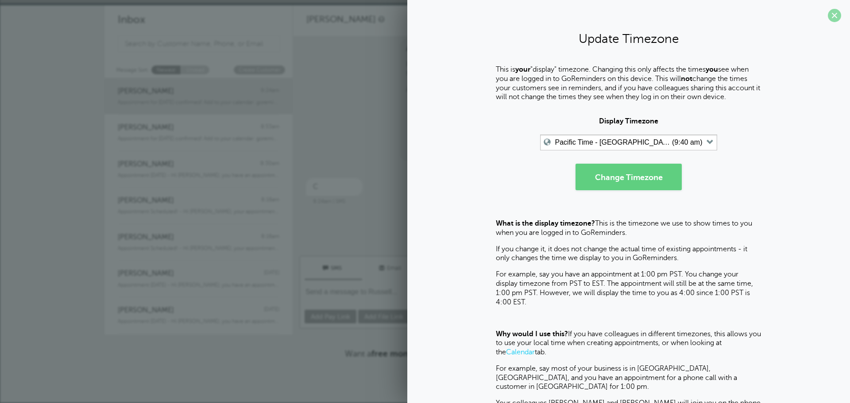
click at [827, 19] on span at bounding box center [833, 15] width 13 height 13
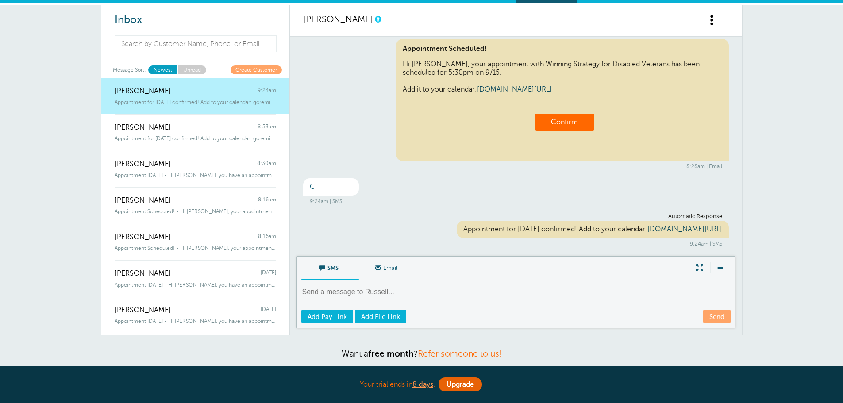
click at [501, 198] on div "9:24am | SMS" at bounding box center [516, 201] width 412 height 6
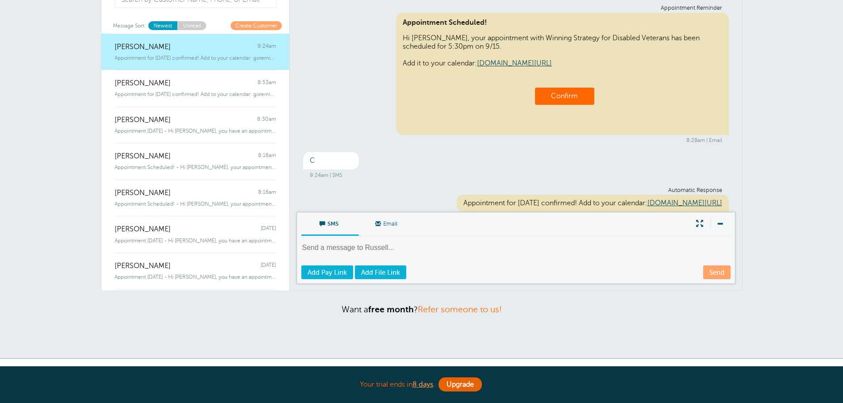
scroll to position [65, 0]
drag, startPoint x: 742, startPoint y: 115, endPoint x: 746, endPoint y: 133, distance: 19.1
click at [746, 133] on div "Inbox Message Sort: Newest Unread Create Customer Russell Hiser 9:24am Appointm…" at bounding box center [421, 160] width 843 height 398
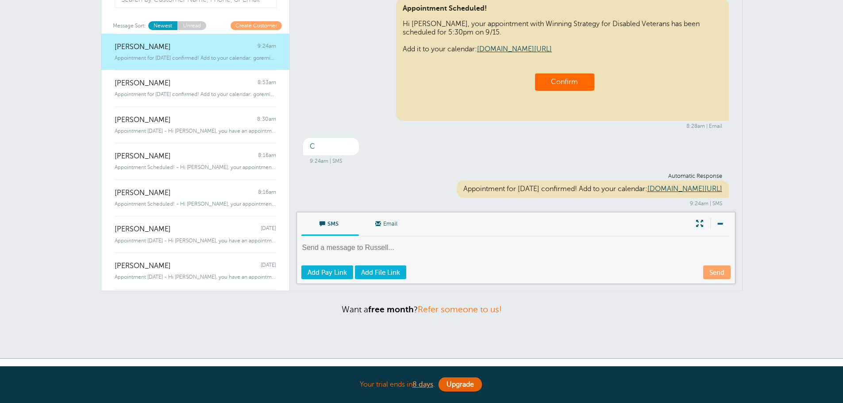
scroll to position [77, 0]
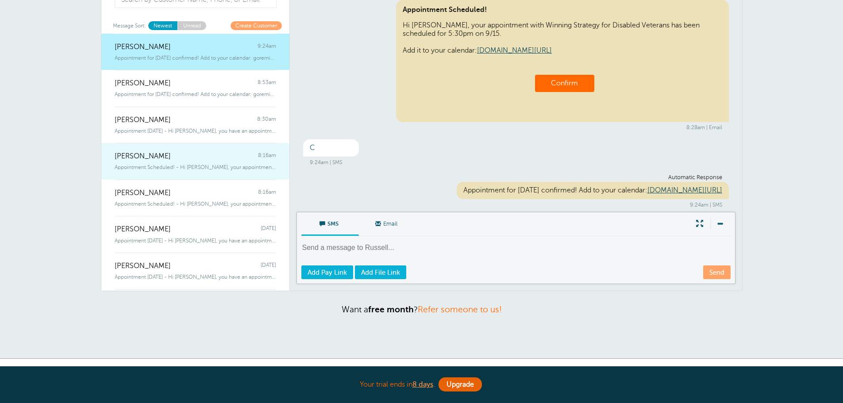
click at [197, 171] on link "John Reed 8:16am Appointment Scheduled! - Hi John, your appointment with Winnin…" at bounding box center [195, 161] width 188 height 37
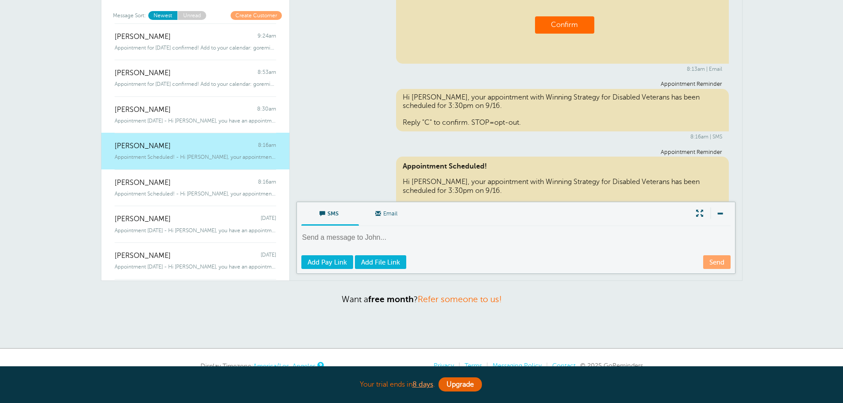
scroll to position [97, 0]
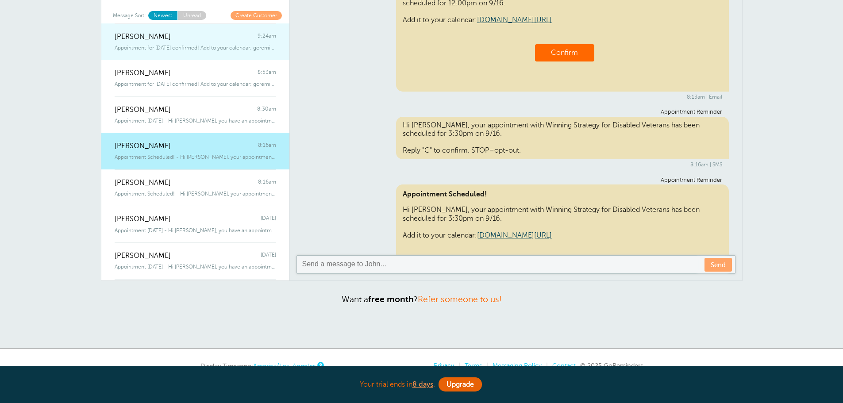
click at [199, 49] on span "Appointment for [DATE] confirmed! Add to your calendar: goreminder" at bounding box center [196, 48] width 162 height 6
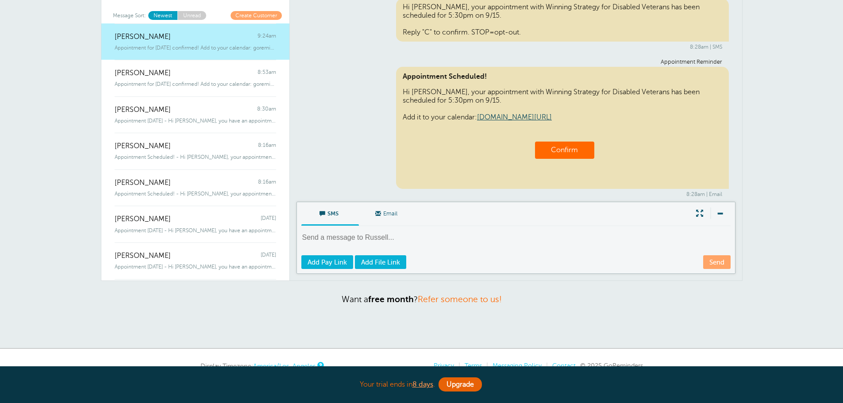
scroll to position [91, 0]
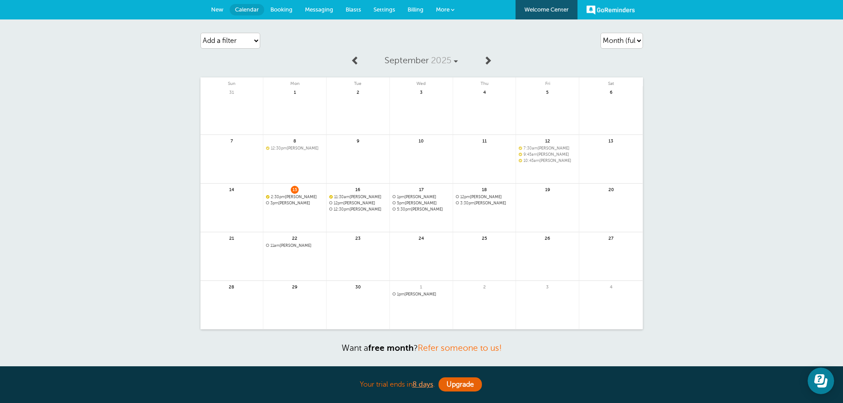
click at [289, 198] on span "2:30pm [PERSON_NAME]" at bounding box center [295, 197] width 58 height 5
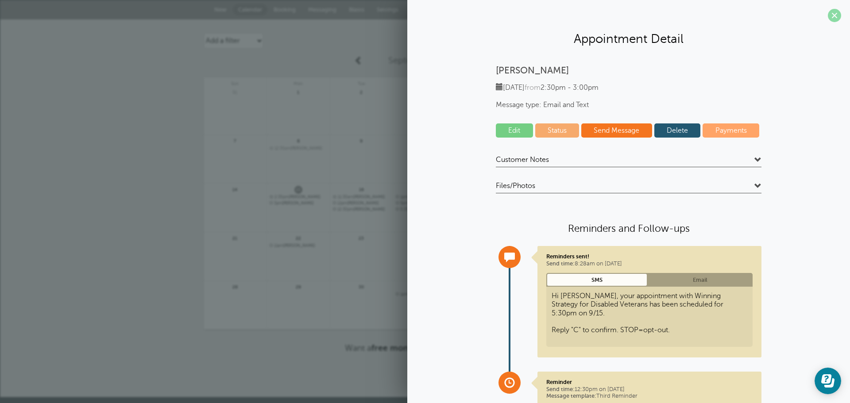
click at [828, 15] on span at bounding box center [833, 15] width 13 height 13
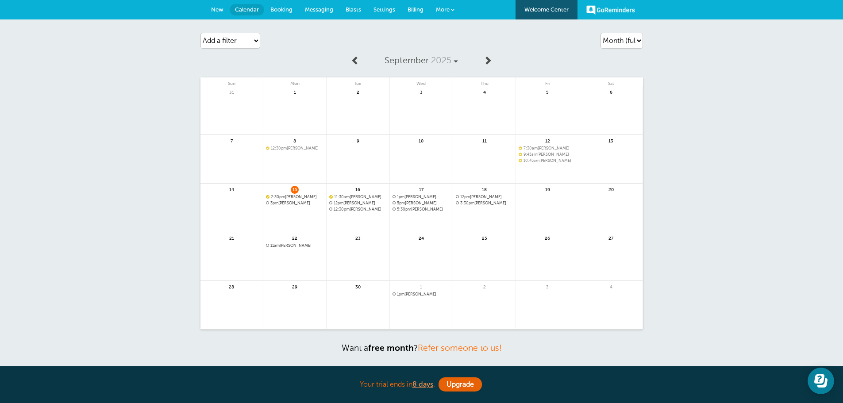
click at [296, 209] on link at bounding box center [294, 226] width 63 height 38
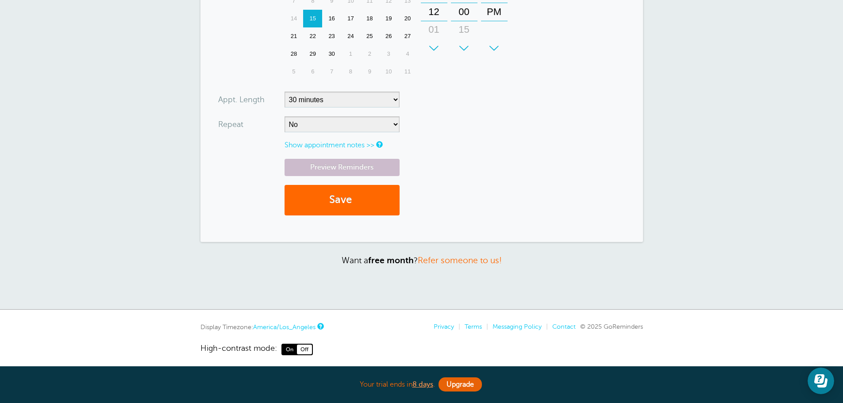
scroll to position [353, 0]
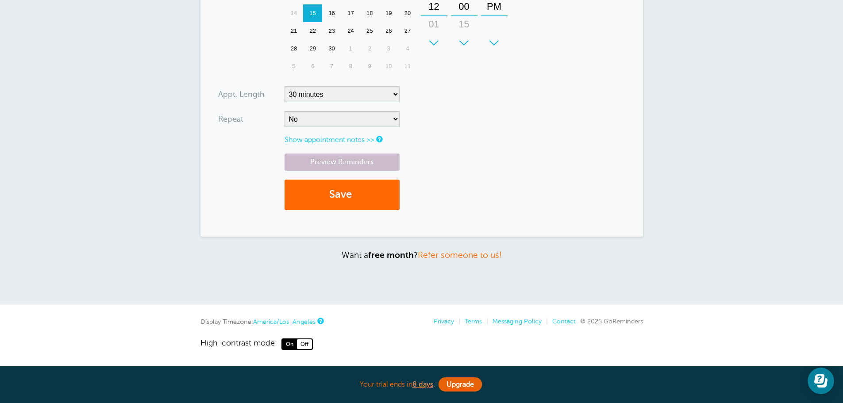
click at [297, 323] on link "America/Los_Angeles" at bounding box center [284, 321] width 62 height 7
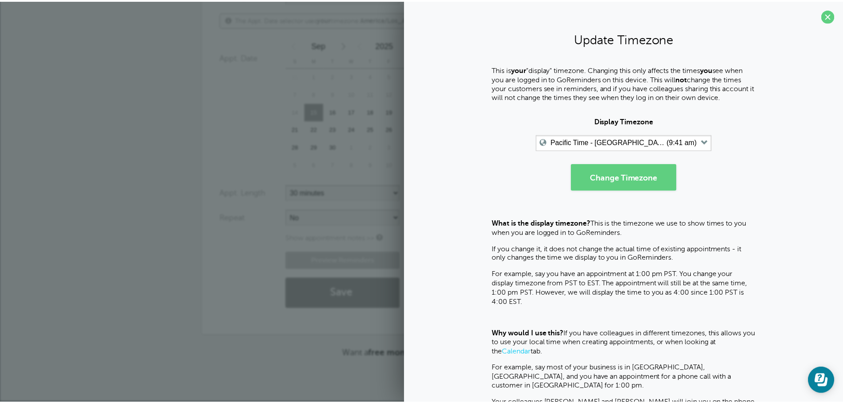
scroll to position [254, 0]
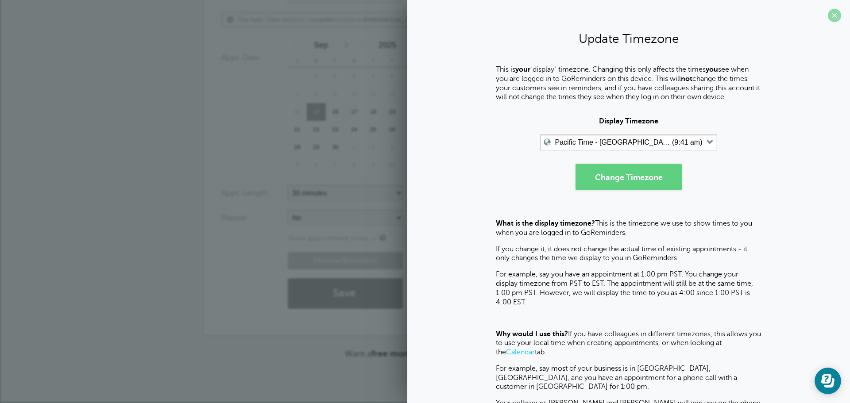
click at [829, 15] on span at bounding box center [833, 15] width 13 height 13
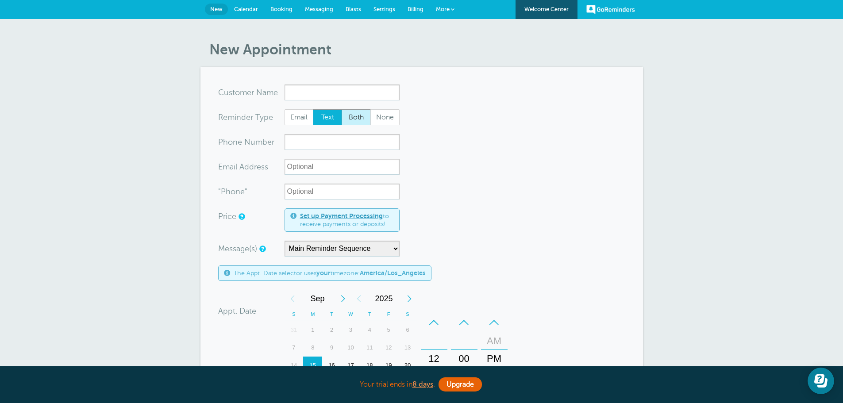
scroll to position [0, 0]
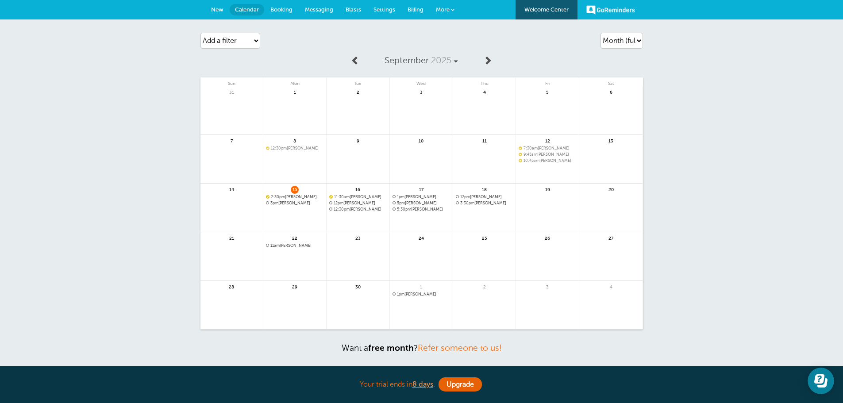
click at [313, 197] on span "2:30pm [PERSON_NAME]" at bounding box center [295, 197] width 58 height 5
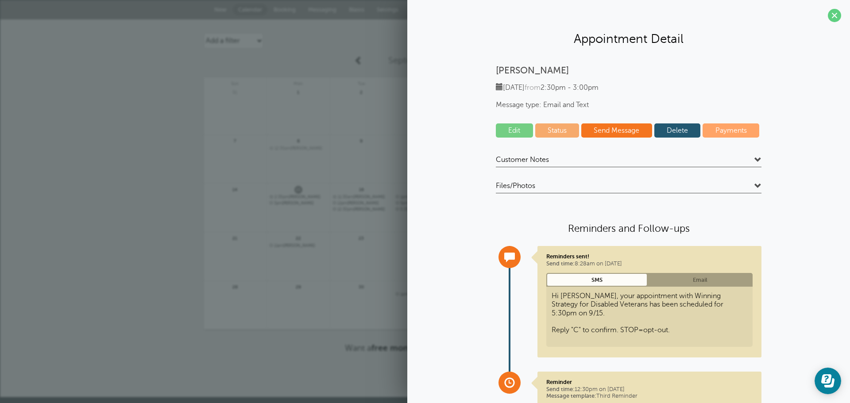
click at [506, 125] on link "Edit" at bounding box center [514, 130] width 37 height 14
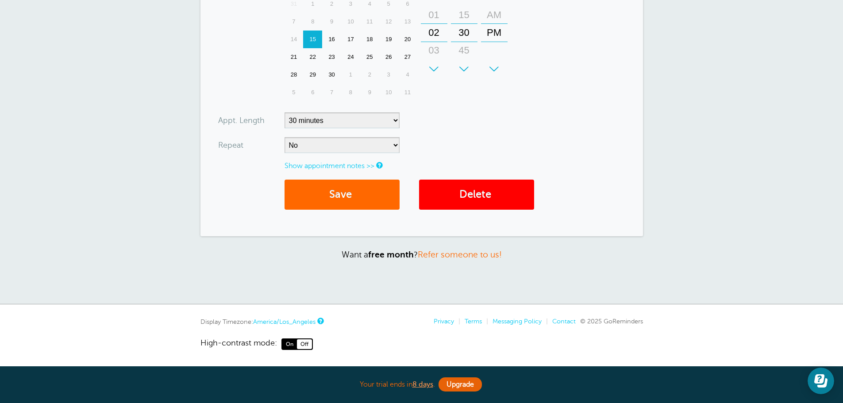
click at [312, 320] on link "America/Los_Angeles" at bounding box center [284, 321] width 62 height 7
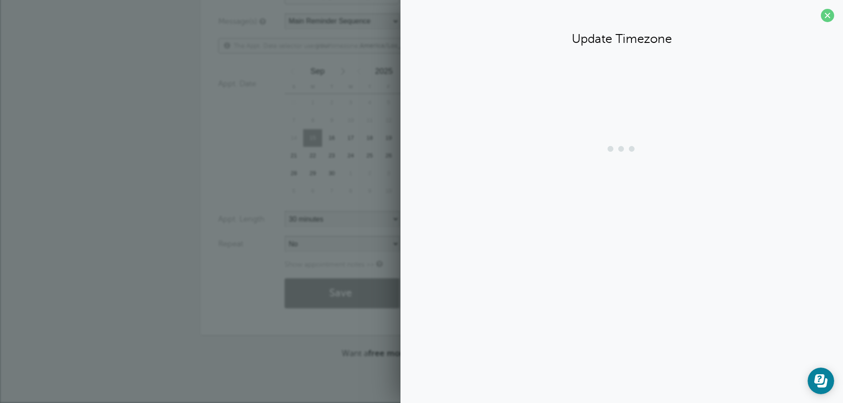
scroll to position [231, 0]
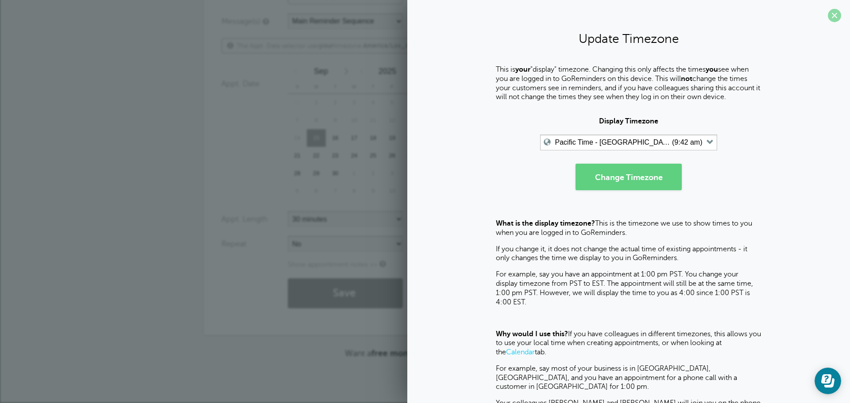
click at [828, 17] on span at bounding box center [833, 15] width 13 height 13
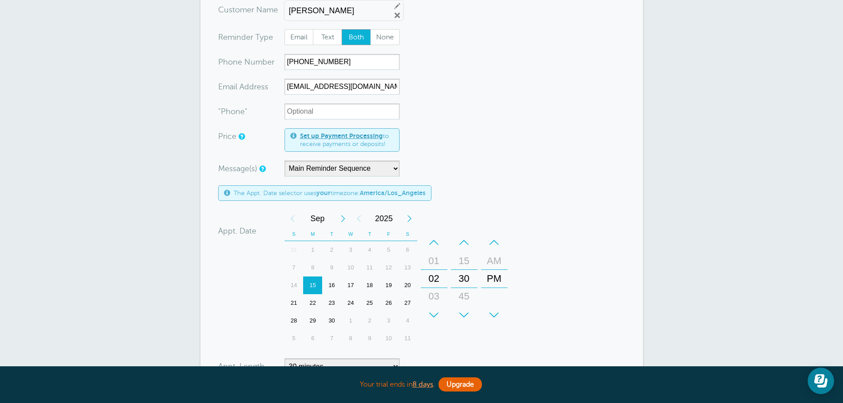
scroll to position [98, 0]
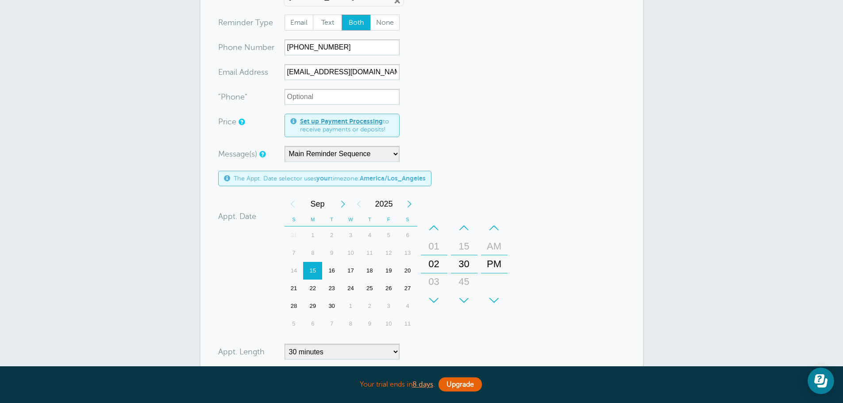
click at [412, 178] on b "America/Los_Angeles" at bounding box center [393, 178] width 66 height 7
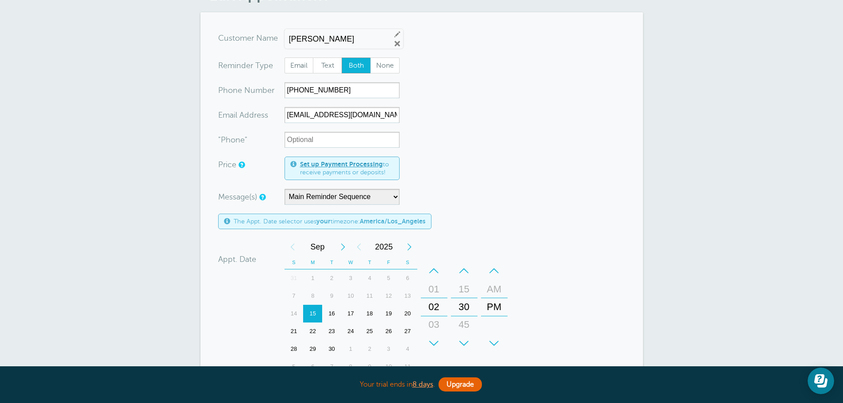
scroll to position [0, 0]
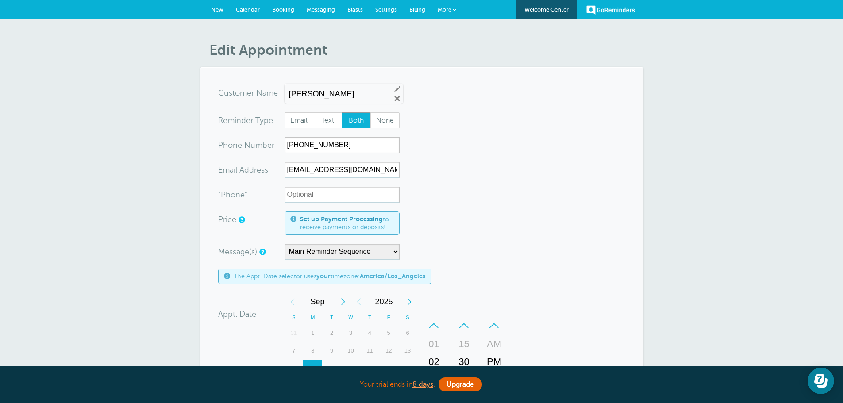
click at [247, 7] on span "Calendar" at bounding box center [248, 9] width 24 height 7
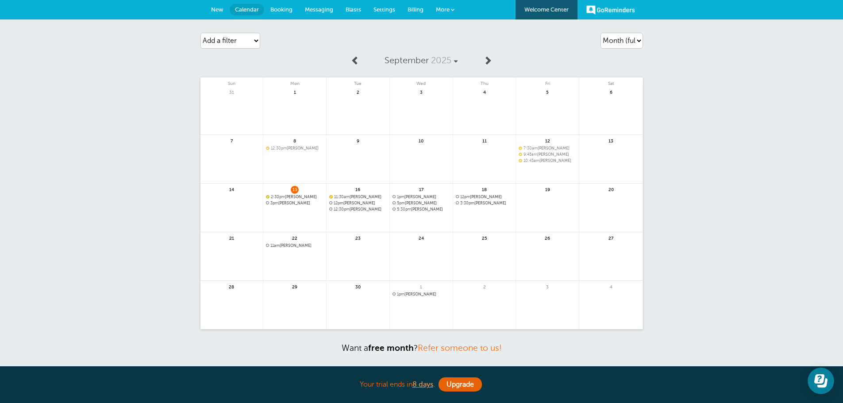
click at [305, 196] on span "2:30pm Russell Hiser" at bounding box center [295, 197] width 58 height 5
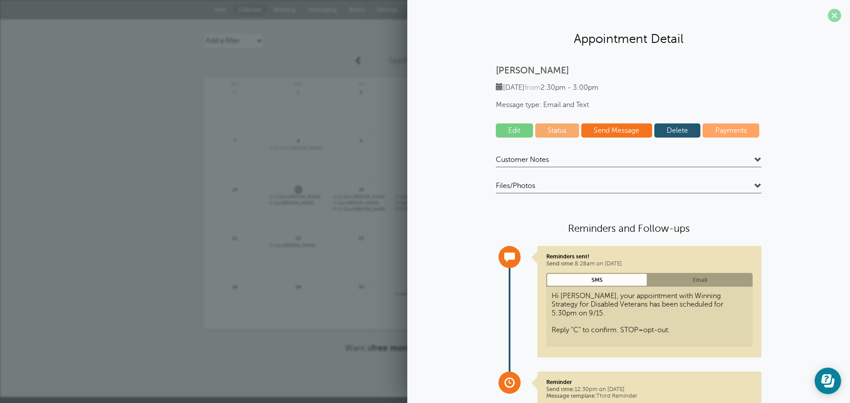
click at [827, 18] on span at bounding box center [833, 15] width 13 height 13
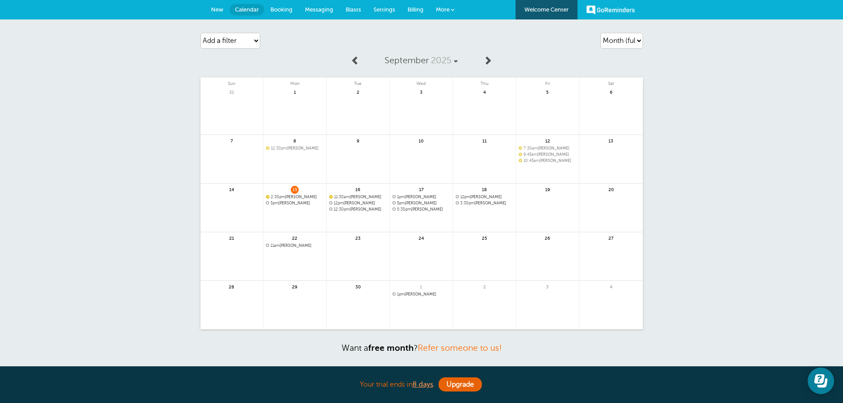
click at [335, 8] on link "Messaging" at bounding box center [319, 9] width 41 height 19
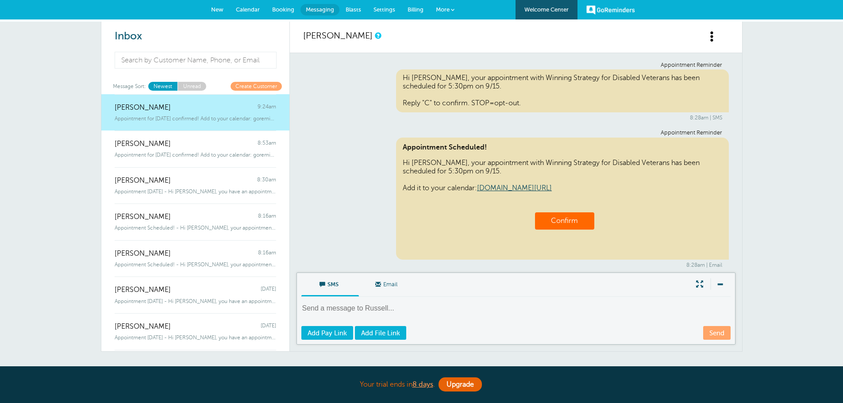
scroll to position [91, 0]
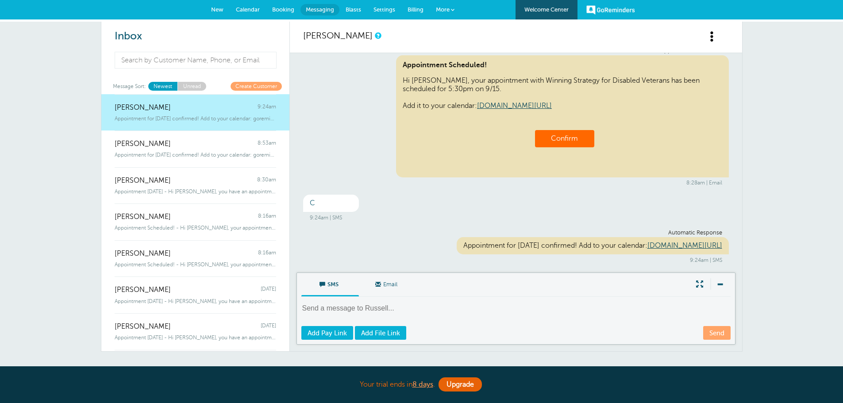
click at [211, 114] on div "Appointment for [DATE] confirmed! Add to your calendar: goreminder" at bounding box center [196, 117] width 162 height 10
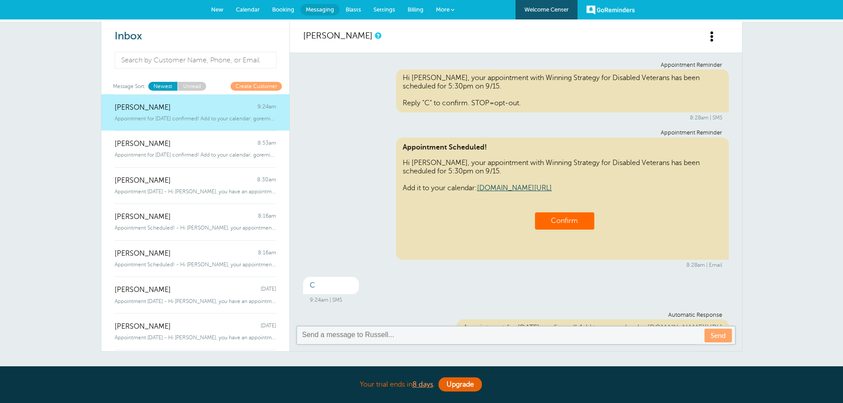
click at [510, 189] on link "[DOMAIN_NAME][URL]" at bounding box center [514, 188] width 75 height 8
